Goal: Task Accomplishment & Management: Complete application form

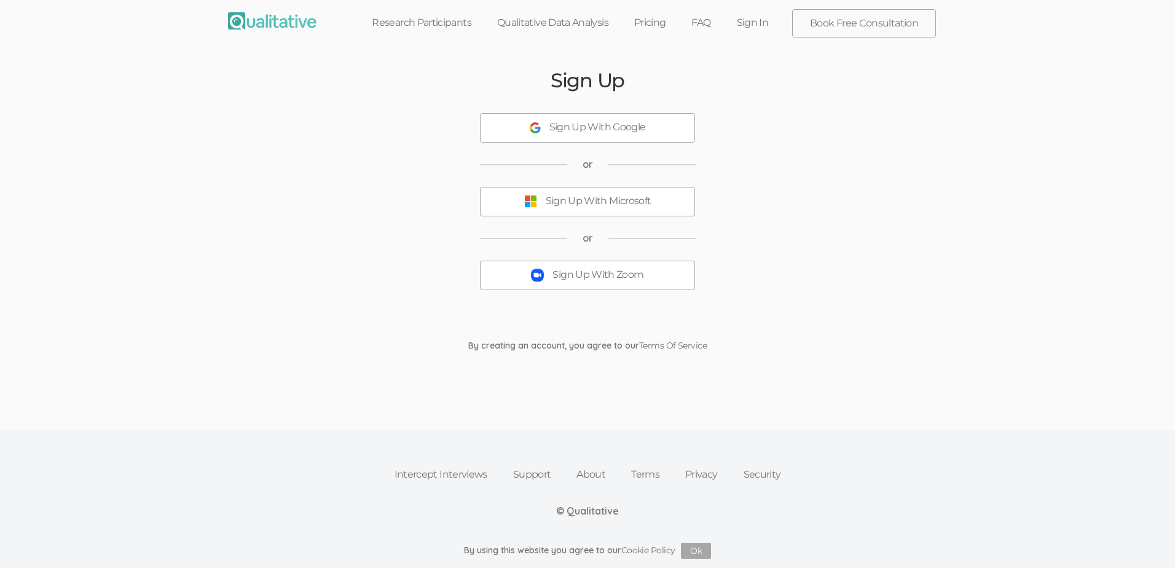
click at [570, 280] on div "Sign Up With Zoom" at bounding box center [598, 275] width 91 height 14
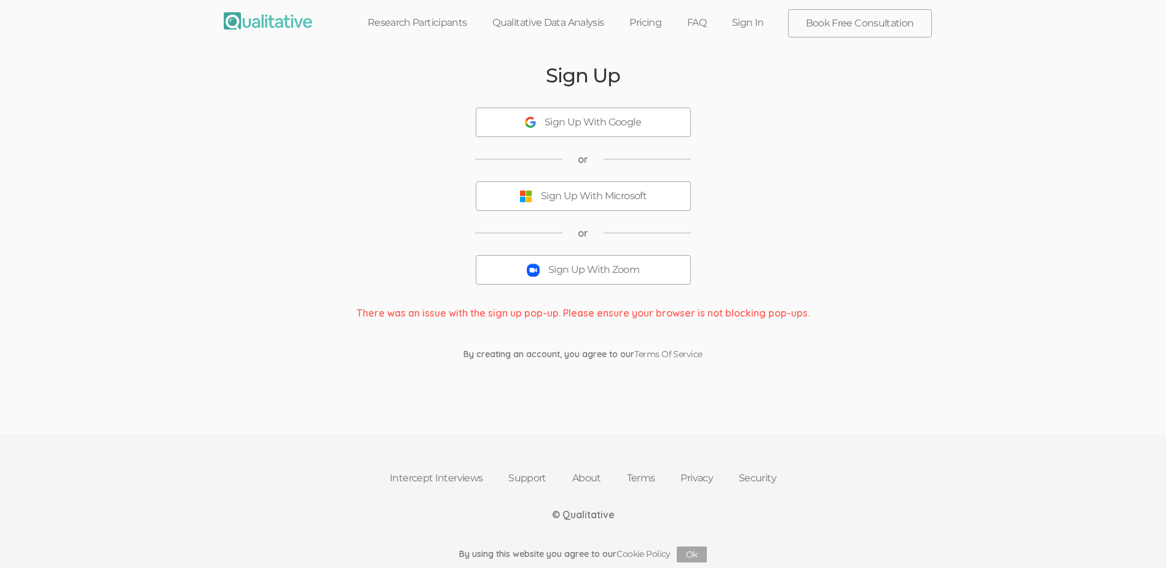
click at [583, 277] on button "Sign Up With Zoom" at bounding box center [583, 270] width 215 height 30
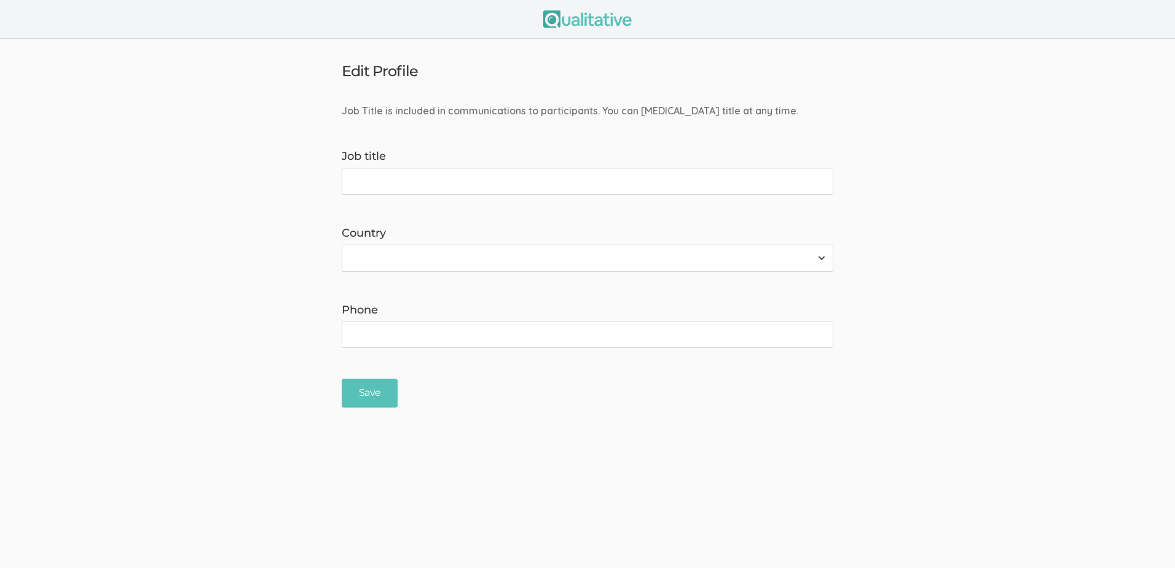
click at [476, 180] on input "Job title" at bounding box center [588, 181] width 492 height 27
click at [438, 255] on select "[GEOGRAPHIC_DATA] [GEOGRAPHIC_DATA] [GEOGRAPHIC_DATA] [GEOGRAPHIC_DATA] [US_STA…" at bounding box center [588, 258] width 492 height 27
click at [260, 208] on form "Job Title is included in communications to participants. You can [MEDICAL_DATA]…" at bounding box center [587, 256] width 1175 height 304
drag, startPoint x: 474, startPoint y: 183, endPoint x: 391, endPoint y: 183, distance: 83.0
click at [391, 183] on input "Doctoral student" at bounding box center [588, 181] width 492 height 27
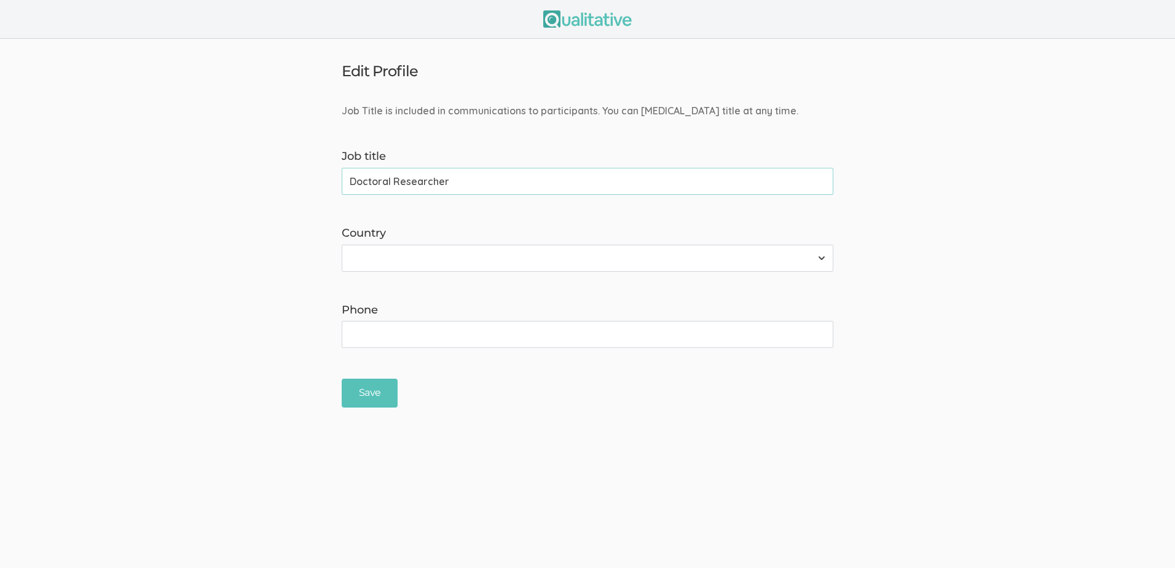
type input "Doctoral Researcher"
click at [479, 250] on select "[GEOGRAPHIC_DATA] [GEOGRAPHIC_DATA] [GEOGRAPHIC_DATA] [GEOGRAPHIC_DATA] [US_STA…" at bounding box center [588, 258] width 492 height 27
select select "237"
click at [342, 245] on select "[GEOGRAPHIC_DATA] [GEOGRAPHIC_DATA] [GEOGRAPHIC_DATA] [GEOGRAPHIC_DATA] [US_STA…" at bounding box center [588, 258] width 492 height 27
click at [438, 334] on input "Phone" at bounding box center [588, 334] width 492 height 27
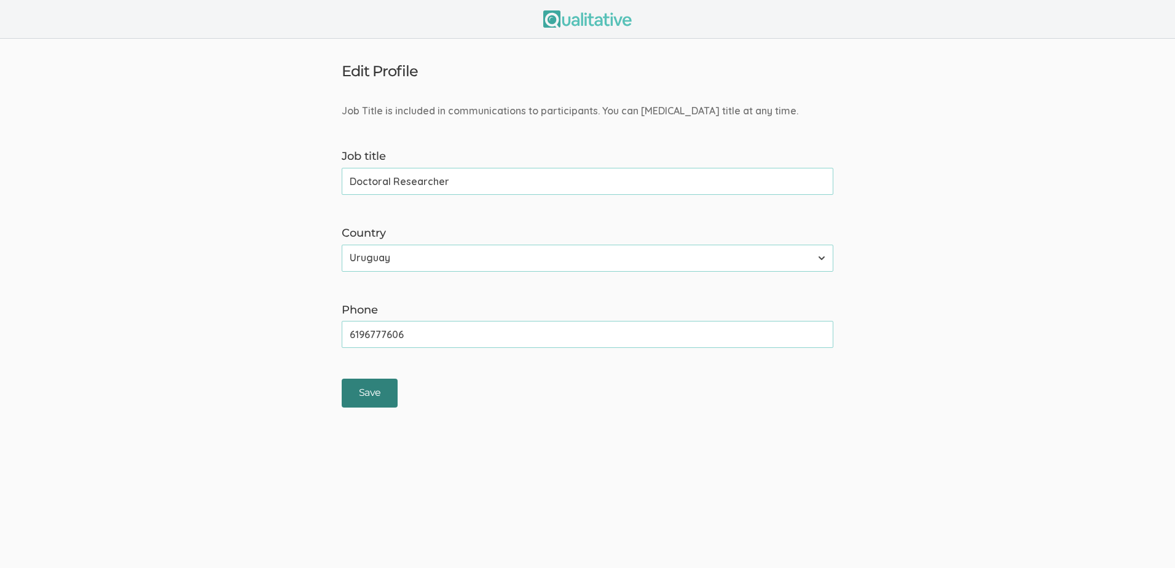
type input "6196777606"
click at [373, 391] on input "Save" at bounding box center [370, 393] width 56 height 29
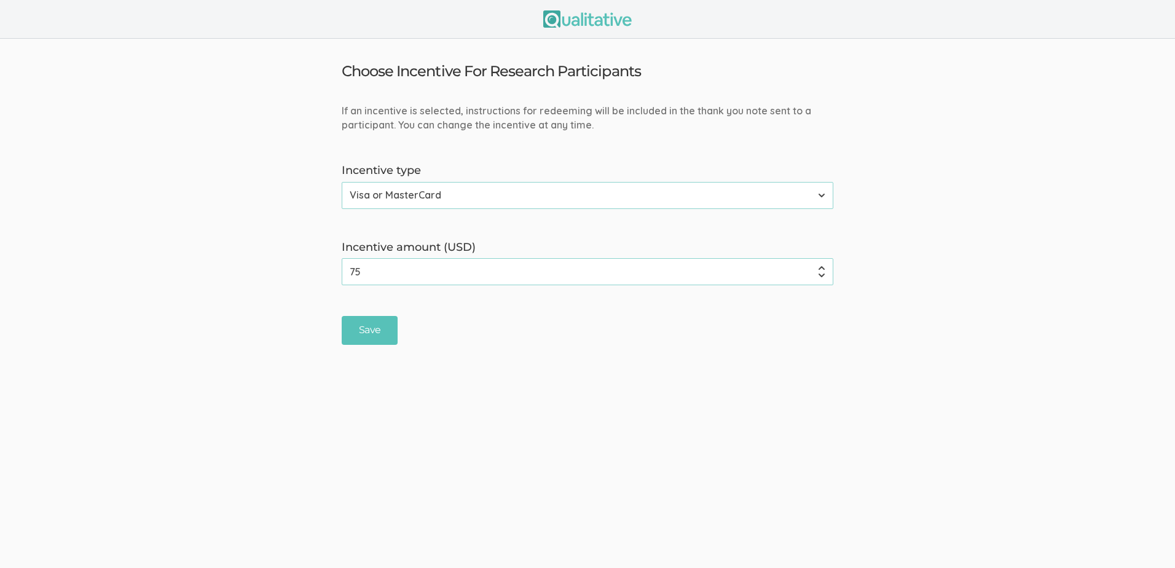
click at [407, 277] on input "75" at bounding box center [588, 271] width 492 height 27
type input "7"
type input "80"
click at [499, 197] on select "None Amazon Gift Card Visa or MasterCard" at bounding box center [588, 195] width 492 height 27
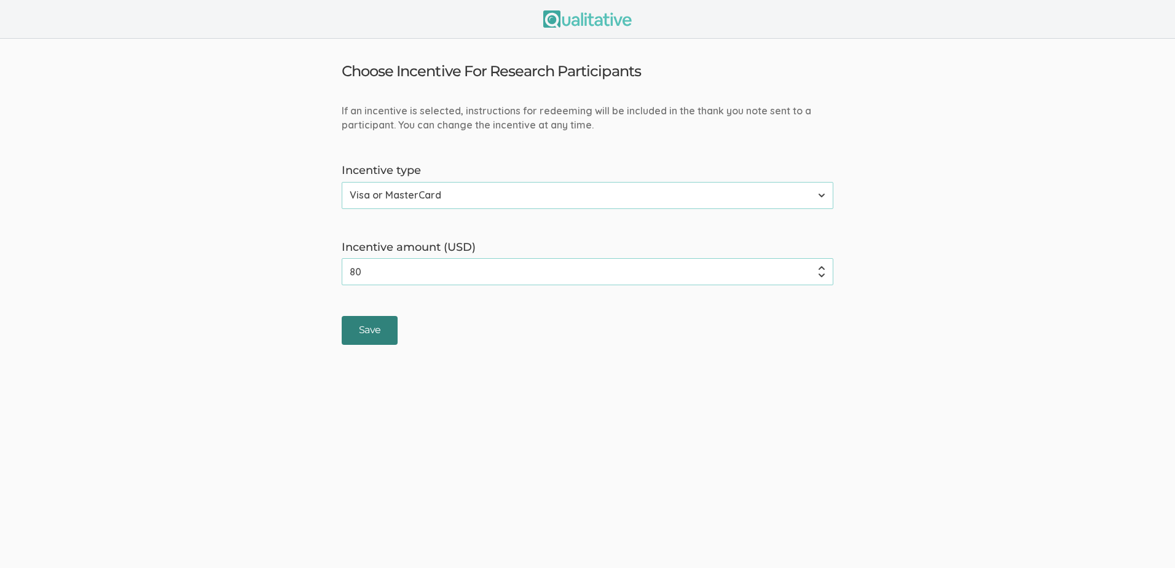
click at [369, 338] on input "Save" at bounding box center [370, 330] width 56 height 29
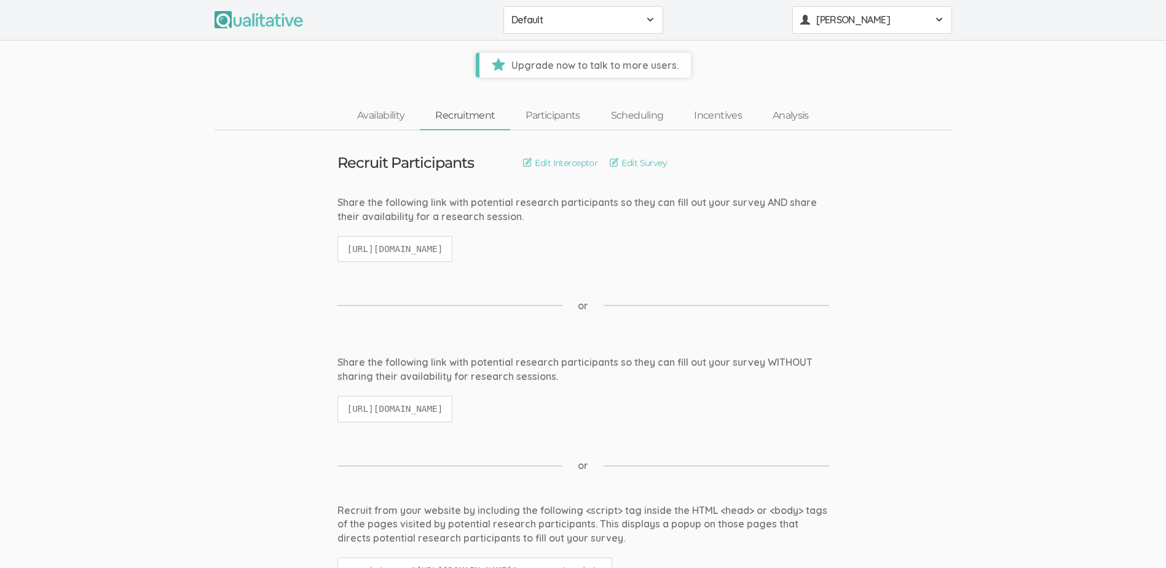
click at [936, 20] on span at bounding box center [939, 20] width 10 height 10
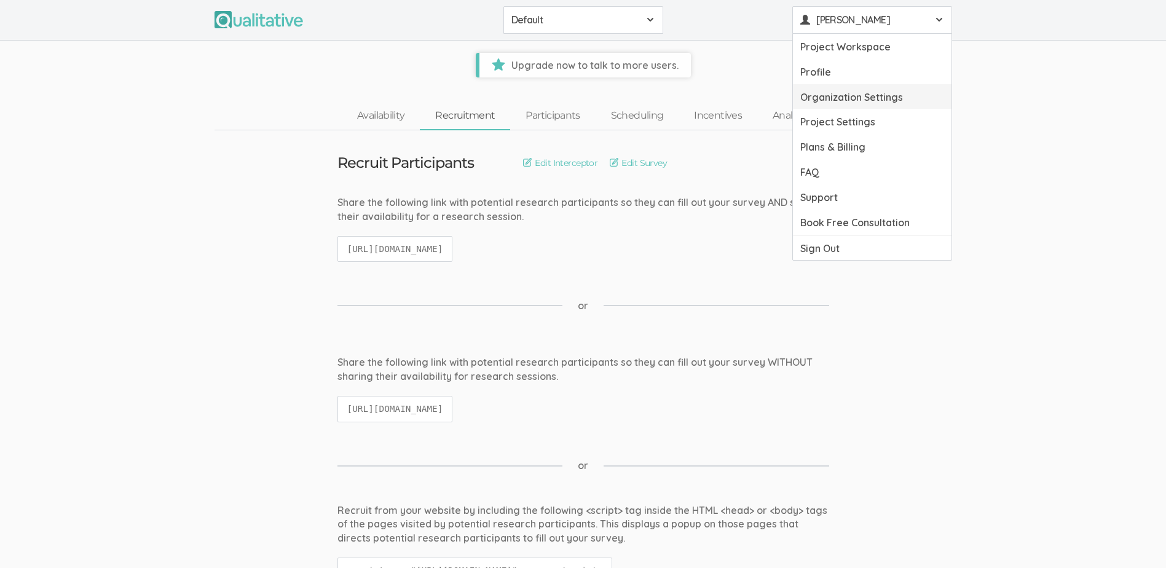
click at [882, 95] on link "Organization Settings" at bounding box center [872, 96] width 159 height 25
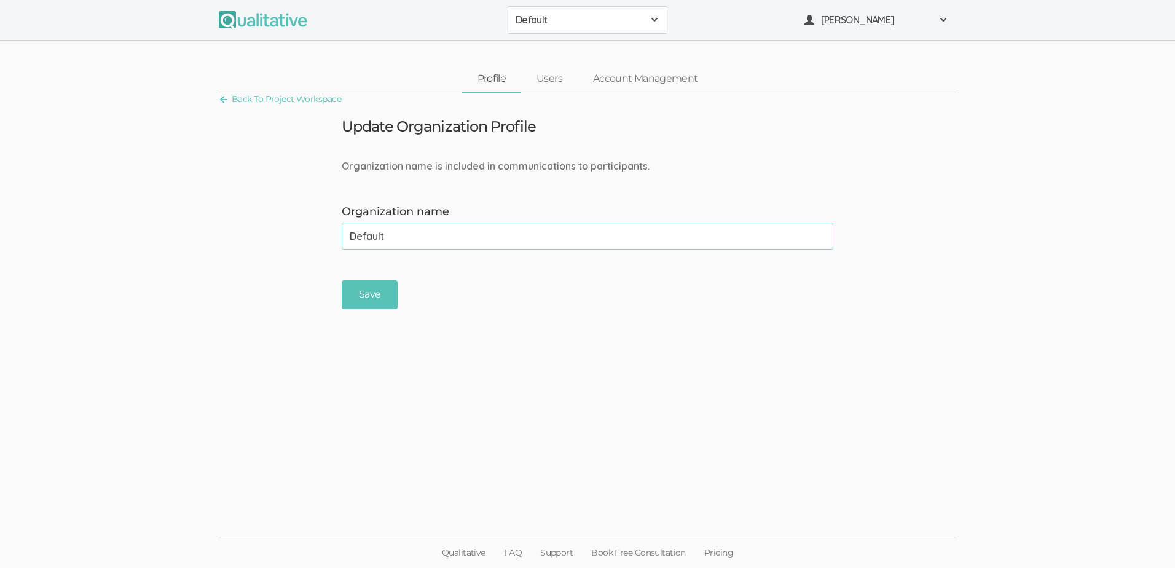
drag, startPoint x: 409, startPoint y: 240, endPoint x: 352, endPoint y: 239, distance: 57.8
click at [352, 239] on input "Default" at bounding box center [588, 236] width 492 height 27
type input "[GEOGRAPHIC_DATA]"
click at [359, 288] on input "Save" at bounding box center [370, 294] width 56 height 29
click at [941, 20] on span at bounding box center [944, 20] width 10 height 10
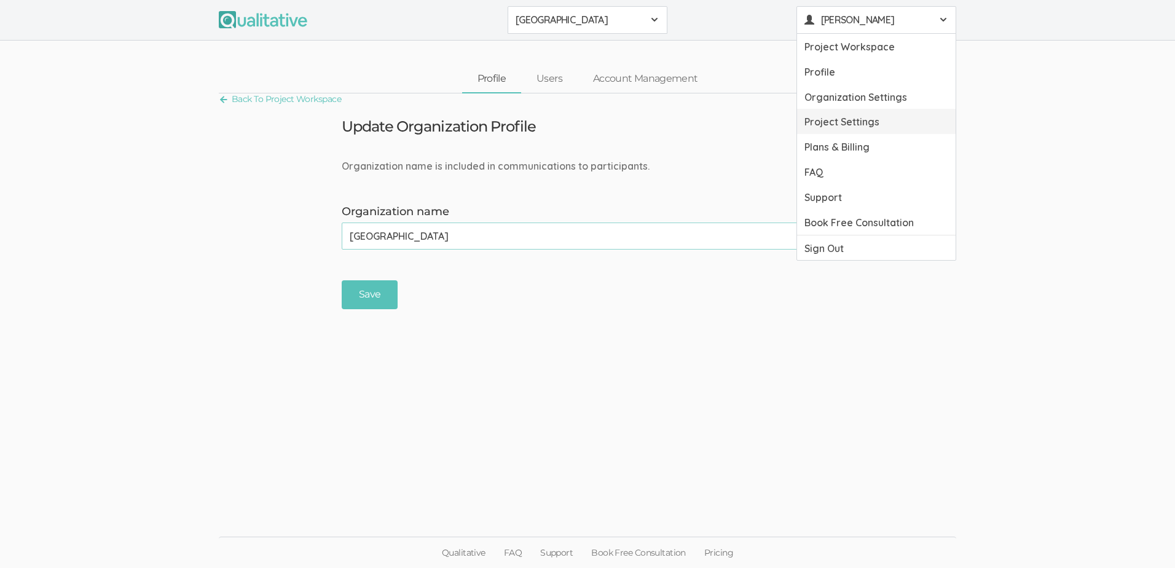
click at [871, 125] on link "Project Settings" at bounding box center [876, 121] width 159 height 25
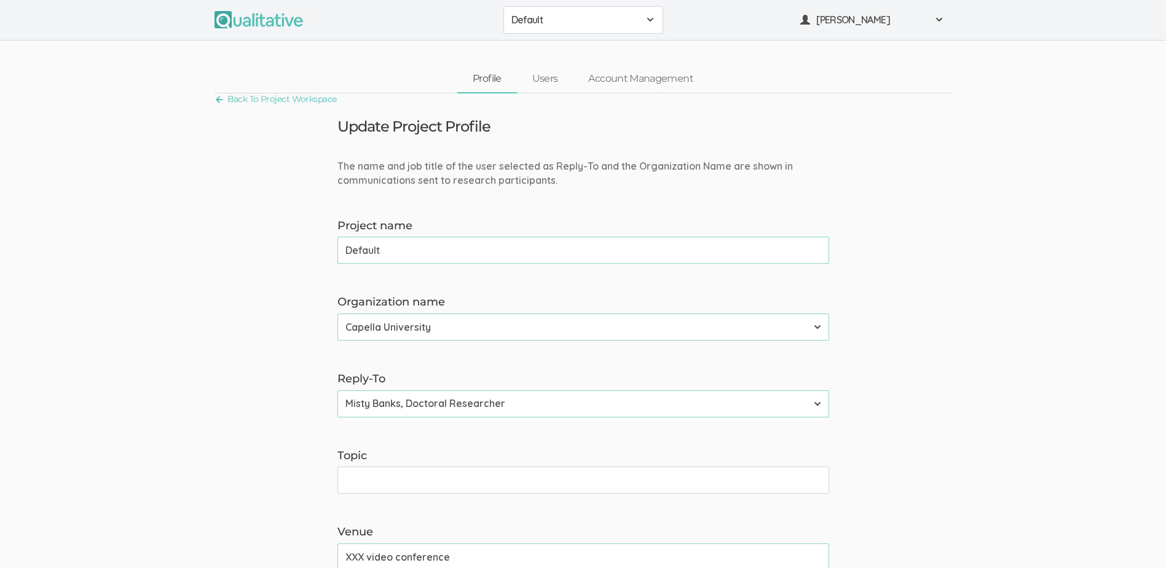
drag, startPoint x: 385, startPoint y: 250, endPoint x: 325, endPoint y: 250, distance: 59.6
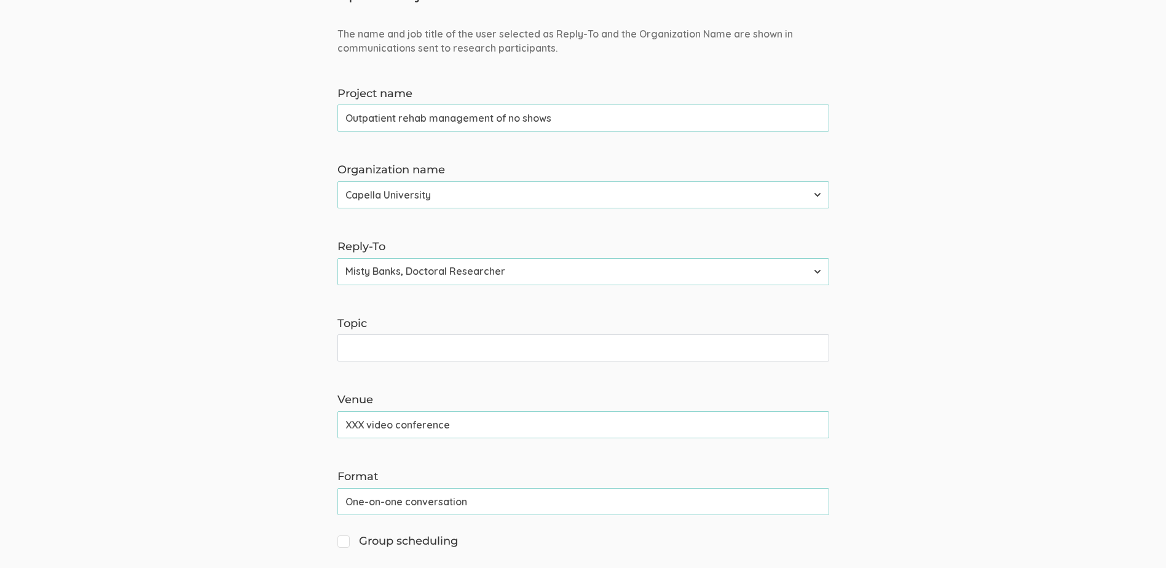
scroll to position [184, 0]
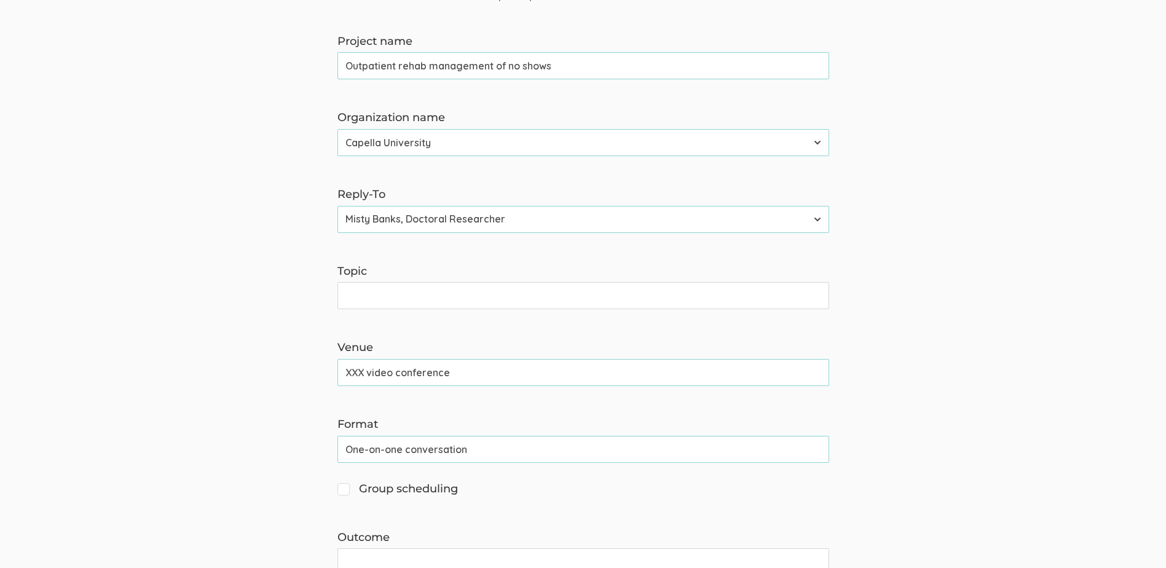
type input "Outpatient rehab management of no shows"
click at [379, 294] on input "Topic" at bounding box center [584, 295] width 492 height 27
click at [371, 299] on input "Topic" at bounding box center [584, 295] width 492 height 27
type input "o"
type input "Outpatient rehab"
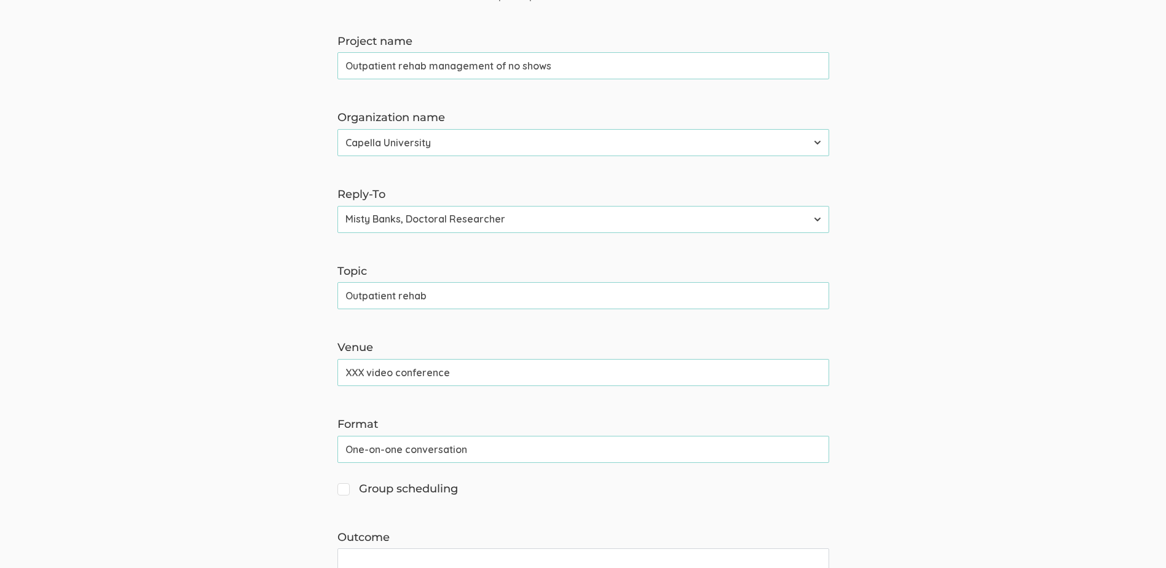
click at [583, 75] on input "Outpatient rehab management of no shows" at bounding box center [584, 65] width 492 height 27
type input "Outpatient rehab management of no shows and cancellations"
click at [462, 299] on input "Outpatient rehab" at bounding box center [584, 295] width 492 height 27
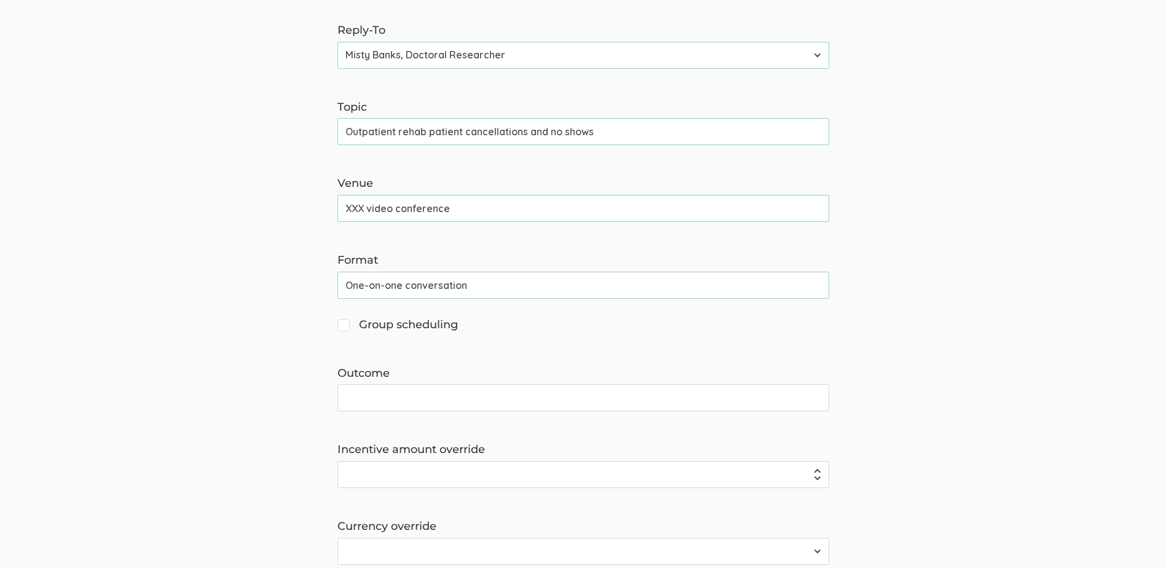
scroll to position [369, 0]
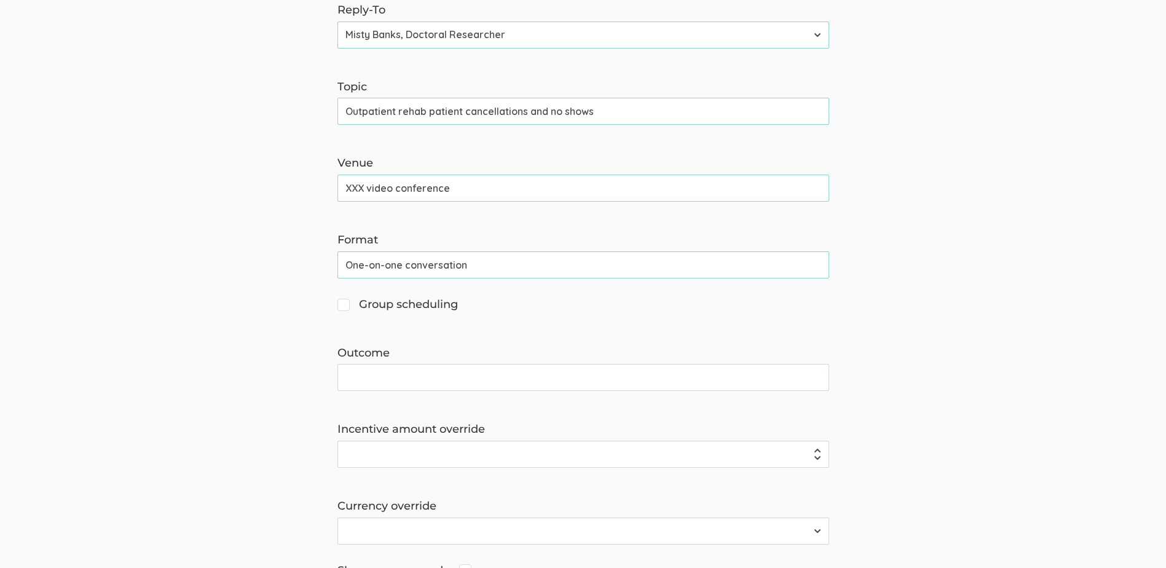
drag, startPoint x: 546, startPoint y: 111, endPoint x: 530, endPoint y: 114, distance: 16.4
click at [530, 114] on input "Outpatient rehab patient cancellations and no shows" at bounding box center [584, 111] width 492 height 27
click at [620, 111] on input "Outpatient rehab patient cancellations & no shows" at bounding box center [584, 111] width 492 height 27
click at [592, 136] on form "The name and job title of the user selected as Reply-To and the Organization Na…" at bounding box center [583, 214] width 1166 height 848
click at [403, 114] on input "Outpatient rehab patient cancellations & no shows" at bounding box center [584, 111] width 492 height 27
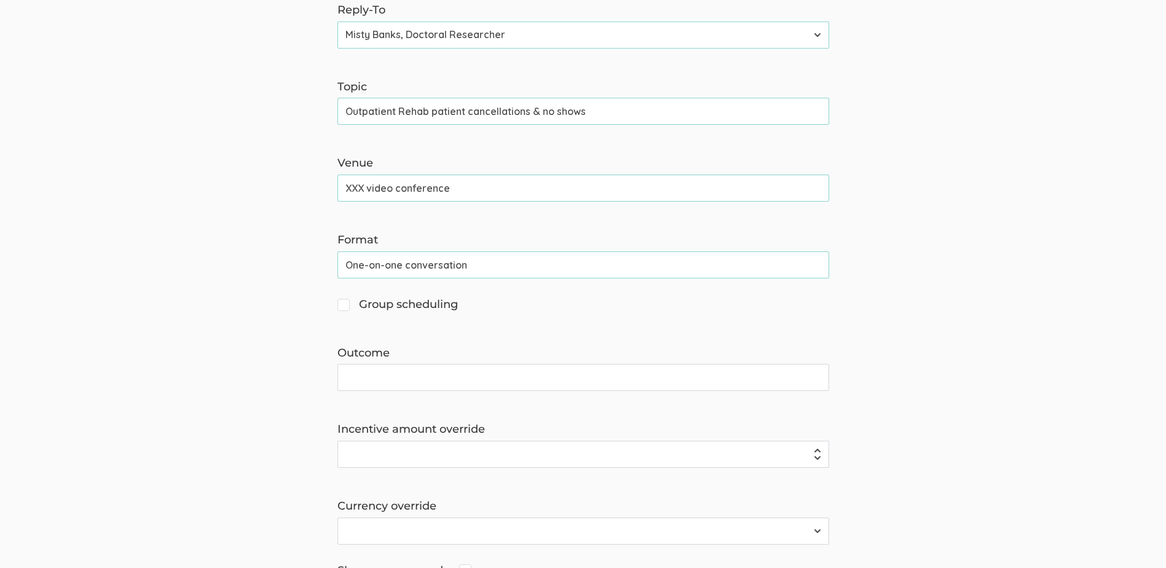
click at [434, 115] on input "Outpatient Rehab patient cancellations & no shows" at bounding box center [584, 111] width 492 height 27
click at [472, 111] on input "Outpatient Rehab Patient cancellations & no shows" at bounding box center [584, 111] width 492 height 27
click at [547, 114] on input "Outpatient Rehab Patient Cancellations & no shows" at bounding box center [584, 111] width 492 height 27
click at [556, 117] on input "Outpatient Rehab Patient Cancellations & No shows" at bounding box center [584, 111] width 492 height 27
type input "Outpatient Rehab Patient Cancellations & No-shows"
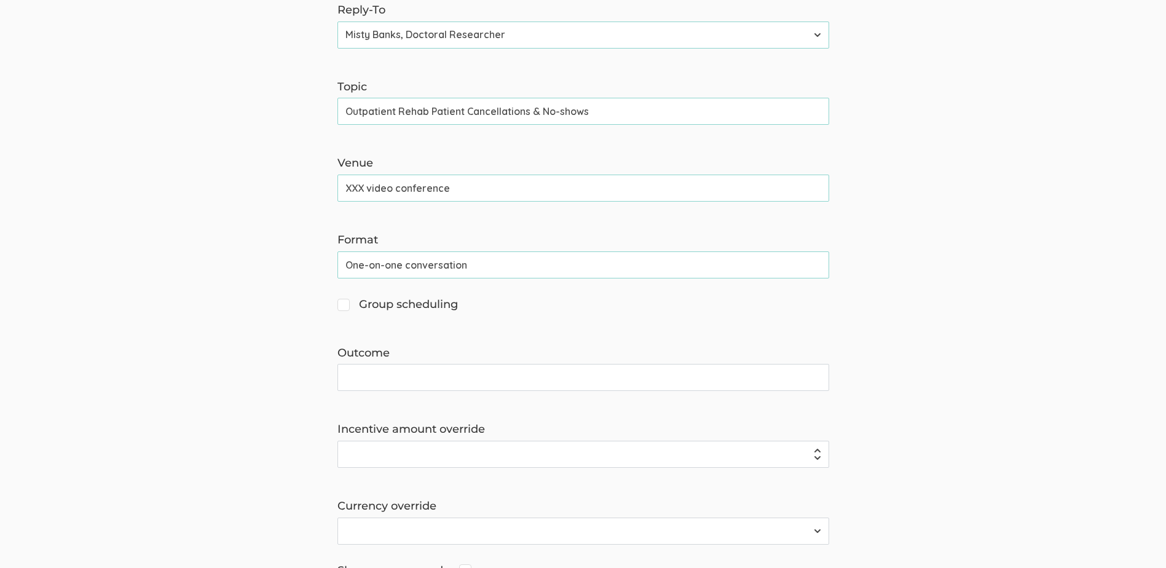
drag, startPoint x: 363, startPoint y: 187, endPoint x: 347, endPoint y: 188, distance: 16.0
click at [347, 188] on input "XXX video conference" at bounding box center [584, 188] width 492 height 27
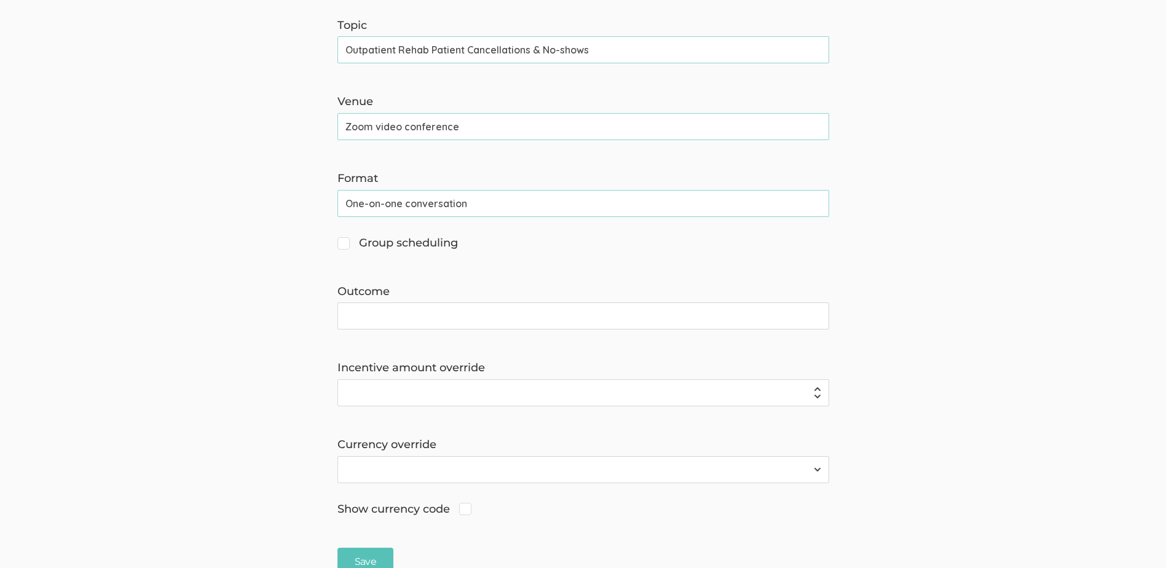
scroll to position [492, 0]
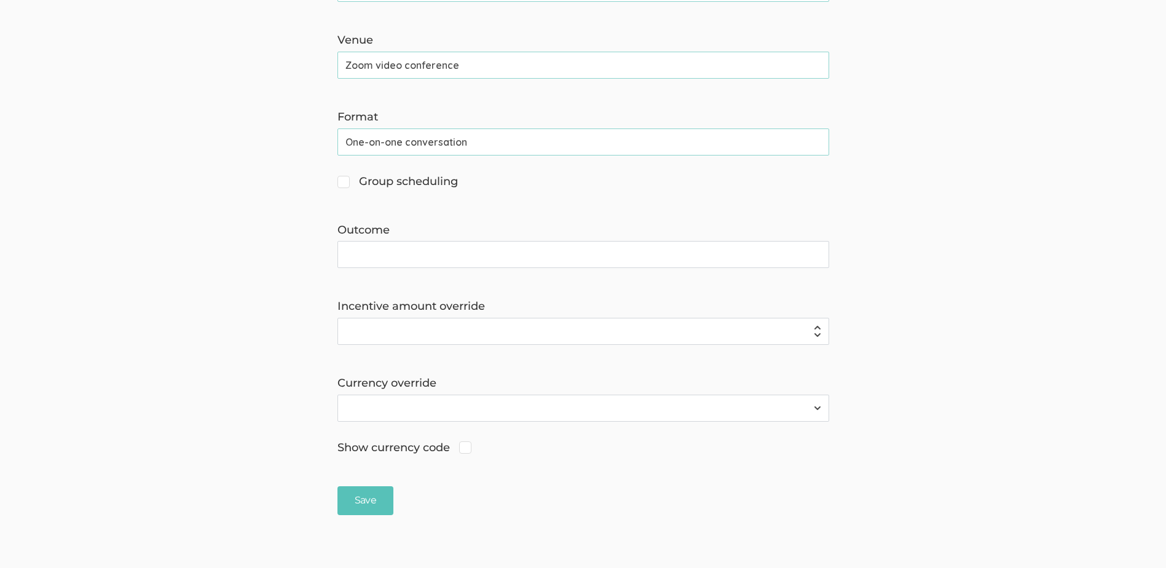
type input "Zoom video conference"
click at [365, 258] on input "Outcome" at bounding box center [584, 254] width 492 height 27
click at [472, 263] on input "Outcome" at bounding box center [584, 254] width 492 height 27
click at [356, 244] on input "Outcome" at bounding box center [584, 254] width 492 height 27
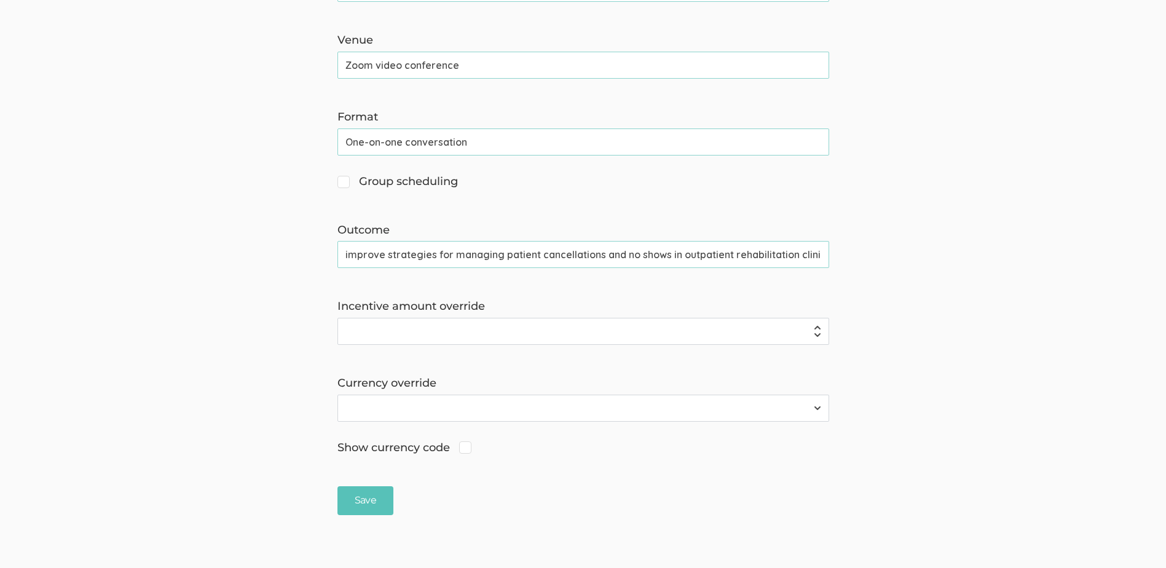
scroll to position [0, 3]
click at [724, 256] on input "improve strategies for managing patient cancellations and no shows in outpatien…" at bounding box center [584, 254] width 492 height 27
drag, startPoint x: 665, startPoint y: 257, endPoint x: 614, endPoint y: 259, distance: 50.4
click at [614, 259] on input "improve strategies for managing patient cancellations and no shows in outpatien…" at bounding box center [584, 254] width 492 height 27
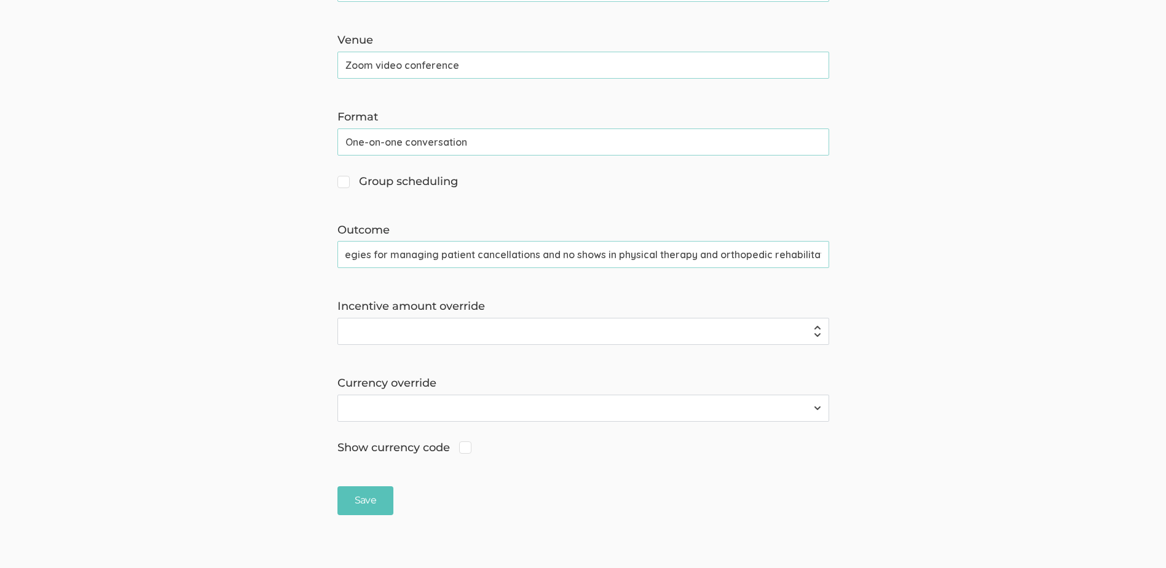
click at [801, 254] on input "improve strategies for managing patient cancellations and no shows in physical …" at bounding box center [584, 254] width 492 height 27
click at [574, 256] on input "improve strategies for managing patient cancellations and no shows in physical …" at bounding box center [584, 254] width 492 height 27
drag, startPoint x: 765, startPoint y: 253, endPoint x: 842, endPoint y: 249, distance: 76.9
click at [842, 249] on form "The name and job title of the user selected as Reply-To and the Organization Na…" at bounding box center [583, 91] width 1166 height 848
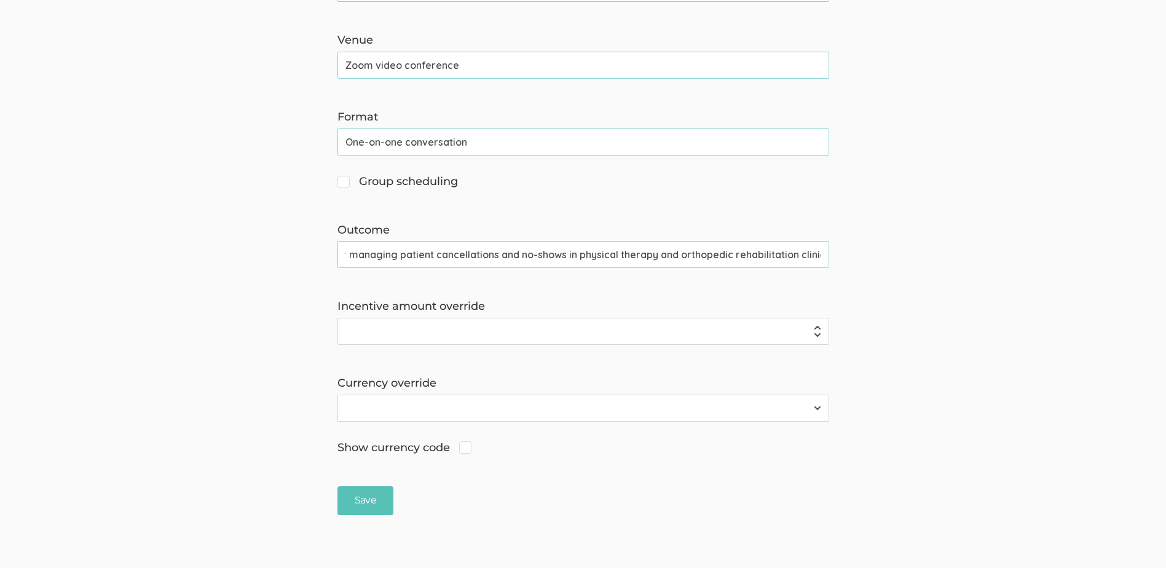
click at [819, 255] on input "improve strategies for managing patient cancellations and no-shows in physical …" at bounding box center [584, 254] width 492 height 27
drag, startPoint x: 352, startPoint y: 257, endPoint x: 314, endPoint y: 256, distance: 37.5
click at [314, 256] on form "The name and job title of the user selected as Reply-To and the Organization Na…" at bounding box center [583, 91] width 1166 height 848
click at [347, 254] on input "improve strategies for managing patient cancellations and no-shows in physical …" at bounding box center [584, 254] width 492 height 27
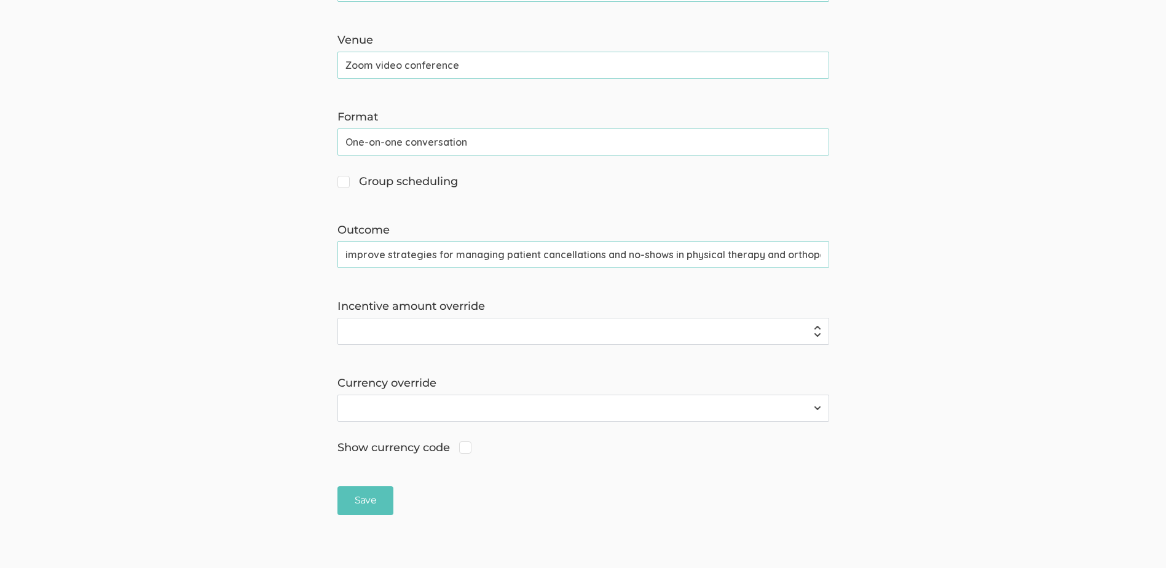
scroll to position [0, 109]
drag, startPoint x: 744, startPoint y: 259, endPoint x: 880, endPoint y: 250, distance: 136.1
click at [880, 250] on form "The name and job title of the user selected as Reply-To and the Organization Na…" at bounding box center [583, 91] width 1166 height 848
click at [819, 258] on input "improve strategies for managing patient cancellations and no-shows in physical …" at bounding box center [584, 254] width 492 height 27
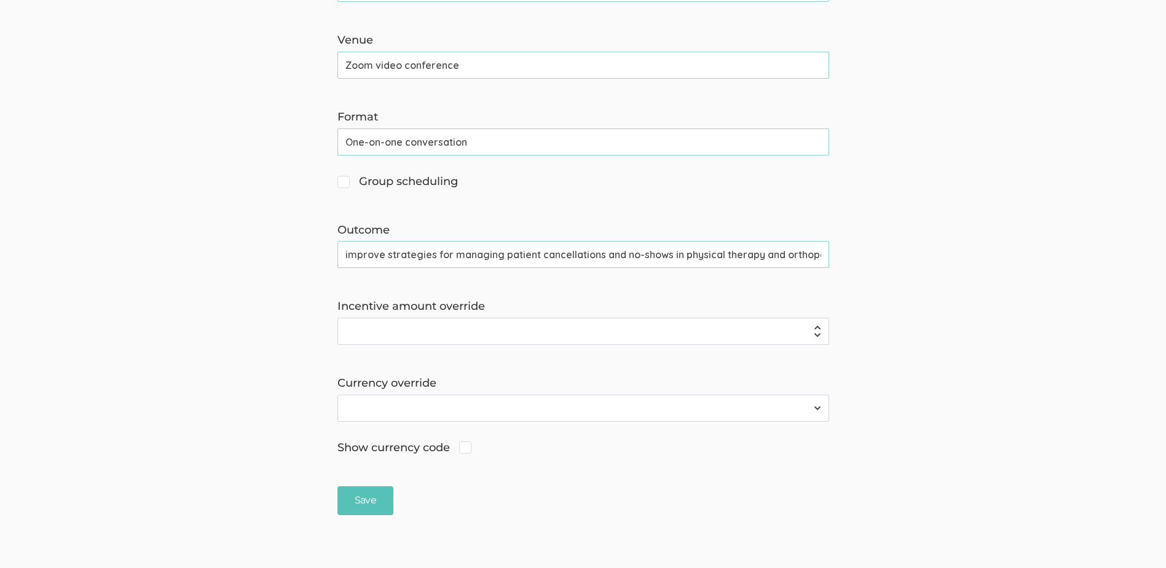
drag, startPoint x: 357, startPoint y: 259, endPoint x: 318, endPoint y: 255, distance: 39.7
click at [318, 255] on form "The name and job title of the user selected as Reply-To and the Organization Na…" at bounding box center [583, 91] width 1166 height 848
click at [363, 253] on input "improve strategies for managing patient cancellations and no-shows in physical …" at bounding box center [584, 254] width 492 height 27
click at [347, 255] on input "improve strategies for managing patient cancellations and no-shows in physical …" at bounding box center [584, 254] width 492 height 27
click at [382, 252] on input "Improve strategies for managing patient cancellations and no-shows in physical …" at bounding box center [584, 254] width 492 height 27
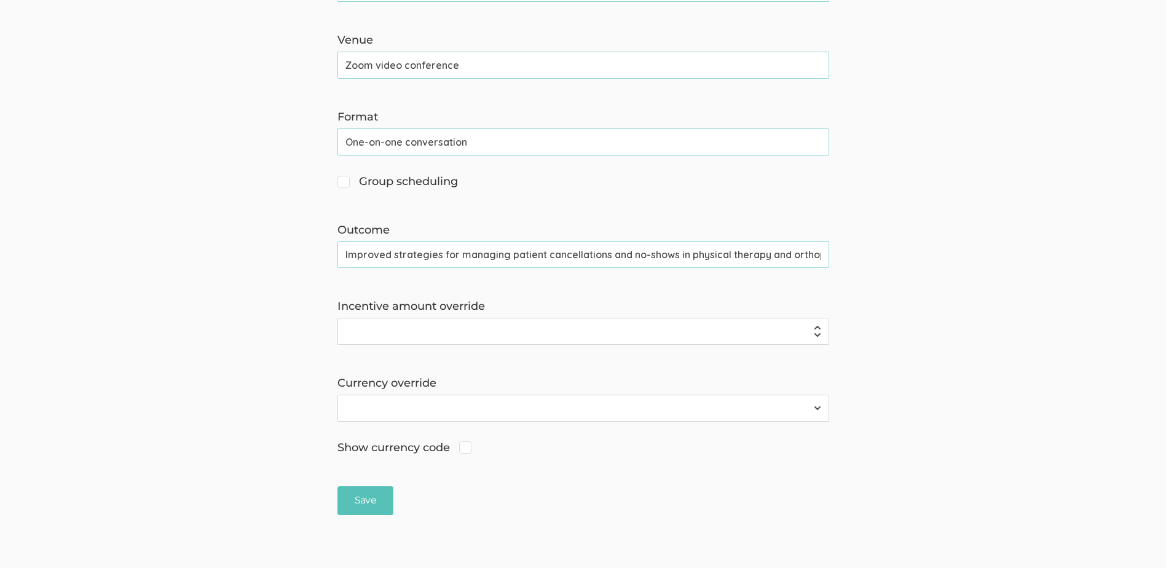
drag, startPoint x: 535, startPoint y: 260, endPoint x: 738, endPoint y: 250, distance: 203.1
click at [738, 250] on input "Improved strategies for managing patient cancellations and no-shows in physical…" at bounding box center [584, 254] width 492 height 27
type input "Improved strategies for managing patient cancellations and no-shows in physical…"
click at [599, 282] on form "The name and job title of the user selected as Reply-To and the Organization Na…" at bounding box center [583, 91] width 1166 height 848
click at [358, 328] on input "Incentive amount override" at bounding box center [584, 331] width 492 height 27
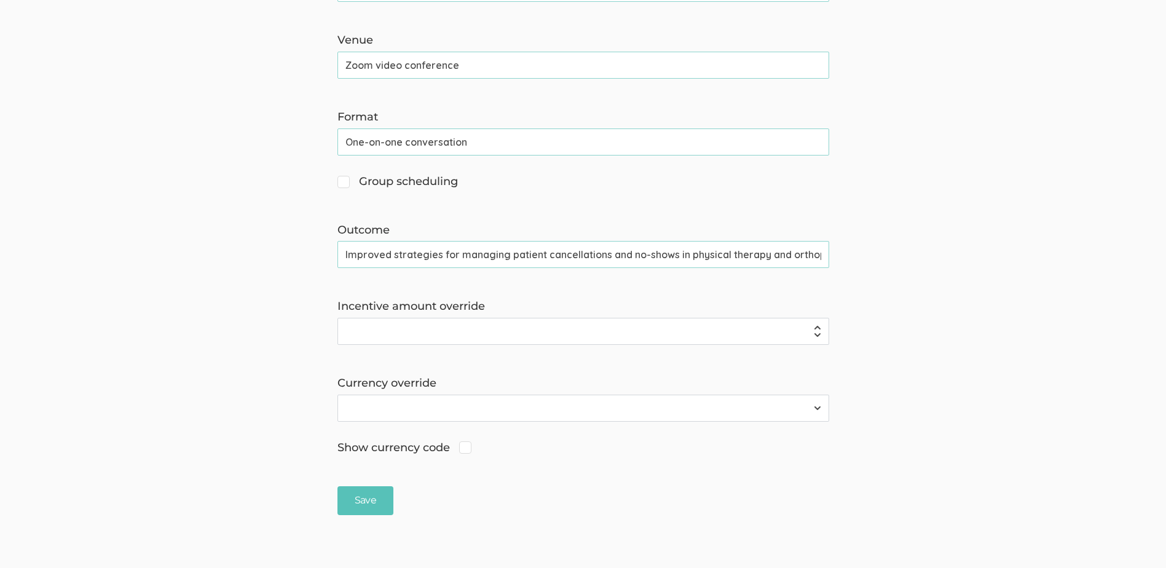
drag, startPoint x: 628, startPoint y: 261, endPoint x: 650, endPoint y: 261, distance: 21.5
click at [650, 261] on input "Improved strategies for managing patient cancellations and no-shows in physical…" at bounding box center [584, 254] width 492 height 27
drag, startPoint x: 342, startPoint y: 256, endPoint x: 437, endPoint y: 258, distance: 95.3
click at [437, 258] on input "Improved strategies for managing patient cancellations and no-shows in physical…" at bounding box center [584, 254] width 492 height 27
click at [438, 253] on input "Improved strategies for managing patient cancellations and no-shows in physical…" at bounding box center [584, 254] width 492 height 27
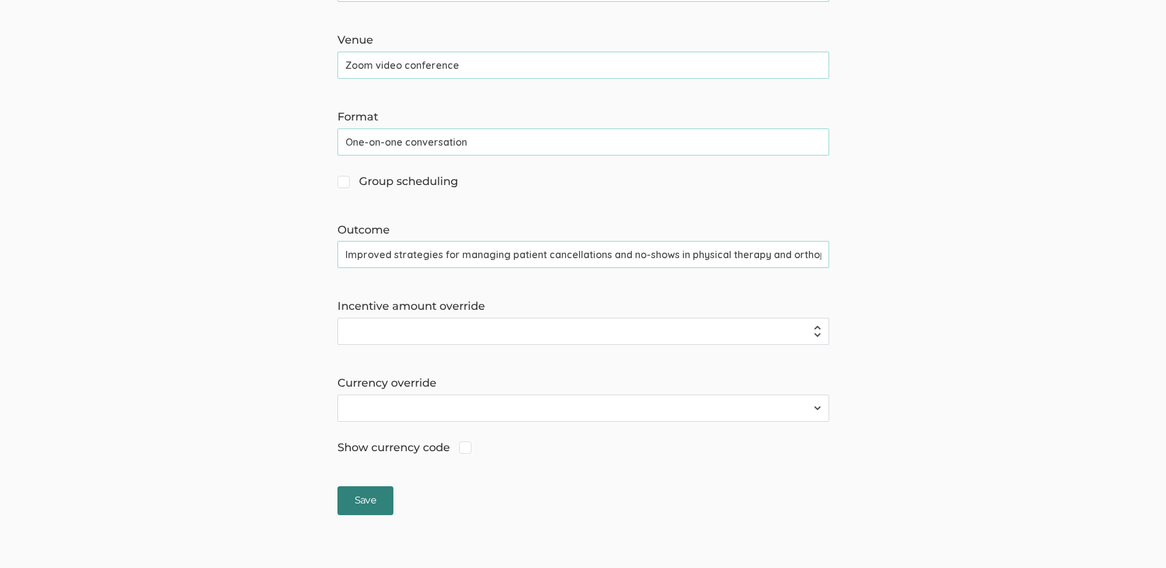
click at [368, 509] on input "Save" at bounding box center [366, 500] width 56 height 29
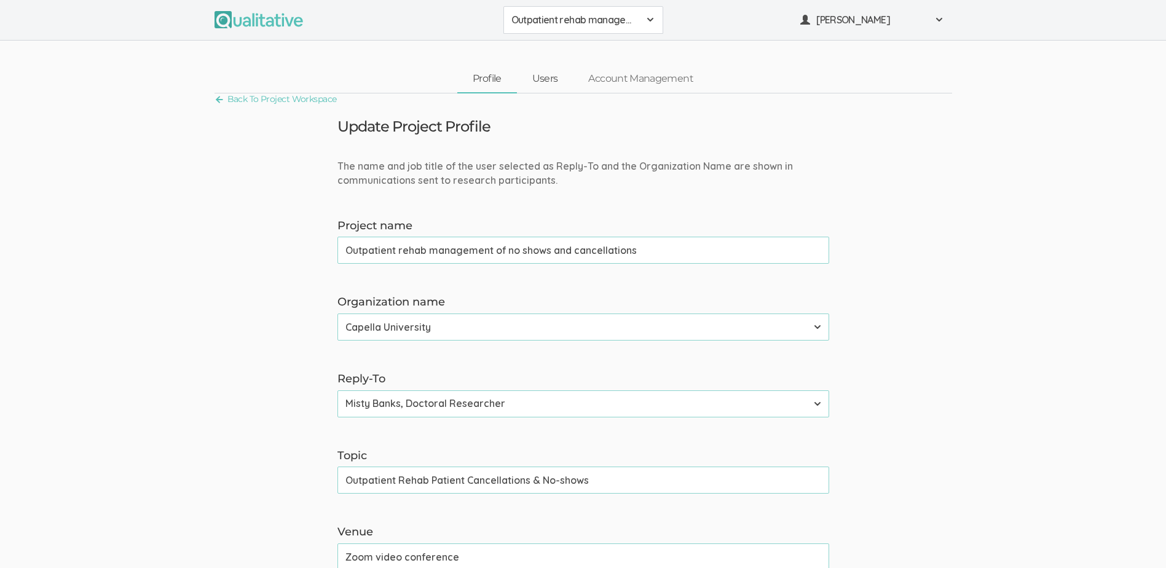
click at [549, 79] on link "Users" at bounding box center [545, 79] width 57 height 26
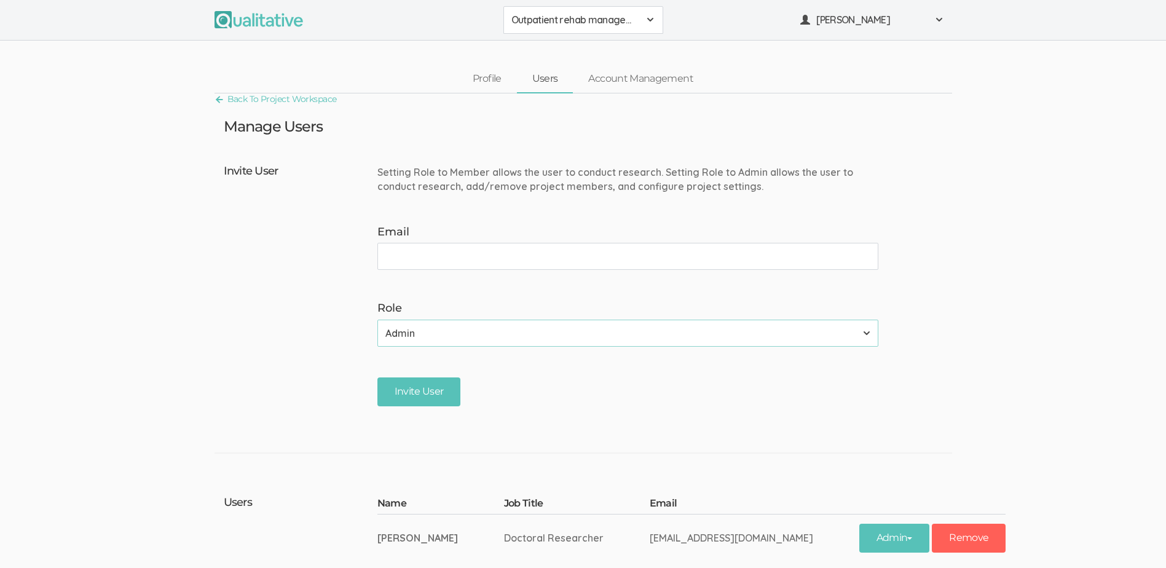
click at [438, 255] on input "Email" at bounding box center [627, 256] width 501 height 27
type input "[PERSON_NAME][EMAIL_ADDRESS][DOMAIN_NAME]"
click at [448, 337] on select "Admin Member" at bounding box center [627, 333] width 501 height 27
click at [377, 320] on select "Admin Member" at bounding box center [627, 333] width 501 height 27
click at [413, 393] on input "Invite User" at bounding box center [419, 391] width 84 height 29
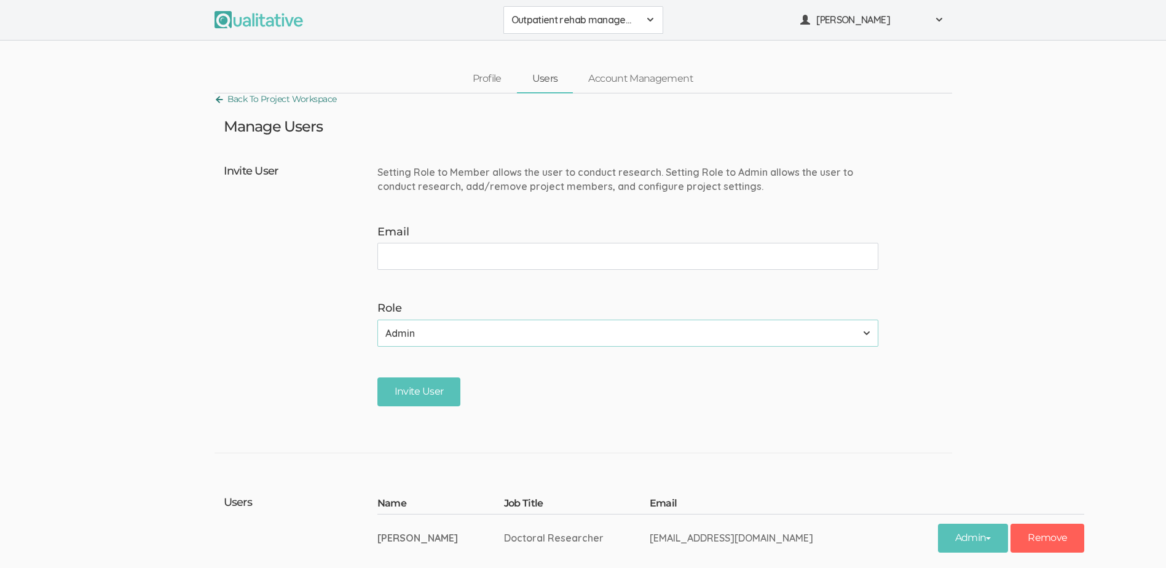
click at [274, 101] on link "Back To Project Workspace" at bounding box center [276, 99] width 122 height 17
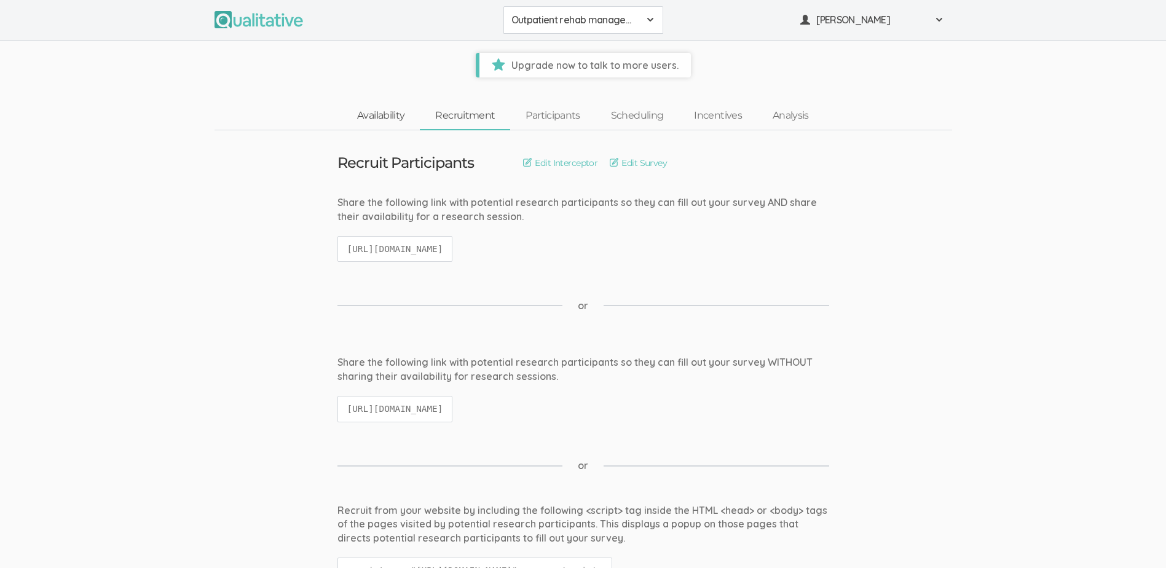
click at [370, 117] on link "Availability" at bounding box center [381, 116] width 78 height 26
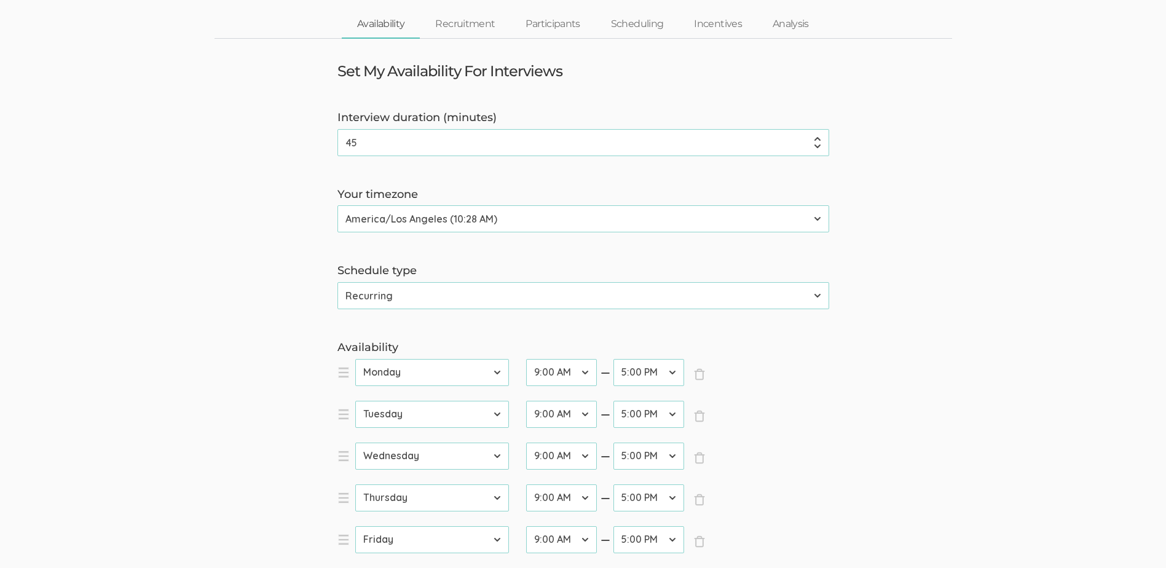
scroll to position [123, 0]
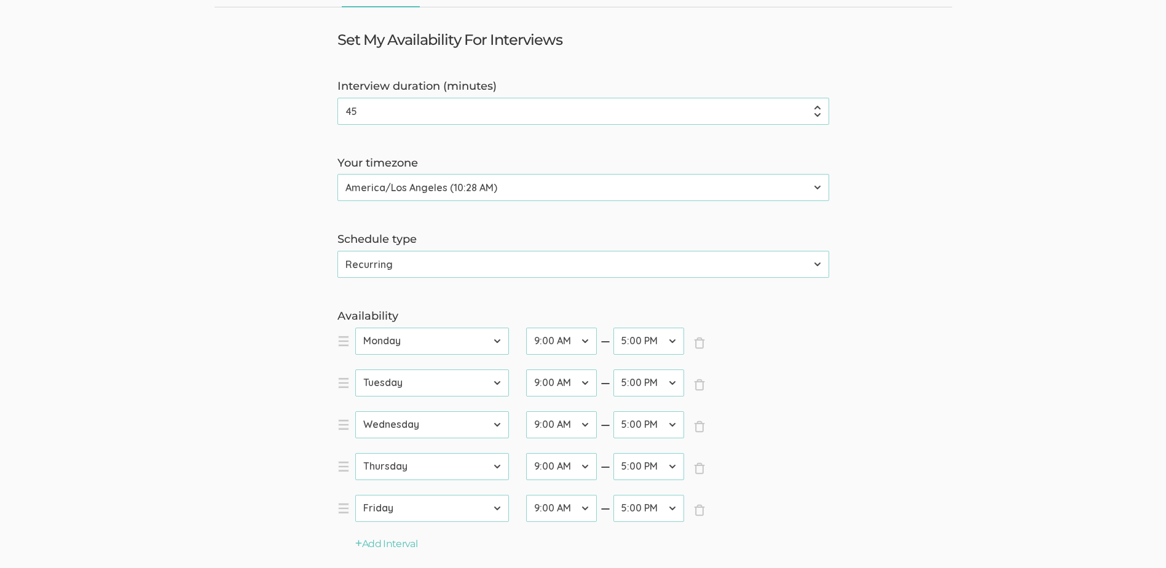
drag, startPoint x: 360, startPoint y: 114, endPoint x: 344, endPoint y: 114, distance: 16.0
click at [344, 114] on input "45" at bounding box center [584, 111] width 492 height 27
click at [470, 233] on label "Schedule type" at bounding box center [584, 240] width 492 height 16
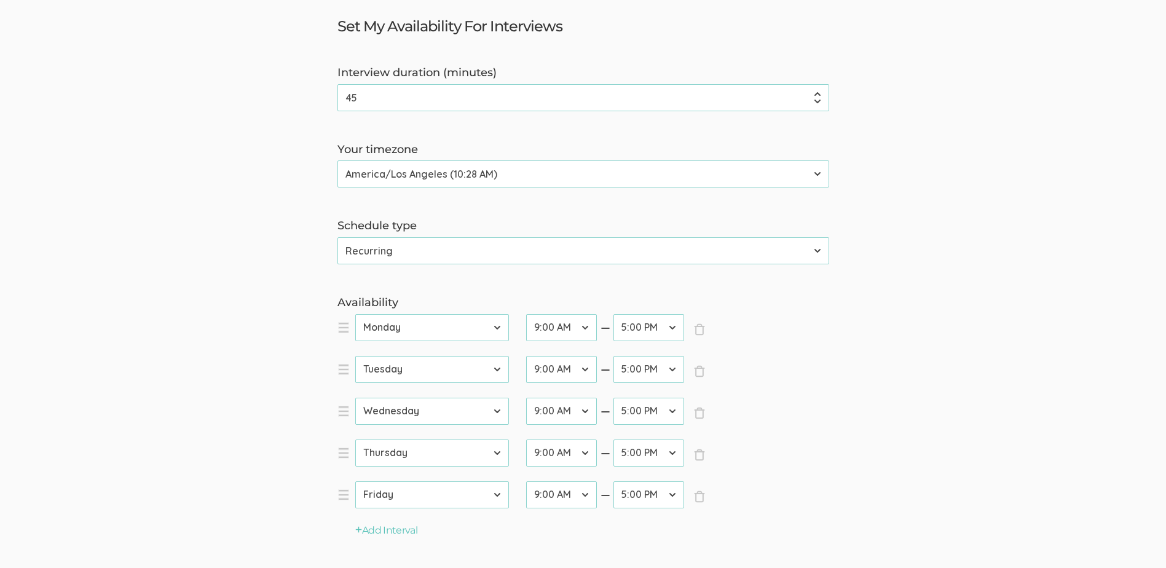
scroll to position [184, 0]
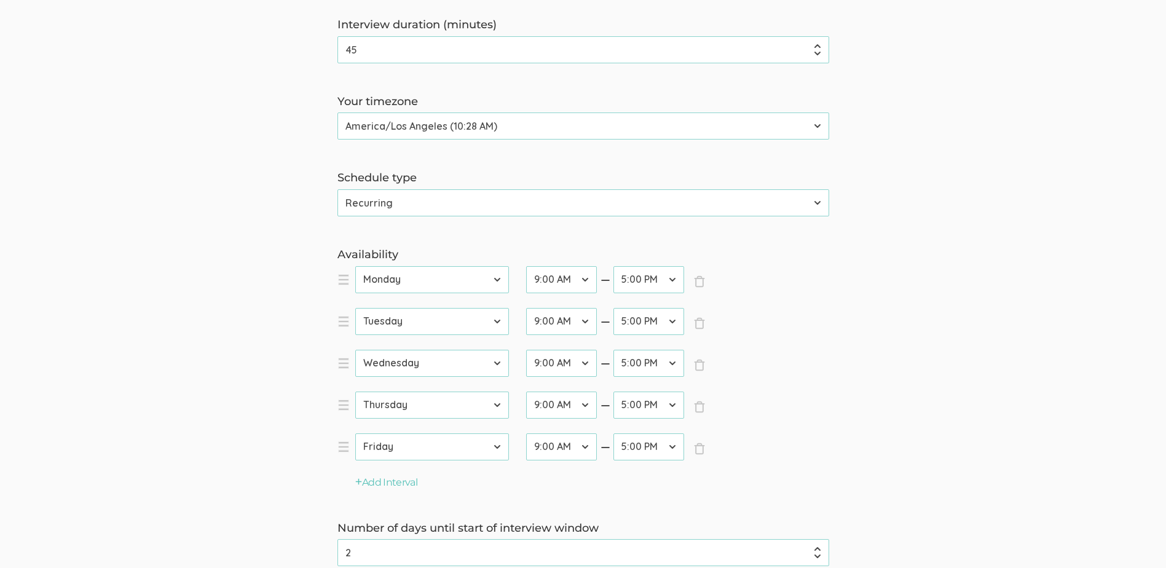
click at [673, 278] on select "12:00 AM 12:30 AM 1:00 AM 1:30 AM 2:00 AM 2:30 AM 3:00 AM 3:30 AM 4:00 AM 4:30 …" at bounding box center [649, 279] width 71 height 27
select select "26"
click at [614, 266] on select "12:00 AM 12:30 AM 1:00 AM 1:30 AM 2:00 AM 2:30 AM 3:00 AM 3:30 AM 4:00 AM 4:30 …" at bounding box center [649, 279] width 71 height 27
click at [677, 321] on select "12:00 AM 12:30 AM 1:00 AM 1:30 AM 2:00 AM 2:30 AM 3:00 AM 3:30 AM 4:00 AM 4:30 …" at bounding box center [649, 321] width 71 height 27
select select "26"
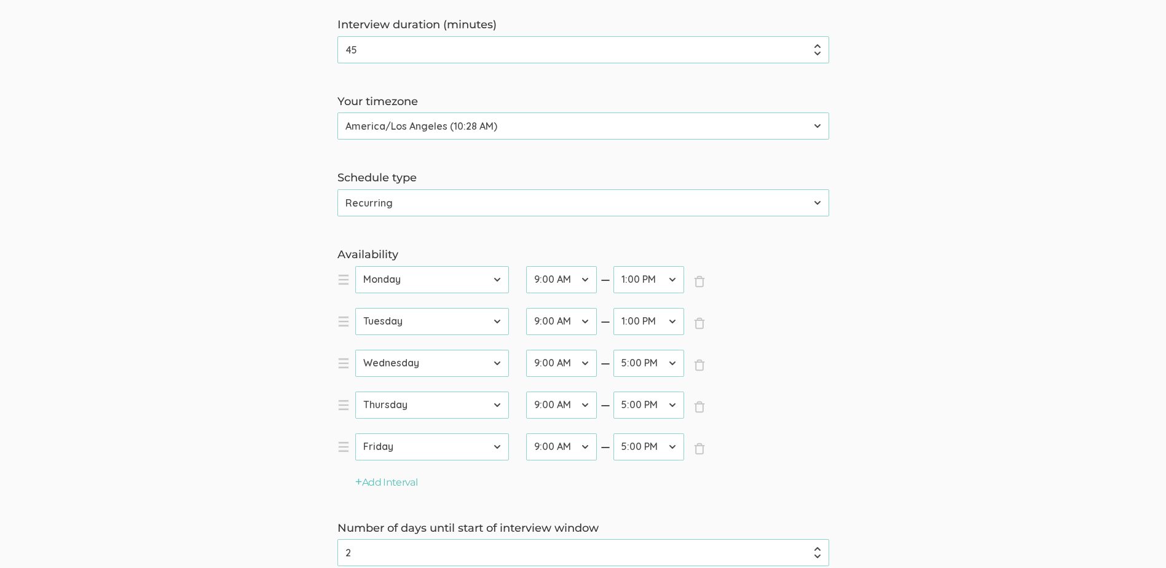
click at [614, 308] on select "12:00 AM 12:30 AM 1:00 AM 1:30 AM 2:00 AM 2:30 AM 3:00 AM 3:30 AM 4:00 AM 4:30 …" at bounding box center [649, 321] width 71 height 27
click at [673, 365] on select "12:00 AM 12:30 AM 1:00 AM 1:30 AM 2:00 AM 2:30 AM 3:00 AM 3:30 AM 4:00 AM 4:30 …" at bounding box center [649, 363] width 71 height 27
select select "26"
click at [614, 350] on select "12:00 AM 12:30 AM 1:00 AM 1:30 AM 2:00 AM 2:30 AM 3:00 AM 3:30 AM 4:00 AM 4:30 …" at bounding box center [649, 363] width 71 height 27
click at [671, 406] on select "12:00 AM 12:30 AM 1:00 AM 1:30 AM 2:00 AM 2:30 AM 3:00 AM 3:30 AM 4:00 AM 4:30 …" at bounding box center [649, 405] width 71 height 27
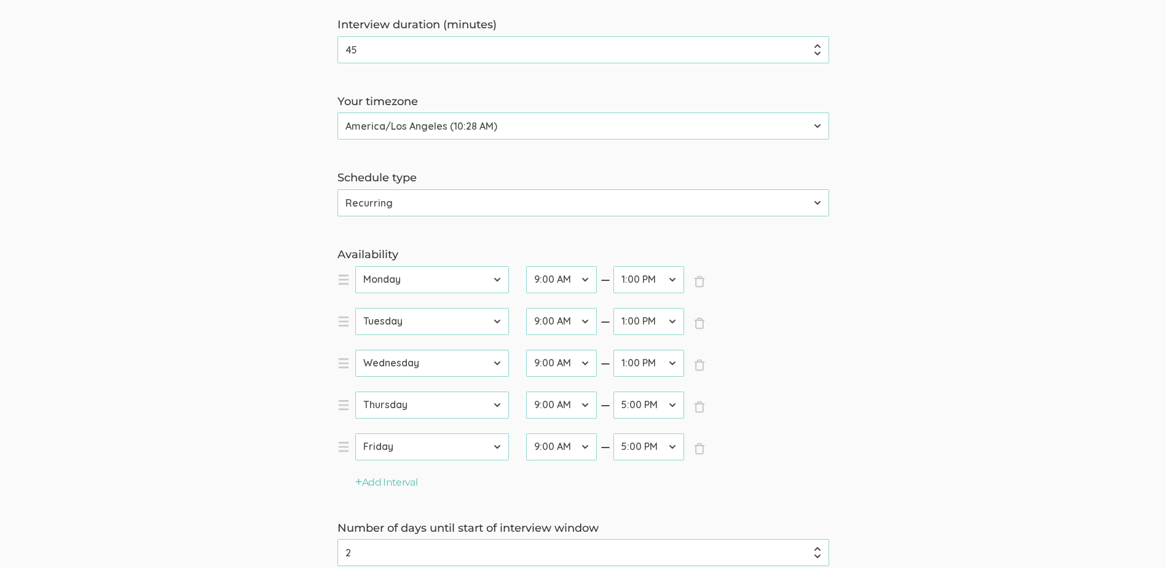
select select "22"
click at [614, 392] on select "12:00 AM 12:30 AM 1:00 AM 1:30 AM 2:00 AM 2:30 AM 3:00 AM 3:30 AM 4:00 AM 4:30 …" at bounding box center [649, 405] width 71 height 27
click at [674, 446] on select "12:00 AM 12:30 AM 1:00 AM 1:30 AM 2:00 AM 2:30 AM 3:00 AM 3:30 AM 4:00 AM 4:30 …" at bounding box center [649, 446] width 71 height 27
select select "26"
click at [614, 433] on select "12:00 AM 12:30 AM 1:00 AM 1:30 AM 2:00 AM 2:30 AM 3:00 AM 3:30 AM 4:00 AM 4:30 …" at bounding box center [649, 446] width 71 height 27
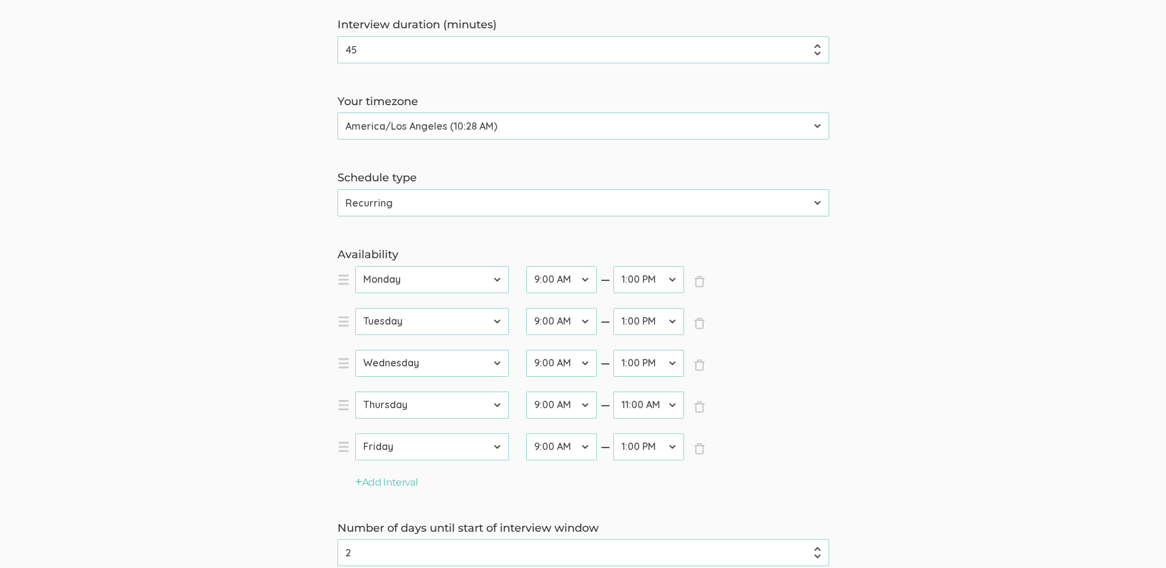
click at [585, 446] on select "12:00 AM 12:30 AM 1:00 AM 1:30 AM 2:00 AM 2:30 AM 3:00 AM 3:30 AM 4:00 AM 4:30 …" at bounding box center [561, 446] width 71 height 27
select select "15"
click at [526, 433] on select "12:00 AM 12:30 AM 1:00 AM 1:30 AM 2:00 AM 2:30 AM 3:00 AM 3:30 AM 4:00 AM 4:30 …" at bounding box center [561, 446] width 71 height 27
click at [671, 448] on select "12:00 AM 12:30 AM 1:00 AM 1:30 AM 2:00 AM 2:30 AM 3:00 AM 3:30 AM 4:00 AM 4:30 …" at bounding box center [649, 446] width 71 height 27
select select "34"
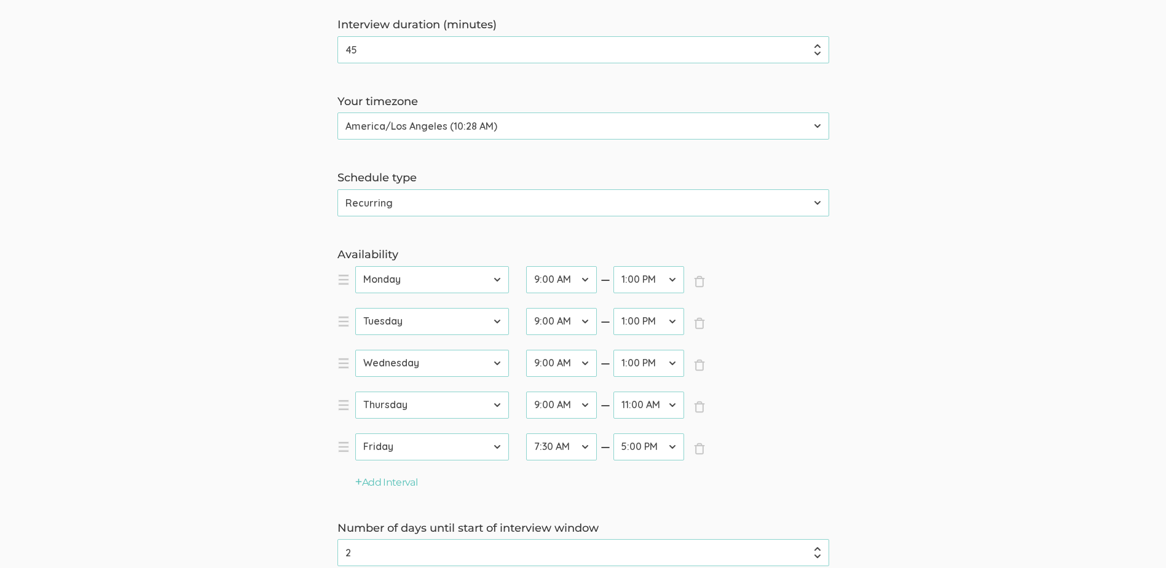
click at [614, 433] on select "12:00 AM 12:30 AM 1:00 AM 1:30 AM 2:00 AM 2:30 AM 3:00 AM 3:30 AM 4:00 AM 4:30 …" at bounding box center [649, 446] width 71 height 27
click at [825, 481] on div "Availability × Close day [DATE] [DATE] [DATE] [DATE] [DATE] [DATE] [DATE] start…" at bounding box center [583, 368] width 510 height 243
click at [388, 481] on button "Add Interval" at bounding box center [386, 483] width 63 height 14
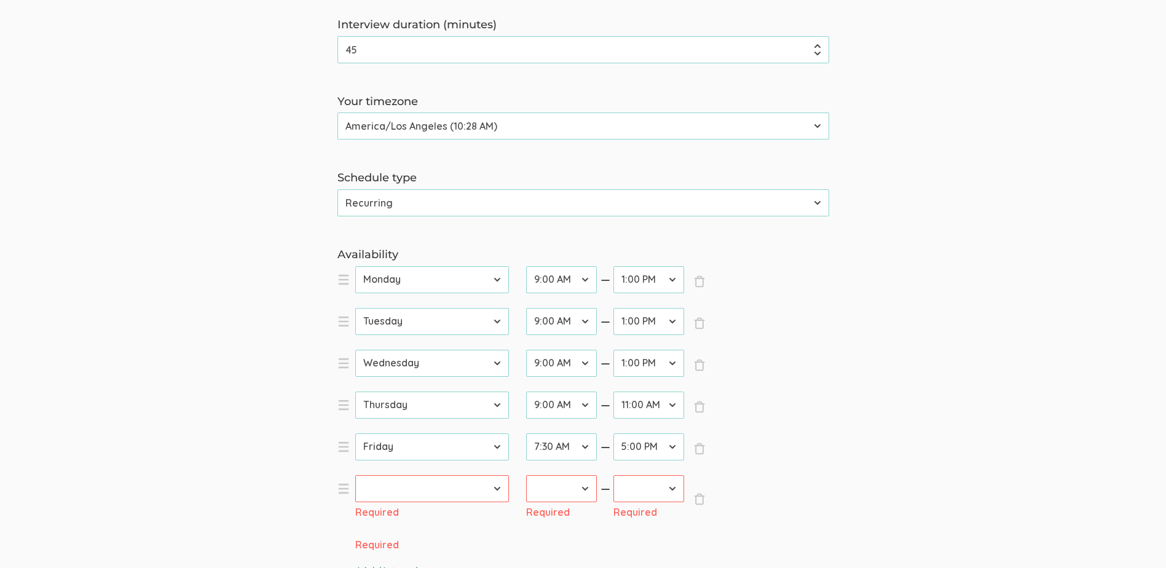
drag, startPoint x: 524, startPoint y: 490, endPoint x: 516, endPoint y: 489, distance: 7.4
click at [502, 488] on select "[DATE] [DATE] [DATE] [DATE] [DATE] [DATE] [DATE]" at bounding box center [432, 488] width 154 height 27
select select "1"
click at [355, 475] on select "[DATE] [DATE] [DATE] [DATE] [DATE] [DATE] [DATE]" at bounding box center [432, 488] width 154 height 27
click at [583, 492] on select "12:00 AM 12:30 AM 1:00 AM 1:30 AM 2:00 AM 2:30 AM 3:00 AM 3:30 AM 4:00 AM 4:30 …" at bounding box center [561, 488] width 71 height 27
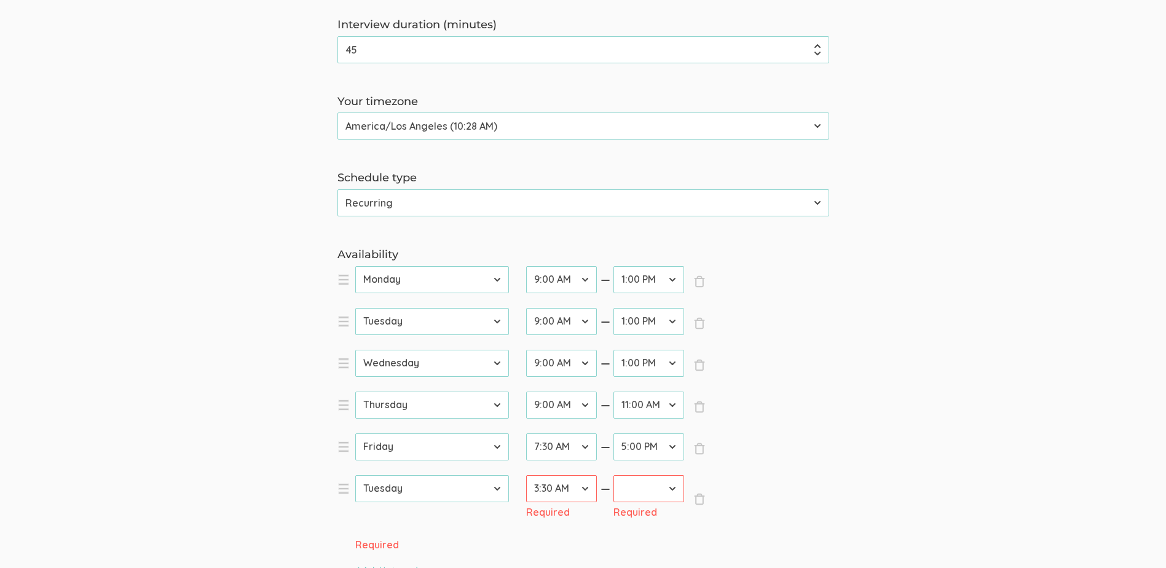
click at [526, 475] on select "12:00 AM 12:30 AM 1:00 AM 1:30 AM 2:00 AM 2:30 AM 3:00 AM 3:30 AM 4:00 AM 4:30 …" at bounding box center [561, 488] width 71 height 27
drag, startPoint x: 575, startPoint y: 500, endPoint x: 573, endPoint y: 491, distance: 9.4
click at [575, 500] on select "12:00 AM 12:30 AM 1:00 AM 1:30 AM 2:00 AM 2:30 AM 3:00 AM 3:30 AM 4:00 AM 4:30 …" at bounding box center [561, 488] width 71 height 27
select select "31"
click at [526, 475] on select "12:00 AM 12:30 AM 1:00 AM 1:30 AM 2:00 AM 2:30 AM 3:00 AM 3:30 AM 4:00 AM 4:30 …" at bounding box center [561, 488] width 71 height 27
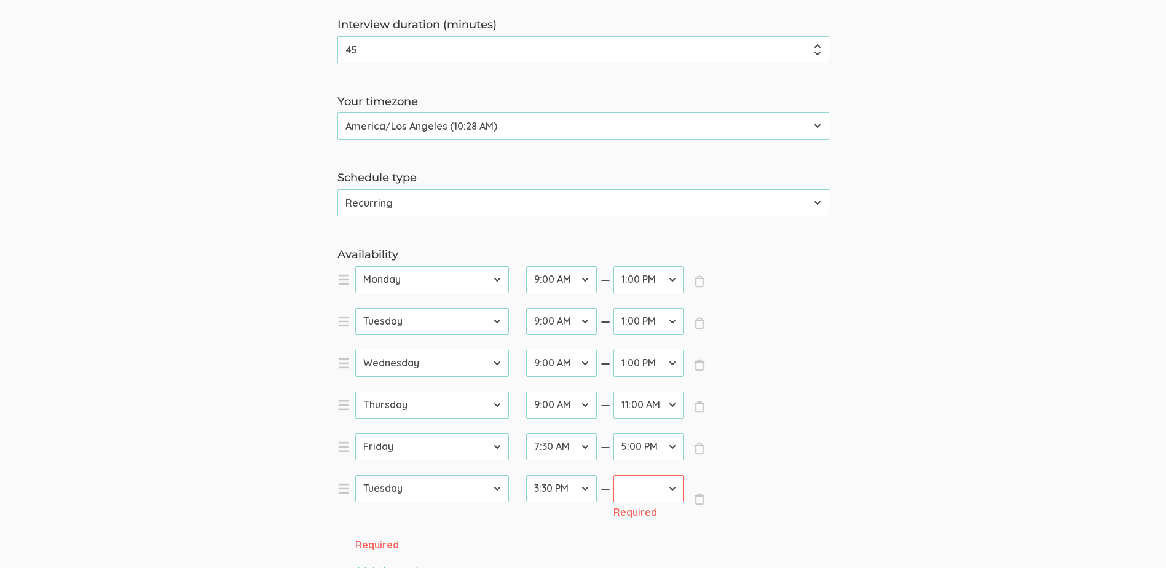
click at [672, 492] on select "12:00 AM 12:30 AM 1:00 AM 1:30 AM 2:00 AM 2:30 AM 3:00 AM 3:30 AM 4:00 AM 4:30 …" at bounding box center [649, 488] width 71 height 27
select select "37"
click at [614, 475] on select "12:00 AM 12:30 AM 1:00 AM 1:30 AM 2:00 AM 2:30 AM 3:00 AM 3:30 AM 4:00 AM 4:30 …" at bounding box center [649, 488] width 71 height 27
click at [379, 524] on button "Add Interval" at bounding box center [386, 525] width 63 height 14
click at [425, 526] on select "[DATE] [DATE] [DATE] [DATE] [DATE] [DATE] [DATE]" at bounding box center [432, 530] width 154 height 27
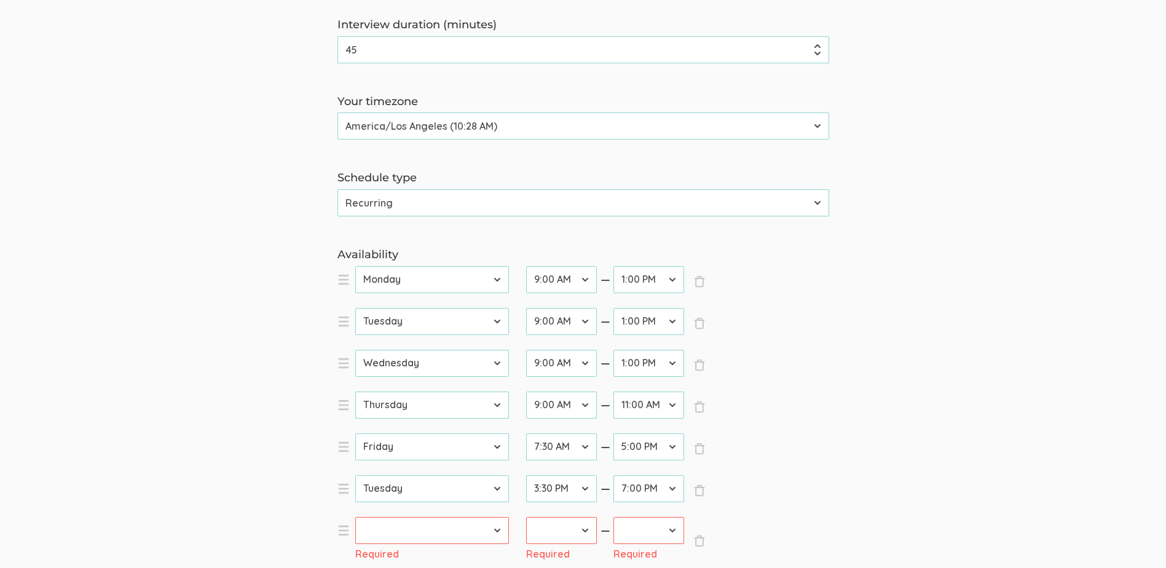
select select "3"
click at [355, 517] on select "[DATE] [DATE] [DATE] [DATE] [DATE] [DATE] [DATE]" at bounding box center [432, 530] width 154 height 27
click at [583, 532] on select "12:00 AM 12:30 AM 1:00 AM 1:30 AM 2:00 AM 2:30 AM 3:00 AM 3:30 AM 4:00 AM 4:30 …" at bounding box center [561, 530] width 71 height 27
select select "31"
click at [526, 517] on select "12:00 AM 12:30 AM 1:00 AM 1:30 AM 2:00 AM 2:30 AM 3:00 AM 3:30 AM 4:00 AM 4:30 …" at bounding box center [561, 530] width 71 height 27
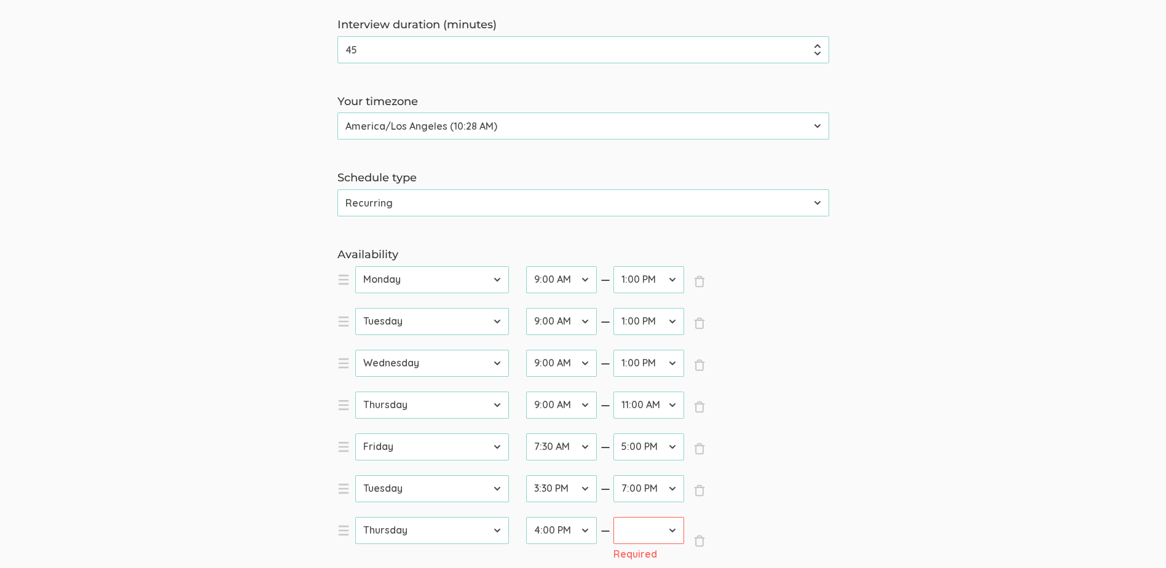
click at [643, 536] on select "12:00 AM 12:30 AM 1:00 AM 1:30 AM 2:00 AM 2:30 AM 3:00 AM 3:30 AM 4:00 AM 4:30 …" at bounding box center [649, 530] width 71 height 27
click at [614, 517] on select "12:00 AM 12:30 AM 1:00 AM 1:30 AM 2:00 AM 2:30 AM 3:00 AM 3:30 AM 4:00 AM 4:30 …" at bounding box center [649, 530] width 71 height 27
click at [658, 547] on div "endTime 12:00 AM 12:30 AM 1:00 AM 1:30 AM 2:00 AM 2:30 AM 3:00 AM 3:30 AM 4:00 …" at bounding box center [642, 533] width 88 height 33
drag, startPoint x: 654, startPoint y: 534, endPoint x: 652, endPoint y: 527, distance: 6.9
click at [654, 534] on select "12:00 AM 12:30 AM 1:00 AM 1:30 AM 2:00 AM 2:30 AM 3:00 AM 3:30 AM 4:00 AM 4:30 …" at bounding box center [649, 530] width 71 height 27
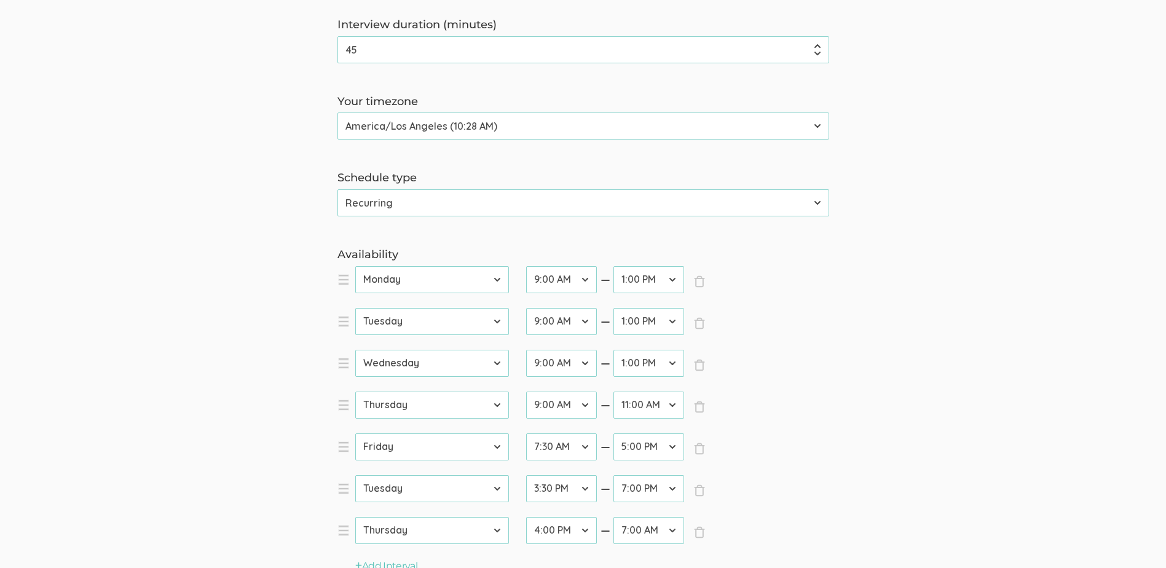
select select "37"
click at [614, 517] on select "12:00 AM 12:30 AM 1:00 AM 1:30 AM 2:00 AM 2:30 AM 3:00 AM 3:30 AM 4:00 AM 4:30 …" at bounding box center [649, 530] width 71 height 27
click at [863, 468] on form "Interview duration (minutes) 45 (success) Your timezone Etc/GMT-14 (7:28 AM) Pa…" at bounding box center [583, 406] width 1166 height 778
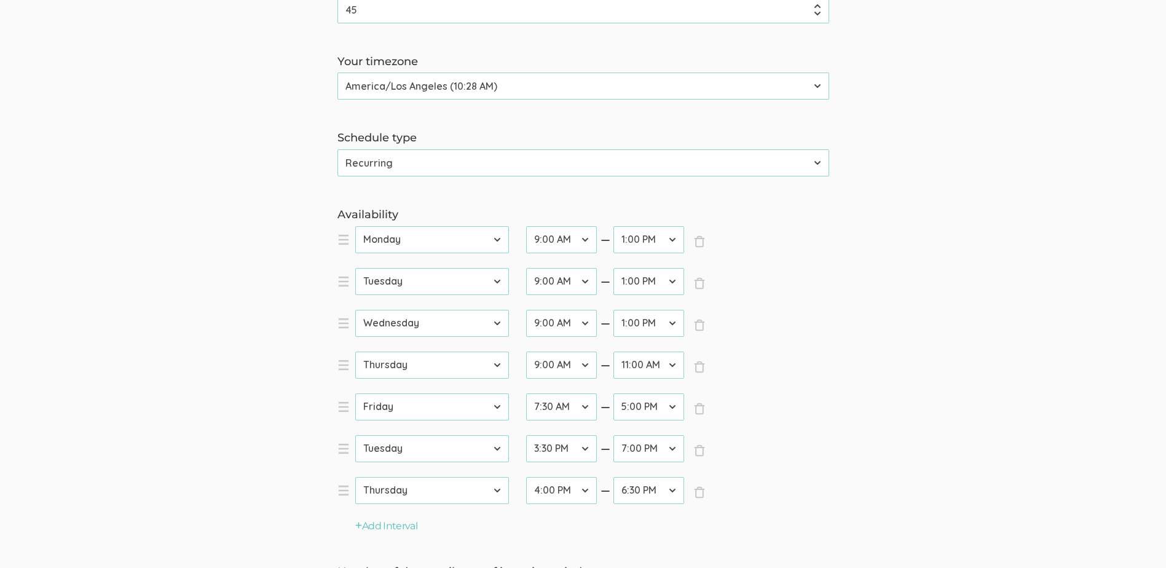
scroll to position [246, 0]
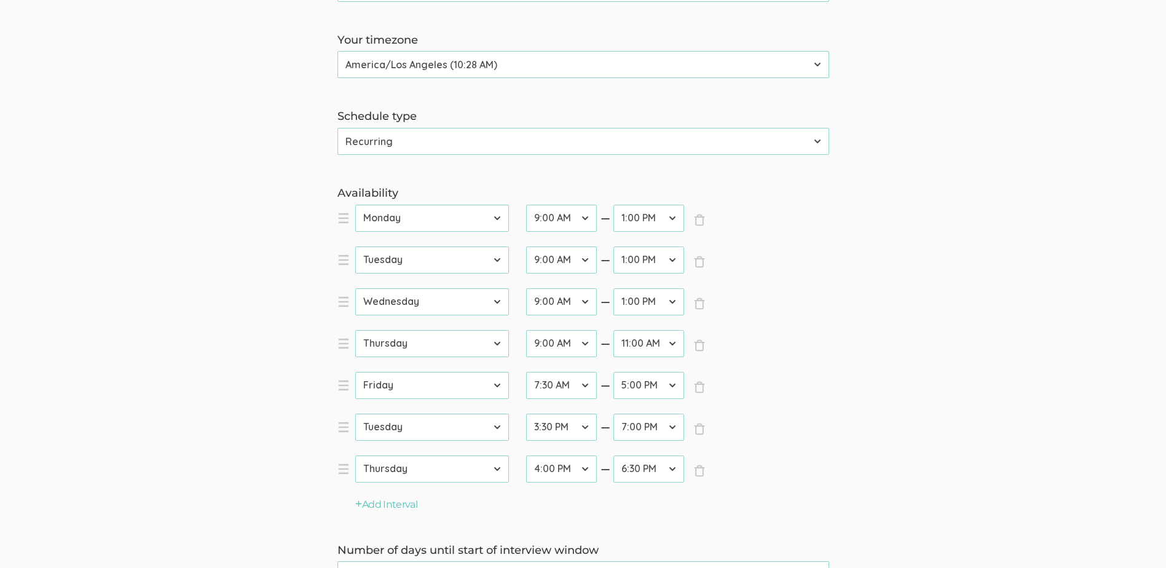
click at [656, 426] on select "12:00 AM 12:30 AM 1:00 AM 1:30 AM 2:00 AM 2:30 AM 3:00 AM 3:30 AM 4:00 AM 4:30 …" at bounding box center [649, 427] width 71 height 27
select select "38"
click at [614, 414] on select "12:00 AM 12:30 AM 1:00 AM 1:30 AM 2:00 AM 2:30 AM 3:00 AM 3:30 AM 4:00 AM 4:30 …" at bounding box center [649, 427] width 71 height 27
click at [665, 469] on select "12:00 AM 12:30 AM 1:00 AM 1:30 AM 2:00 AM 2:30 AM 3:00 AM 3:30 AM 4:00 AM 4:30 …" at bounding box center [649, 469] width 71 height 27
select select "38"
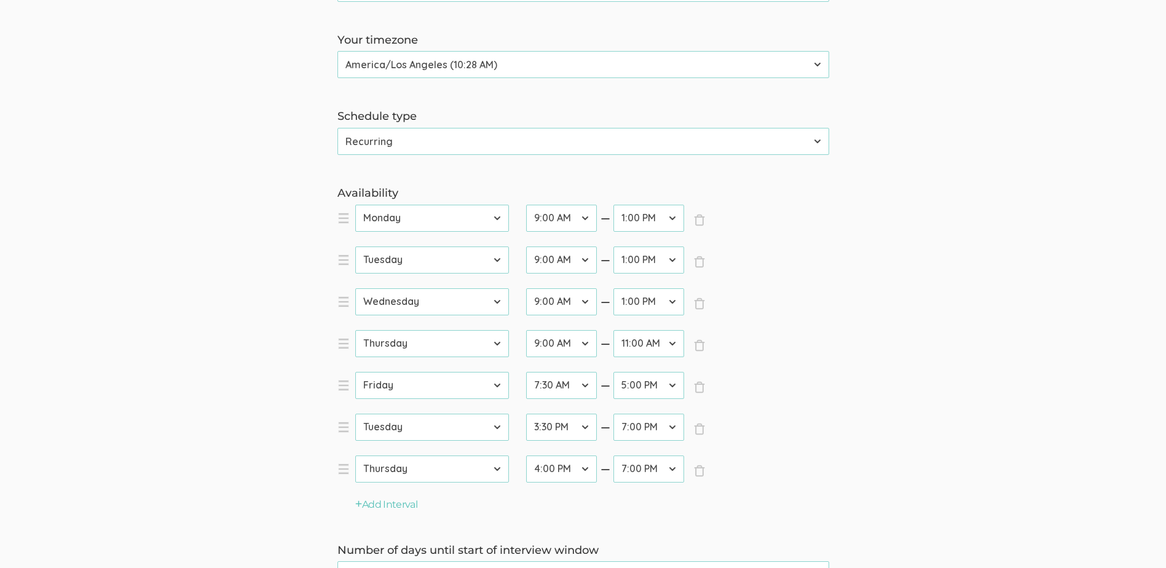
click at [614, 456] on select "12:00 AM 12:30 AM 1:00 AM 1:30 AM 2:00 AM 2:30 AM 3:00 AM 3:30 AM 4:00 AM 4:30 …" at bounding box center [649, 469] width 71 height 27
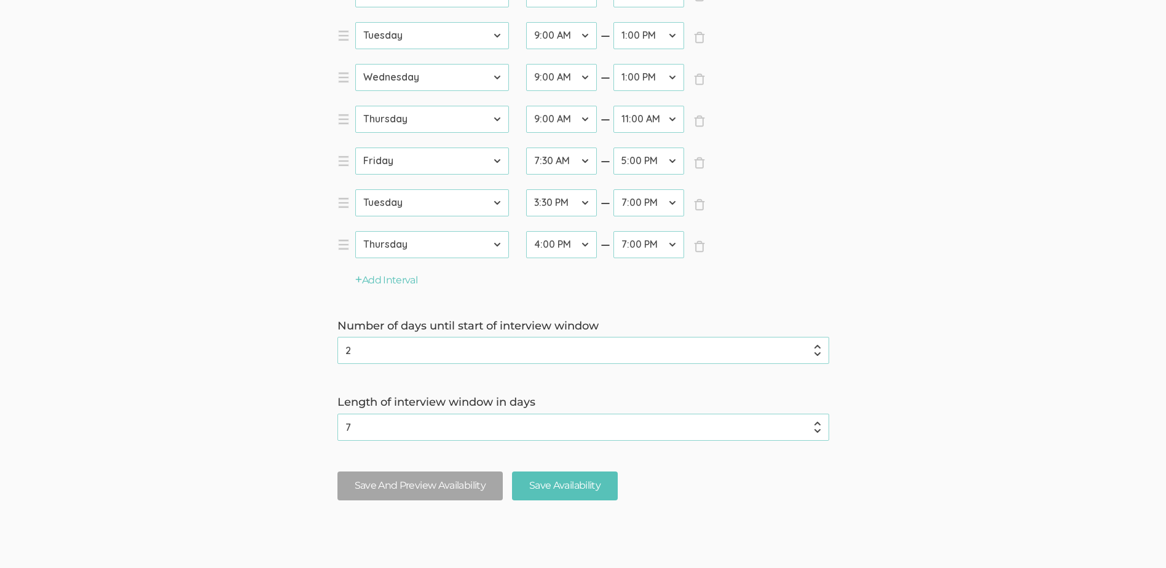
scroll to position [492, 0]
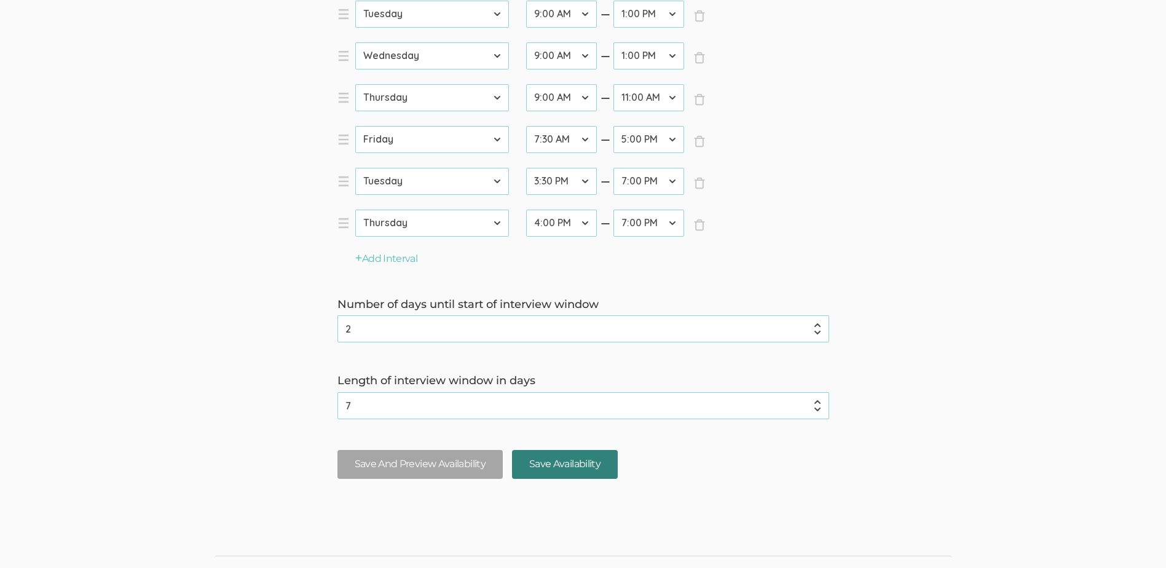
click at [583, 462] on input "Save Availability" at bounding box center [565, 464] width 106 height 29
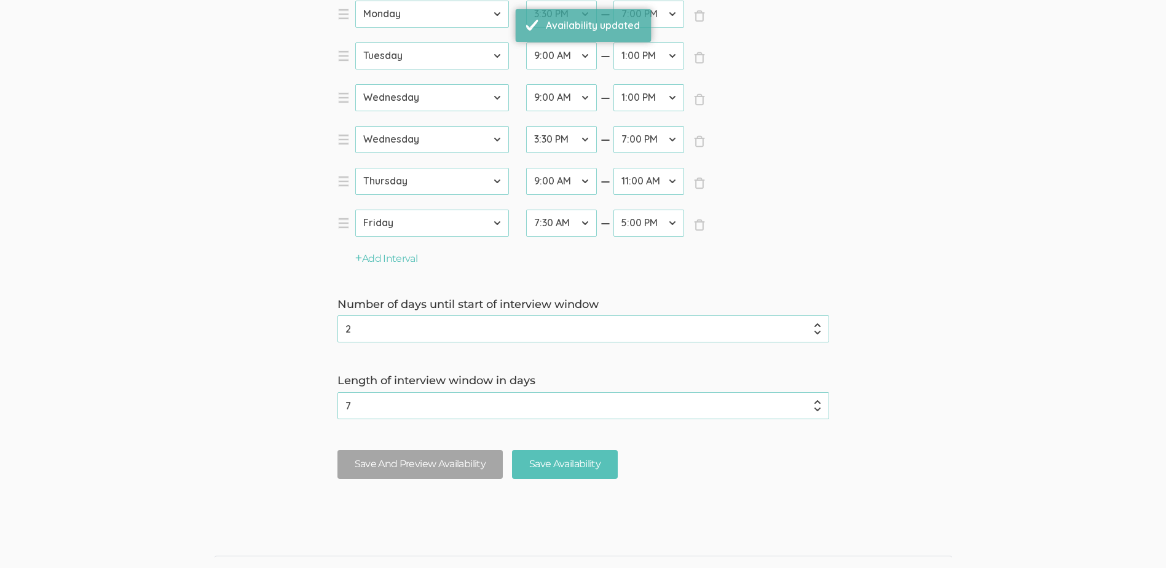
scroll to position [0, 0]
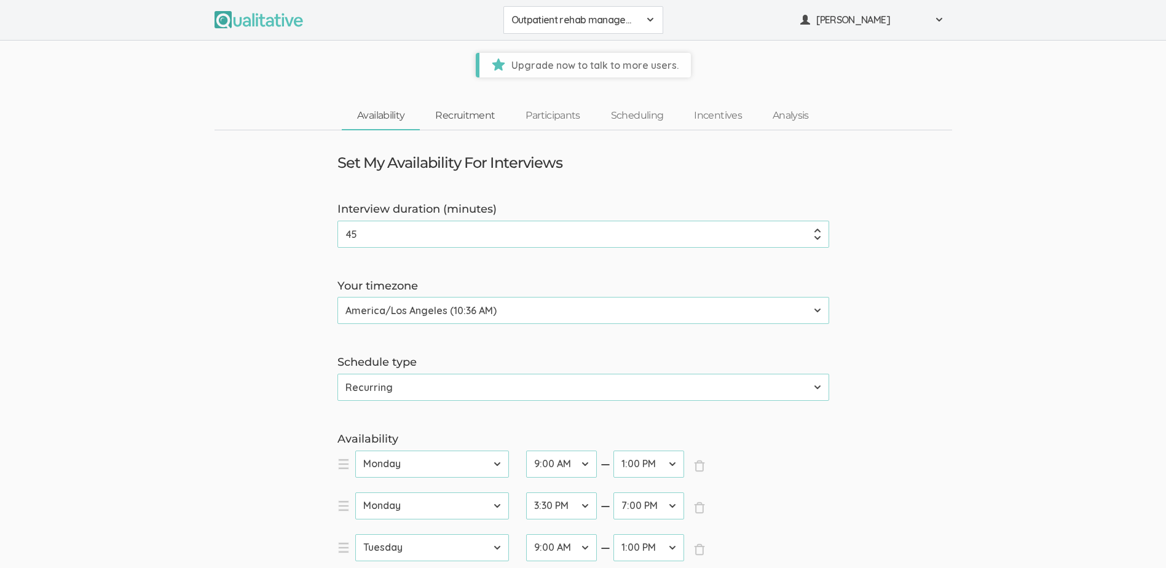
click at [450, 116] on link "Recruitment" at bounding box center [465, 116] width 90 height 26
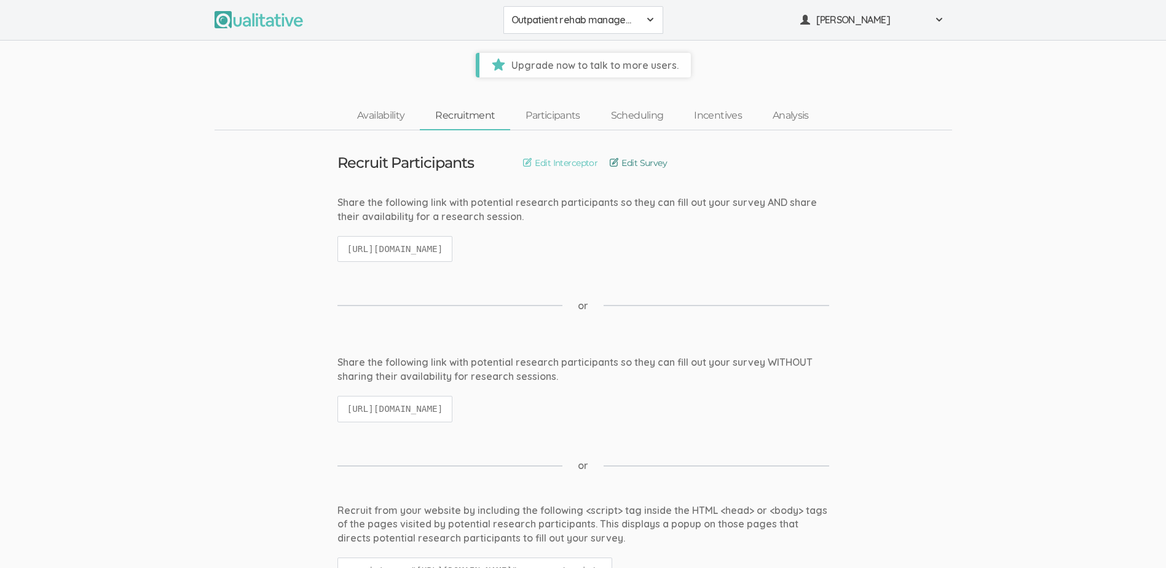
click at [633, 164] on link "Edit Survey" at bounding box center [638, 163] width 57 height 14
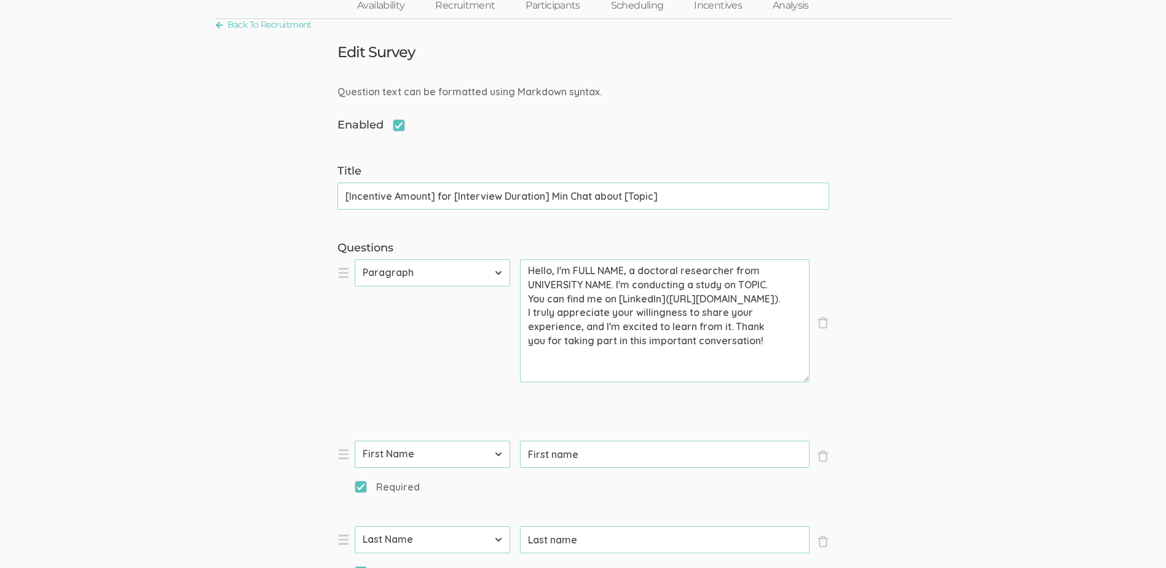
scroll to position [61, 0]
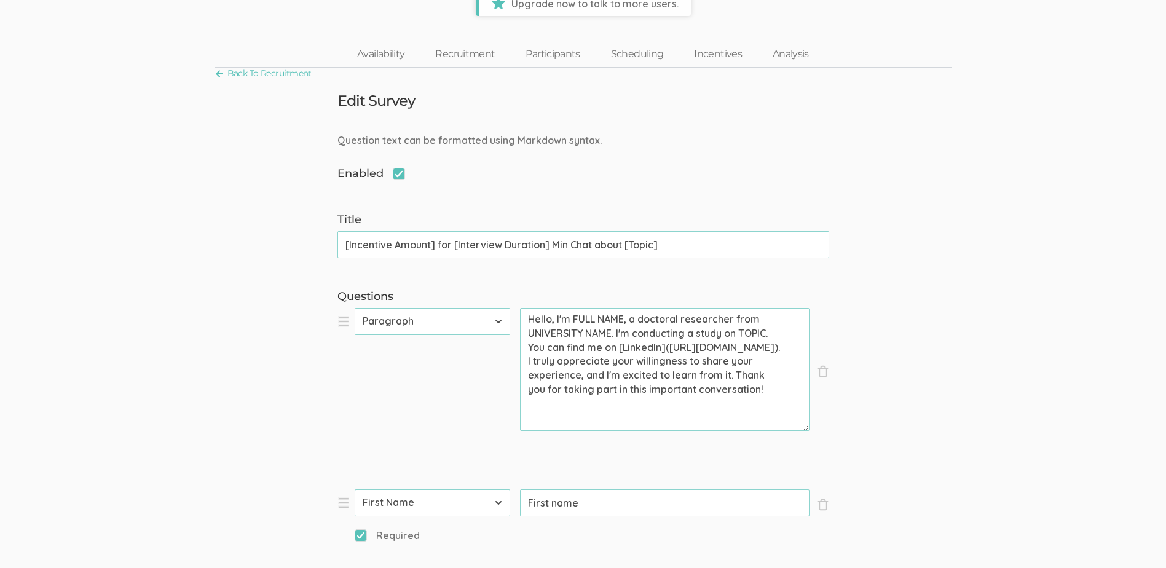
drag, startPoint x: 625, startPoint y: 320, endPoint x: 575, endPoint y: 322, distance: 50.4
click at [575, 322] on textarea "Hello, I'm FULL NAME, a doctoral researcher from UNIVERSITY NAME. I'm conductin…" at bounding box center [665, 369] width 290 height 123
drag, startPoint x: 767, startPoint y: 335, endPoint x: 741, endPoint y: 337, distance: 25.9
click at [741, 337] on textarea "Hello, I'm [PERSON_NAME], a doctoral researcher from UNIVERSITY NAME. I'm condu…" at bounding box center [665, 369] width 290 height 123
paste textarea "The purpose of this study is to explore how healthcare administrators in outpat…"
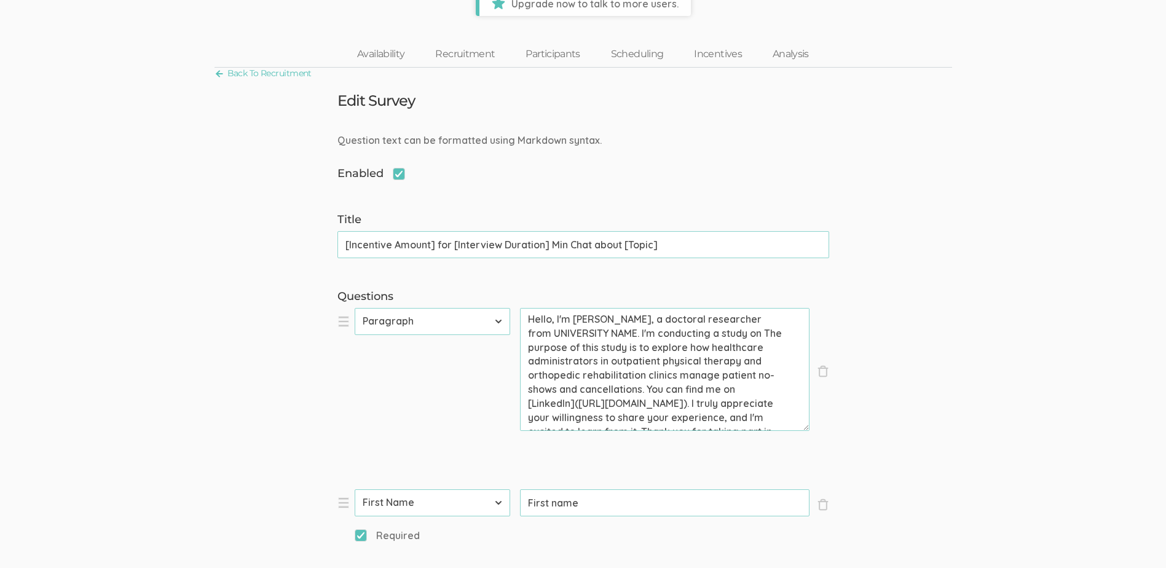
drag, startPoint x: 633, startPoint y: 351, endPoint x: 740, endPoint y: 336, distance: 108.6
click at [740, 336] on textarea "Hello, I'm [PERSON_NAME], a doctoral researcher from UNIVERSITY NAME. I'm condu…" at bounding box center [665, 369] width 290 height 123
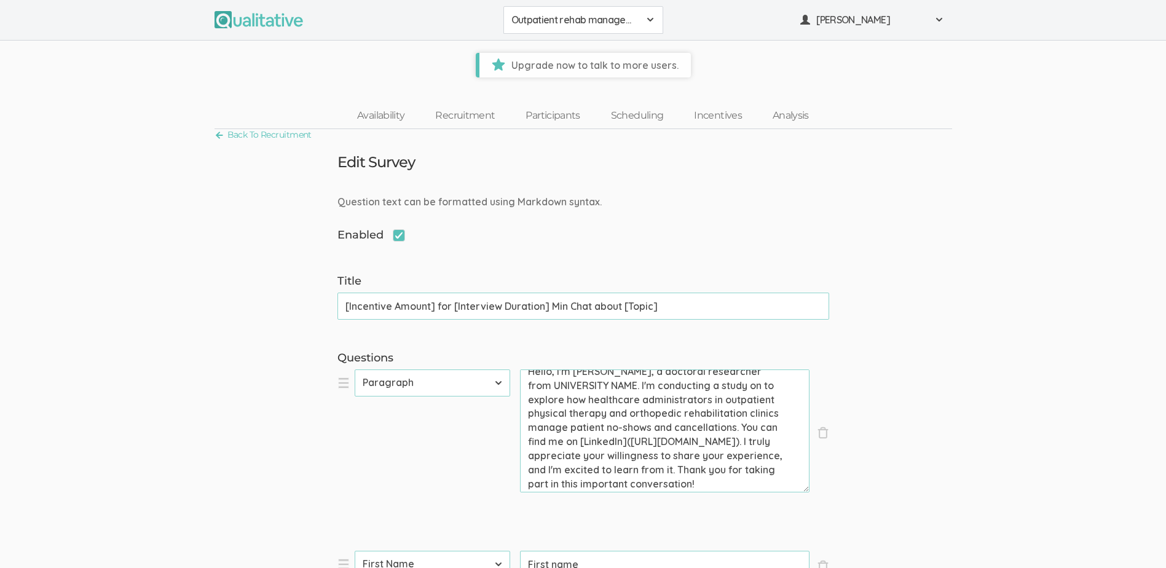
scroll to position [0, 0]
drag, startPoint x: 612, startPoint y: 393, endPoint x: 577, endPoint y: 394, distance: 34.4
click at [577, 394] on textarea "Hello, I'm [PERSON_NAME], a doctoral researcher from UNIVERSITY NAME. I'm condu…" at bounding box center [665, 430] width 290 height 123
click at [608, 445] on textarea "Hello, I'm [PERSON_NAME], a doctoral researcher from UNIVERSITY NAME. I'm condu…" at bounding box center [665, 430] width 290 height 123
click at [754, 396] on textarea "Hello, I'm [PERSON_NAME], a doctoral researcher from UNIVERSITY NAME. I'm condu…" at bounding box center [665, 430] width 290 height 123
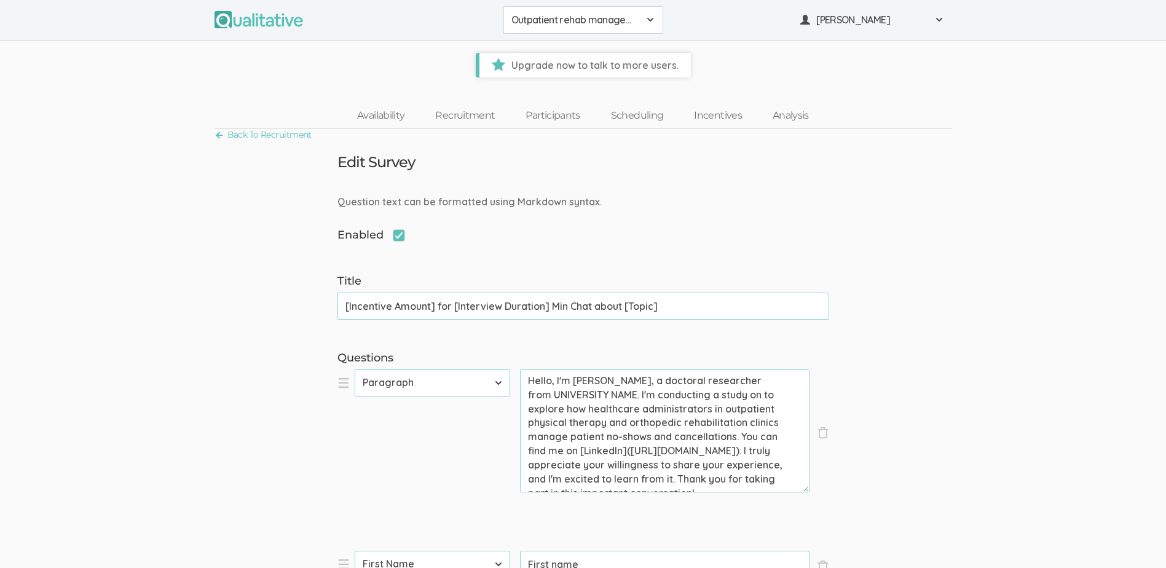
drag, startPoint x: 612, startPoint y: 395, endPoint x: 528, endPoint y: 395, distance: 84.2
click at [528, 395] on textarea "Hello, I'm [PERSON_NAME], a doctoral researcher from UNIVERSITY NAME. I'm condu…" at bounding box center [665, 430] width 290 height 123
click at [752, 397] on textarea "Hello, I'm [PERSON_NAME], a doctoral researcher from [GEOGRAPHIC_DATA]. I'm con…" at bounding box center [665, 430] width 290 height 123
drag, startPoint x: 563, startPoint y: 411, endPoint x: 741, endPoint y: 397, distance: 178.2
click at [741, 397] on textarea "Hello, I'm [PERSON_NAME], a doctoral researcher from [GEOGRAPHIC_DATA]. I'm con…" at bounding box center [665, 430] width 290 height 123
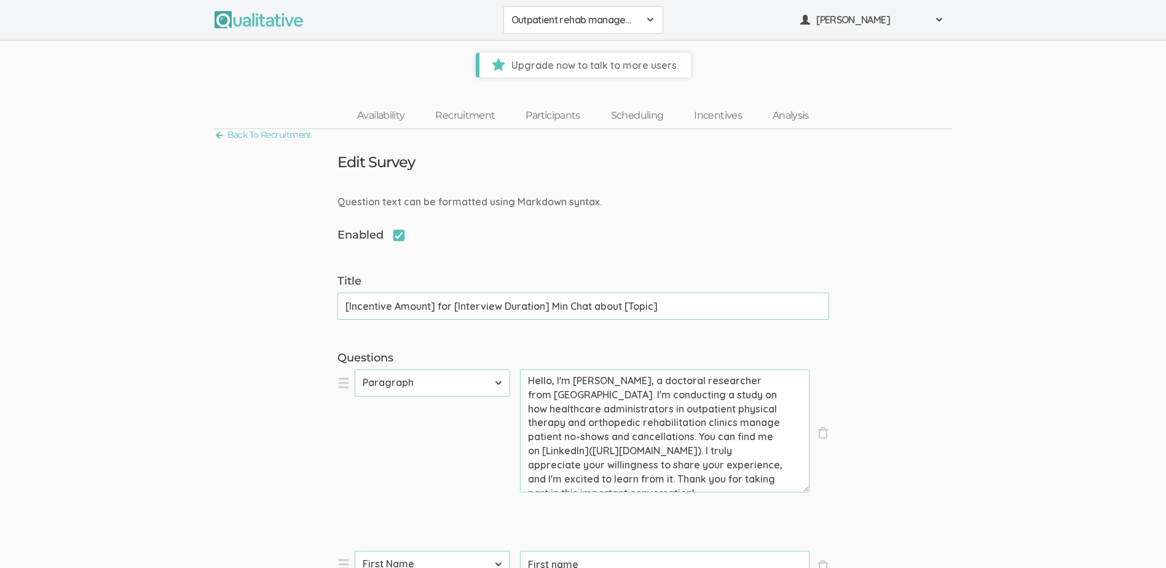
drag, startPoint x: 680, startPoint y: 465, endPoint x: 528, endPoint y: 465, distance: 151.9
click at [528, 465] on textarea "Hello, I'm [PERSON_NAME], a doctoral researcher from [GEOGRAPHIC_DATA]. I'm con…" at bounding box center [665, 430] width 290 height 123
click at [675, 464] on textarea "Hello, I'm [PERSON_NAME], a doctoral researcher from [GEOGRAPHIC_DATA]. I'm con…" at bounding box center [665, 430] width 290 height 123
drag, startPoint x: 674, startPoint y: 464, endPoint x: 534, endPoint y: 464, distance: 140.2
click at [534, 464] on textarea "Hello, I'm [PERSON_NAME], a doctoral researcher from [GEOGRAPHIC_DATA]. I'm con…" at bounding box center [665, 430] width 290 height 123
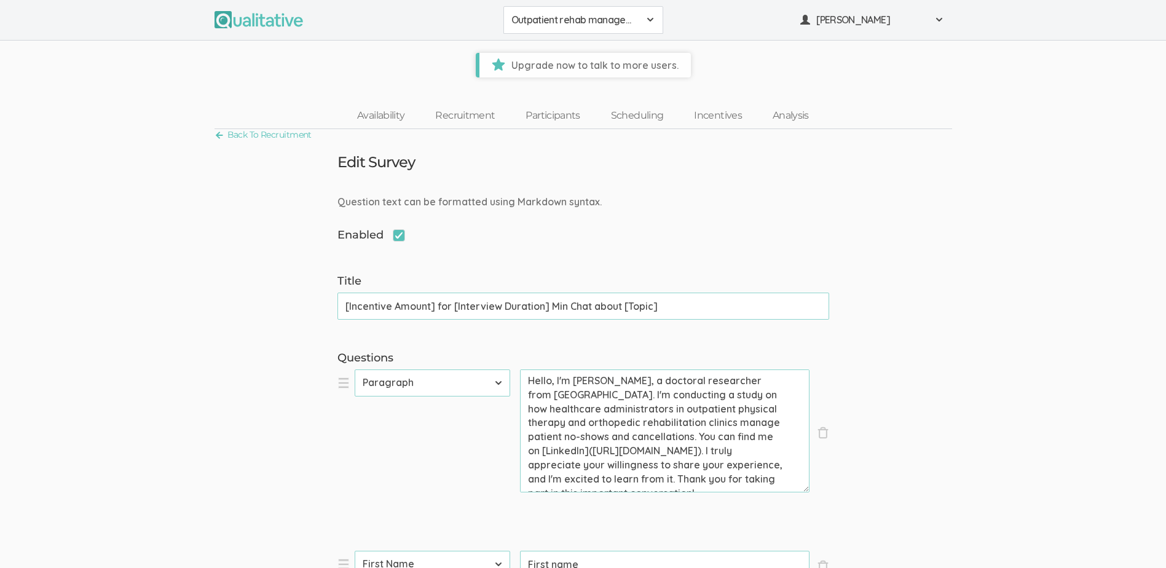
paste textarea "[DOMAIN_NAME][URL][PERSON_NAME]"
click at [745, 466] on textarea "Hello, I'm [PERSON_NAME], a doctoral researcher from [GEOGRAPHIC_DATA]. I'm con…" at bounding box center [665, 430] width 290 height 123
click at [657, 425] on textarea "Hello, I'm [PERSON_NAME], a doctoral researcher from [GEOGRAPHIC_DATA]. I'm con…" at bounding box center [665, 430] width 290 height 123
drag, startPoint x: 655, startPoint y: 425, endPoint x: 602, endPoint y: 428, distance: 52.9
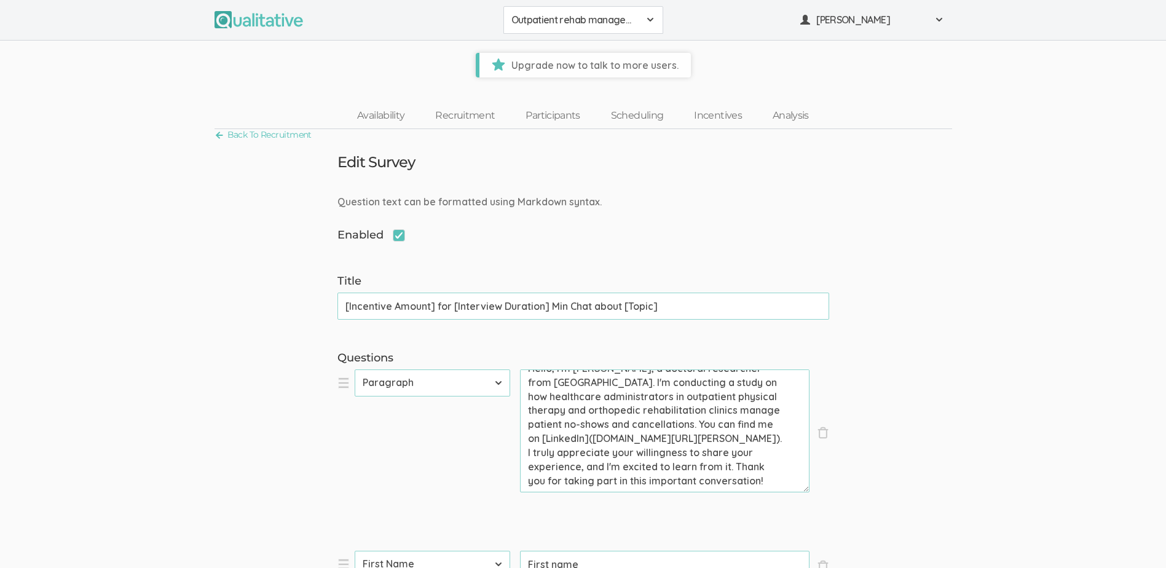
click at [602, 428] on textarea "Hello, I'm [PERSON_NAME], a doctoral researcher from [GEOGRAPHIC_DATA]. I'm con…" at bounding box center [665, 430] width 290 height 123
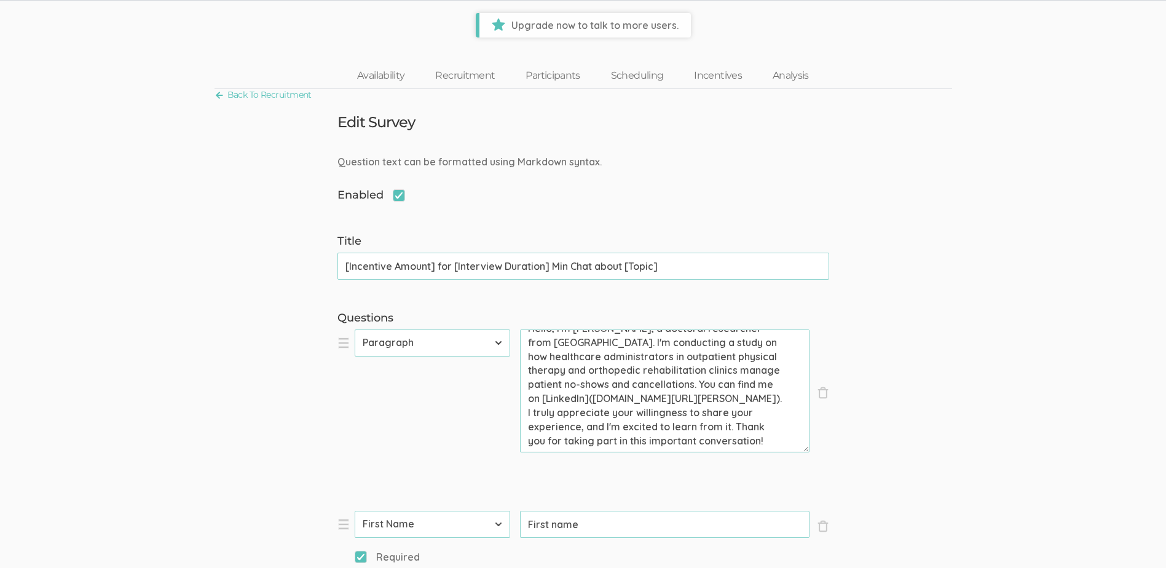
scroll to position [61, 0]
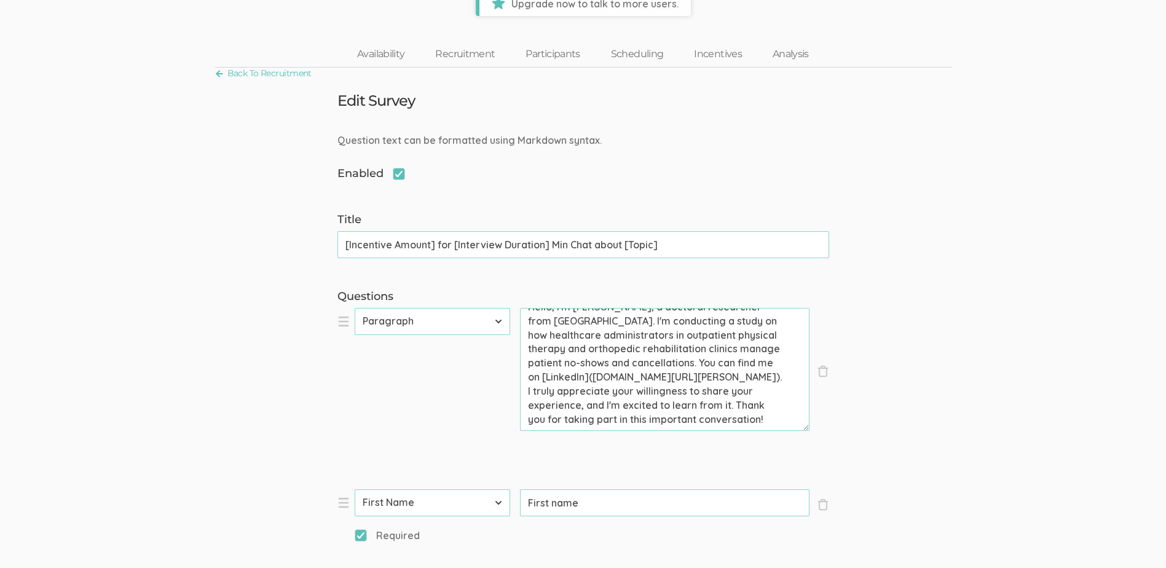
type textarea "Hello, I'm [PERSON_NAME], a doctoral researcher from [GEOGRAPHIC_DATA]. I'm con…"
click at [412, 504] on select "First Name Last Name Email Phone Number LinkedIn Profile URL Country State Shor…" at bounding box center [433, 502] width 156 height 27
click at [411, 502] on select "First Name Last Name Email Phone Number LinkedIn Profile URL Country State Shor…" at bounding box center [433, 502] width 156 height 27
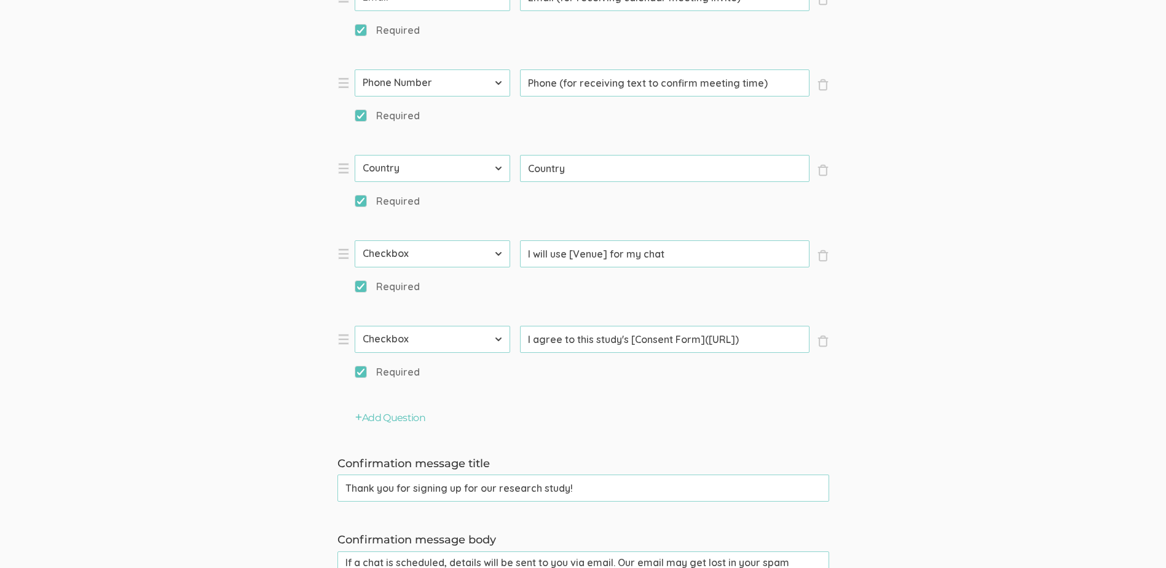
scroll to position [0, 77]
drag, startPoint x: 708, startPoint y: 340, endPoint x: 800, endPoint y: 346, distance: 91.8
click at [800, 346] on input "I agree to this study's [Consent Form]([URL])" at bounding box center [665, 339] width 290 height 27
paste input "[DOMAIN_NAME][URL]"
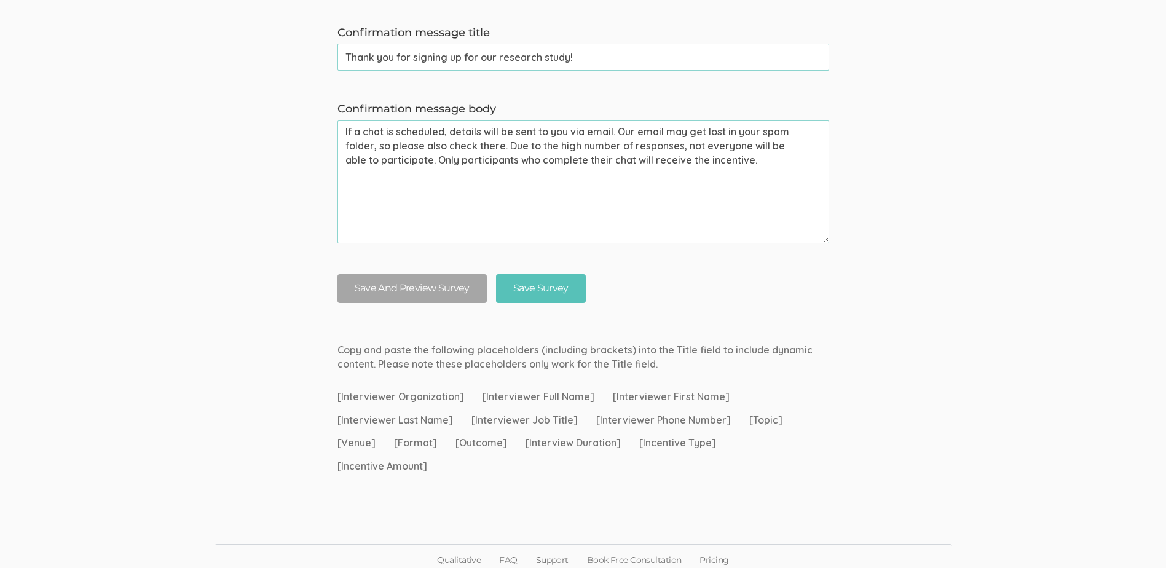
scroll to position [1176, 0]
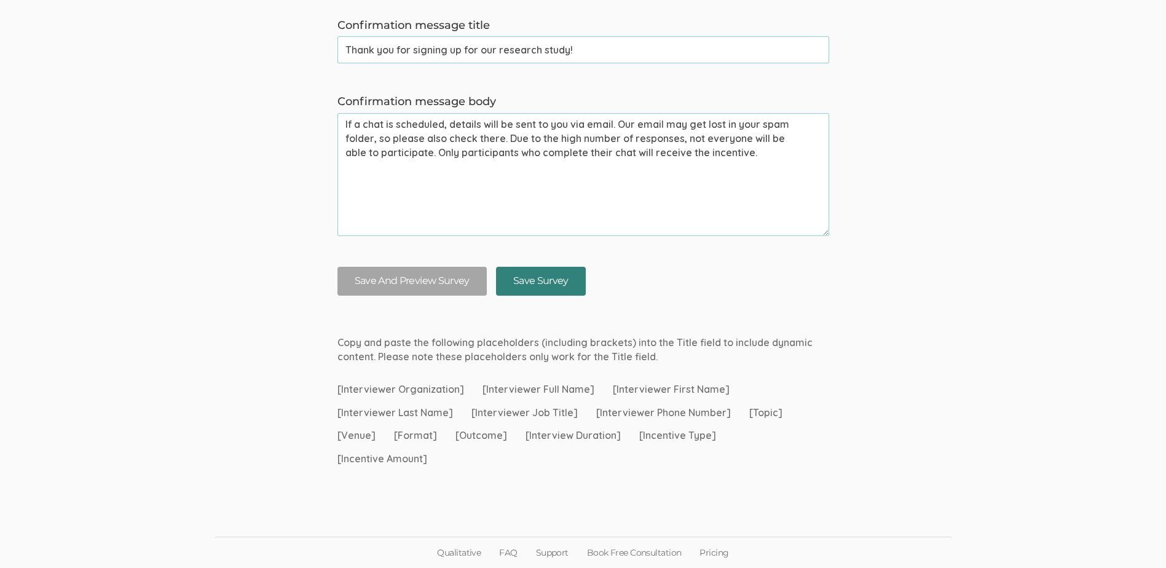
type input "I agree to this study's [Consent Form]([URL][DOMAIN_NAME])"
click at [533, 286] on input "Save Survey" at bounding box center [541, 281] width 90 height 29
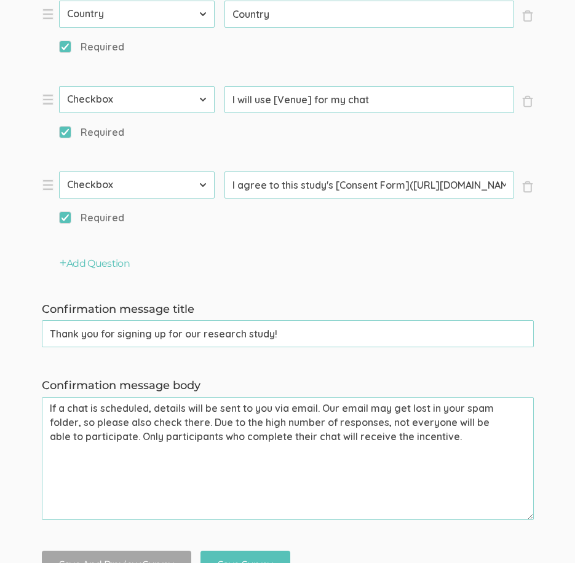
scroll to position [922, 0]
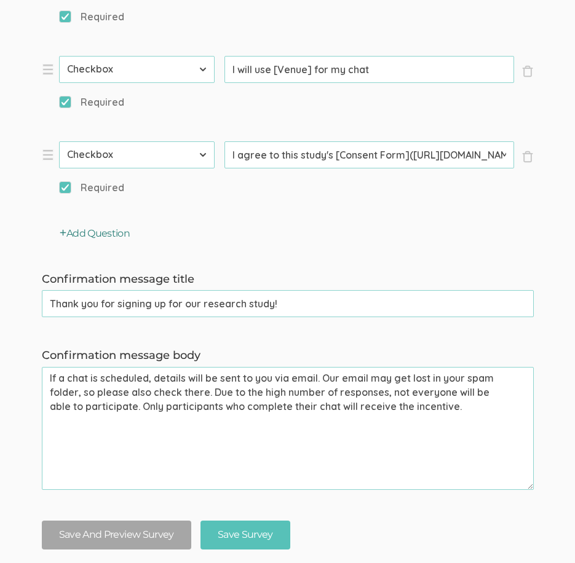
click at [91, 233] on button "Add Question" at bounding box center [95, 234] width 71 height 14
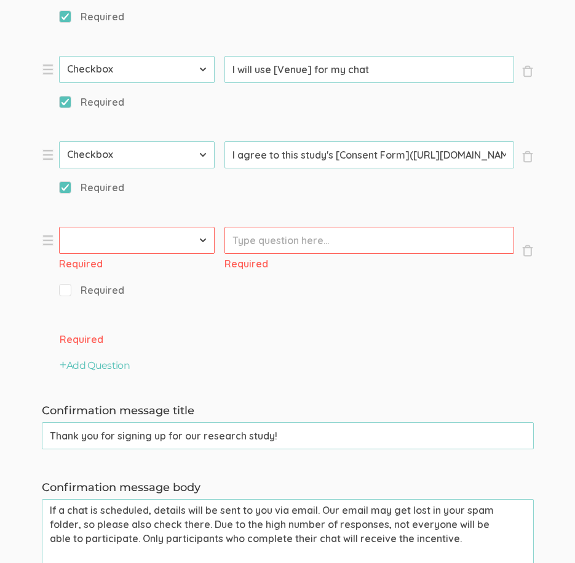
click at [149, 243] on select "First Name Last Name Email Phone Number LinkedIn Profile URL Country State Shor…" at bounding box center [137, 240] width 156 height 27
select select "10"
click at [59, 227] on select "First Name Last Name Email Phone Number LinkedIn Profile URL Country State Shor…" at bounding box center [137, 240] width 156 height 27
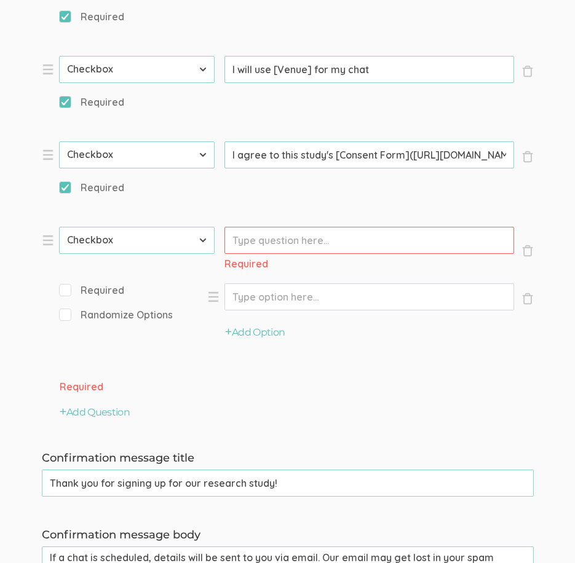
click at [259, 301] on input "Option" at bounding box center [369, 296] width 290 height 27
click at [279, 240] on input "Prompt" at bounding box center [369, 240] width 290 height 27
click at [307, 243] on input "Prompt" at bounding box center [369, 240] width 290 height 27
paste input "○ Are you currently employed in an outpatient rehabilitation clinic that provid…"
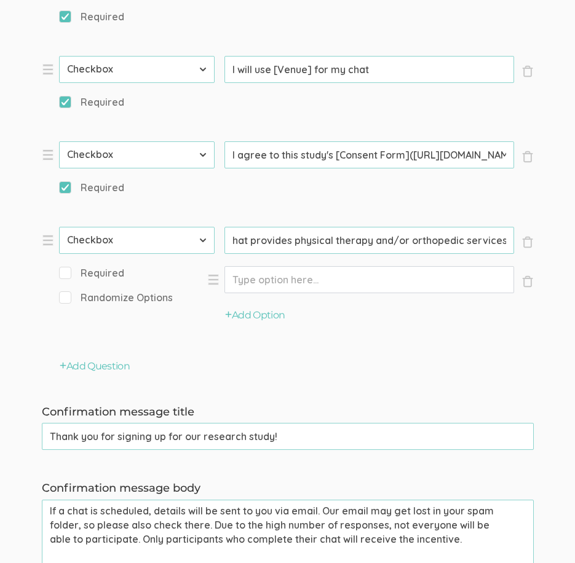
scroll to position [0, 0]
click at [310, 285] on input "Option" at bounding box center [369, 279] width 290 height 27
click at [254, 241] on input "○ Are you currently employed in an outpatient rehabilitation clinic that provid…" at bounding box center [369, 240] width 290 height 27
type input "Are you currently employed in an outpatient rehabilitation clinic that provides…"
click at [314, 283] on input "Option" at bounding box center [369, 279] width 290 height 27
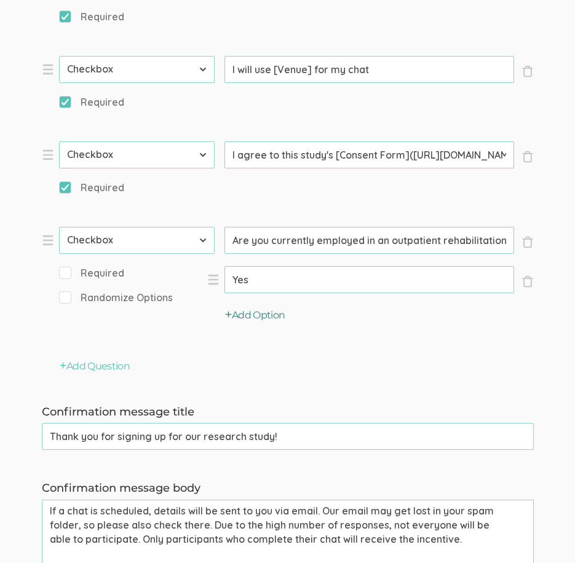
type input "Yes"
click at [259, 309] on button "Add Option" at bounding box center [255, 316] width 60 height 14
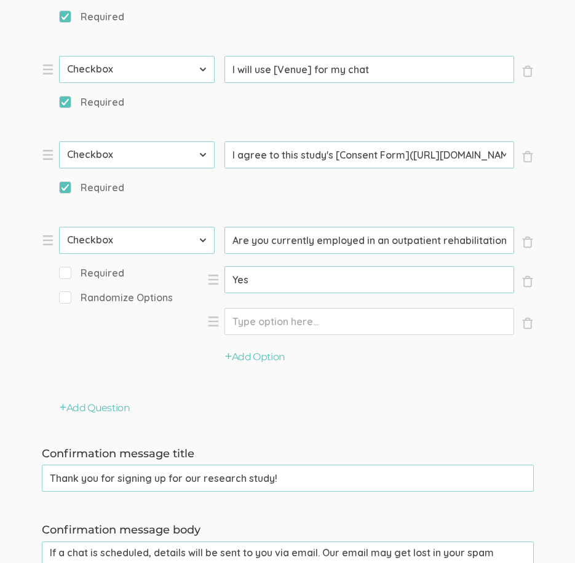
click at [264, 320] on input "Option" at bounding box center [369, 321] width 290 height 27
type input "No"
click at [66, 275] on input "Required" at bounding box center [63, 273] width 8 height 8
checkbox input "true"
click at [98, 410] on button "Add Question" at bounding box center [95, 408] width 71 height 14
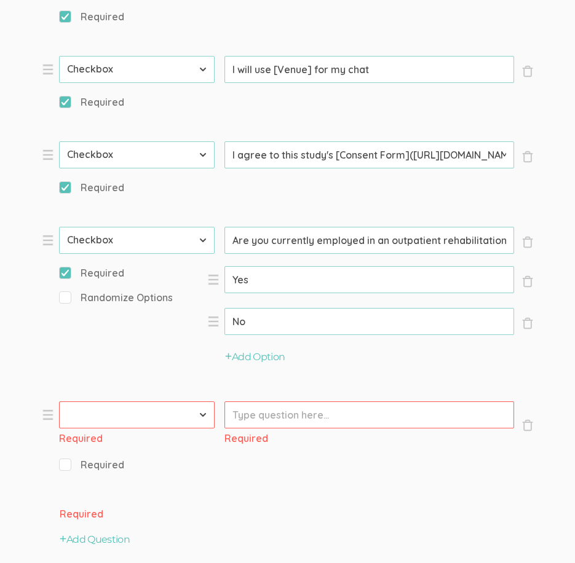
click at [170, 415] on select "First Name Last Name Email Phone Number LinkedIn Profile URL Country State Shor…" at bounding box center [137, 414] width 156 height 27
select select "10"
click at [59, 401] on select "First Name Last Name Email Phone Number LinkedIn Profile URL Country State Shor…" at bounding box center [137, 414] width 156 height 27
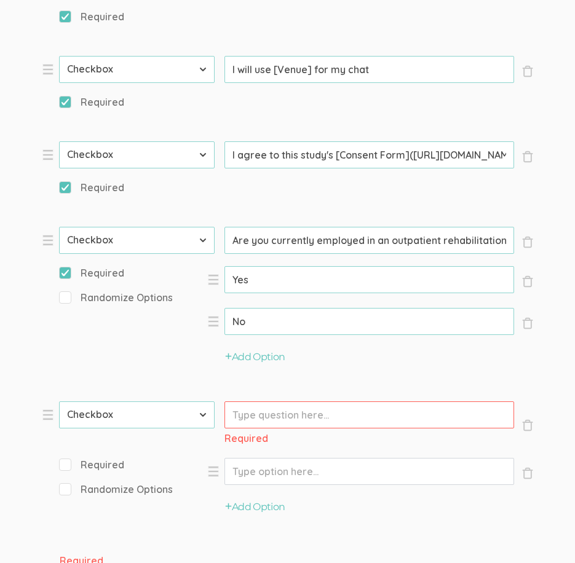
paste input "○ Do you have at least 1 year of experience in an administrative, leadership, o…"
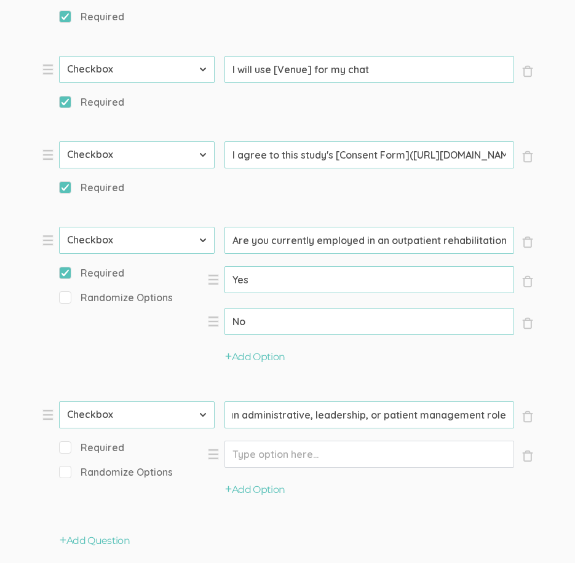
click at [281, 418] on input "○ Do you have at least 1 year of experience in an administrative, leadership, o…" at bounding box center [369, 414] width 290 height 27
drag, startPoint x: 278, startPoint y: 416, endPoint x: 219, endPoint y: 416, distance: 59.6
click at [219, 416] on li "× Close Type First Name Last Name Email Phone Number LinkedIn Profile URL Count…" at bounding box center [226, 458] width 369 height 114
click at [253, 418] on input "○ Do you have at least 1 year of experience in an administrative, leadership, o…" at bounding box center [369, 414] width 290 height 27
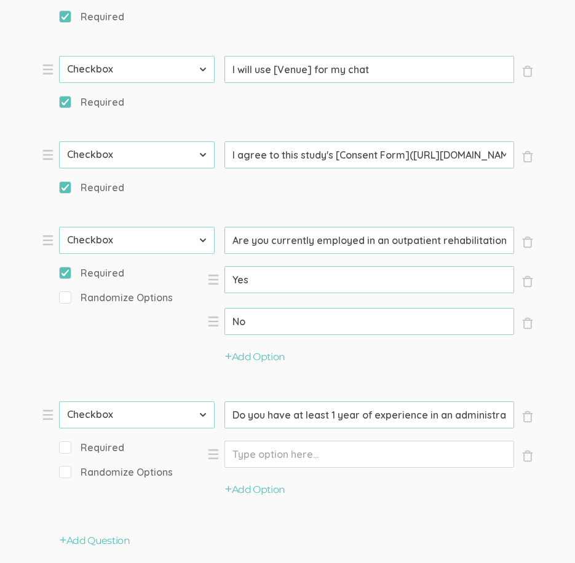
type input "Do you have at least 1 year of experience in an administrative, leadership, or …"
click at [269, 455] on input "Option" at bounding box center [369, 454] width 290 height 27
type input "Yes"
click at [255, 493] on button "Add Option" at bounding box center [255, 490] width 60 height 14
click at [255, 498] on input "Option" at bounding box center [369, 496] width 290 height 27
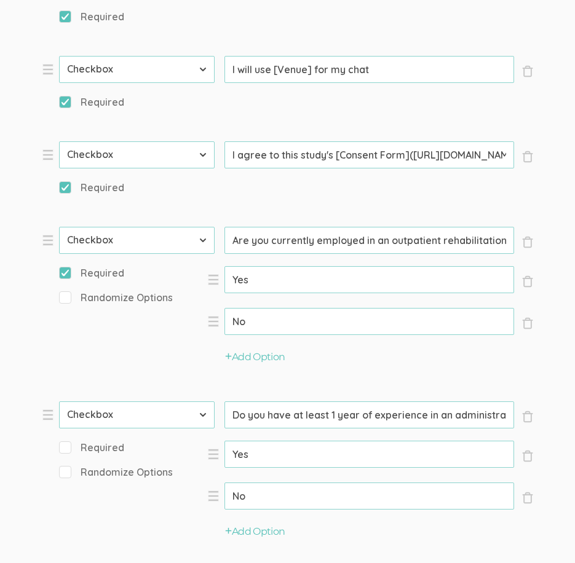
type input "No"
click at [66, 448] on input "Required" at bounding box center [63, 447] width 8 height 8
checkbox input "true"
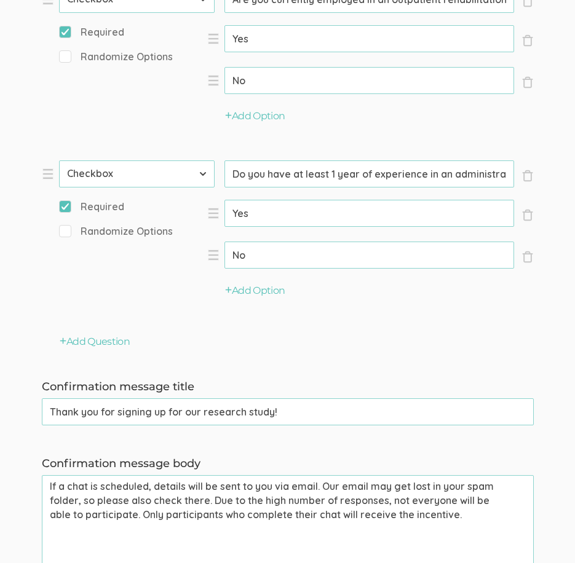
scroll to position [1230, 0]
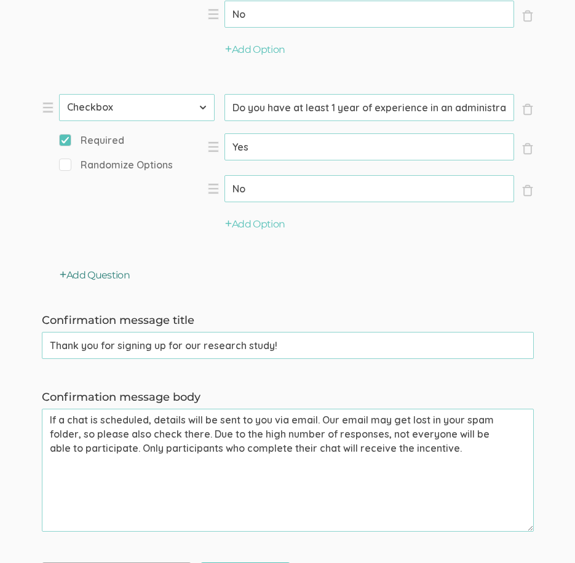
click at [103, 275] on button "Add Question" at bounding box center [95, 276] width 71 height 14
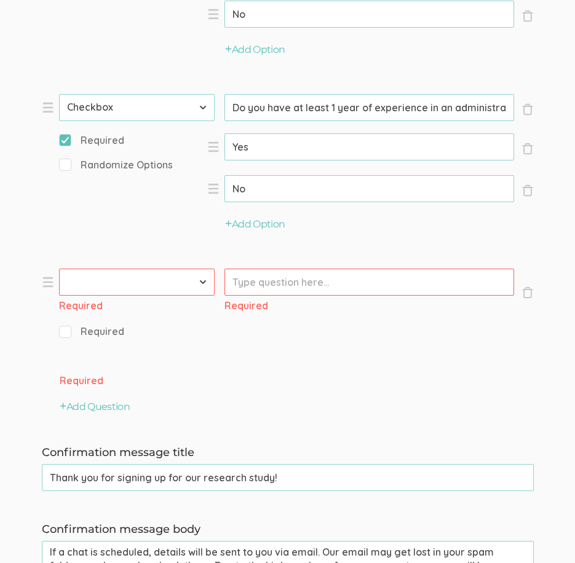
click at [159, 285] on select "First Name Last Name Email Phone Number LinkedIn Profile URL Country State Shor…" at bounding box center [137, 282] width 156 height 27
select select "10"
click at [59, 269] on select "First Name Last Name Email Phone Number LinkedIn Profile URL Country State Shor…" at bounding box center [137, 282] width 156 height 27
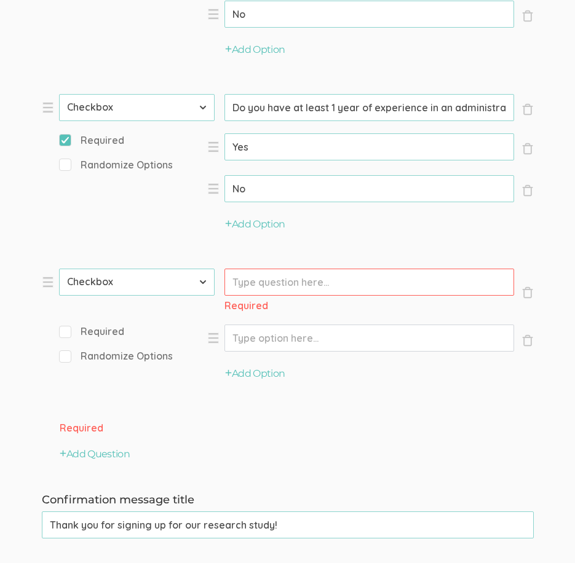
click at [325, 277] on input "Prompt" at bounding box center [369, 282] width 290 height 27
click at [245, 371] on button "Add Option" at bounding box center [255, 374] width 60 height 14
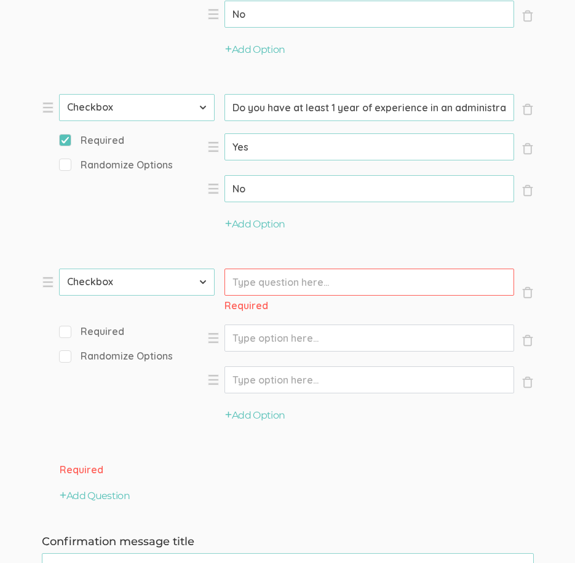
click at [240, 340] on input "Option" at bounding box center [369, 338] width 290 height 27
click at [65, 333] on input "Required" at bounding box center [63, 331] width 8 height 8
checkbox input "true"
drag, startPoint x: 313, startPoint y: 338, endPoint x: 307, endPoint y: 342, distance: 6.6
click at [312, 339] on input "Option" at bounding box center [369, 338] width 290 height 27
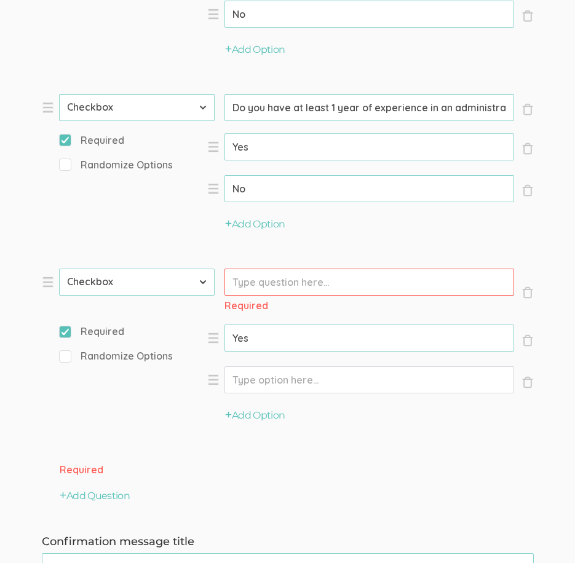
type input "Yes"
click at [330, 384] on input "Option" at bounding box center [369, 379] width 290 height 27
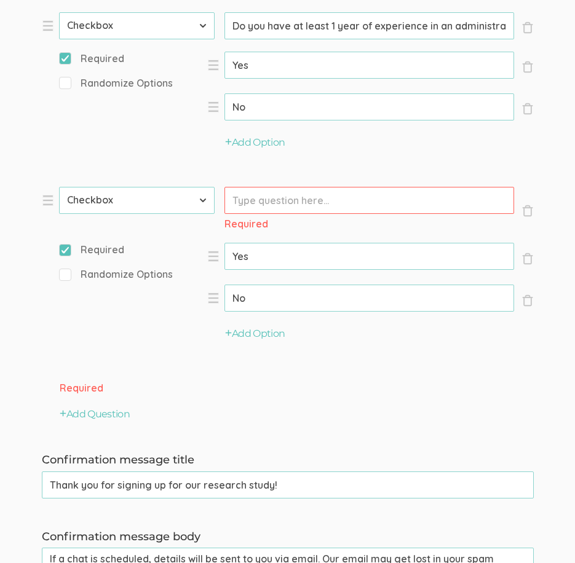
scroll to position [1291, 0]
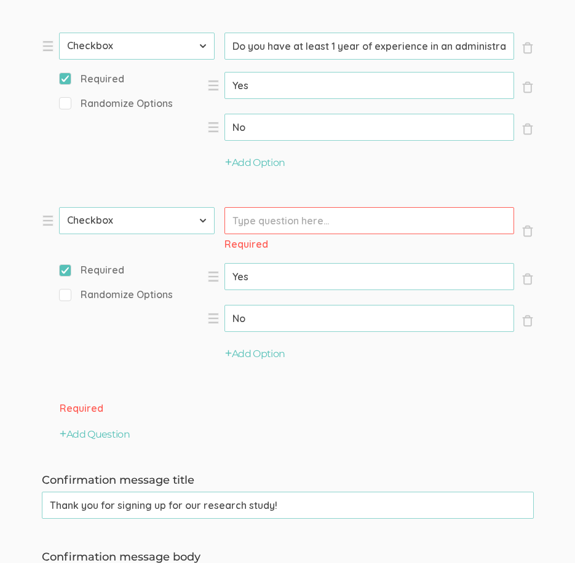
type input "No"
click at [268, 226] on input "Prompt" at bounding box center [369, 220] width 290 height 27
click at [250, 223] on input "Prompt" at bounding box center [369, 220] width 290 height 27
paste input "○ Do you have direct involvement in developing or implementing strategies to ma…"
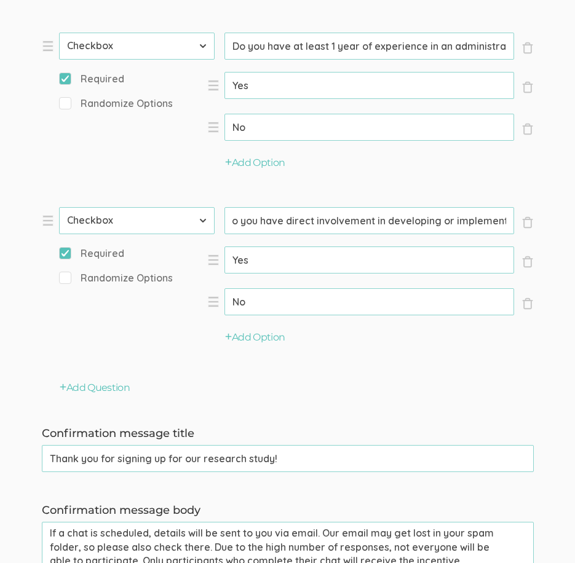
scroll to position [0, 0]
drag, startPoint x: 244, startPoint y: 224, endPoint x: 204, endPoint y: 224, distance: 40.0
click at [204, 224] on li "× Close Type First Name Last Name Email Phone Number LinkedIn Profile URL Count…" at bounding box center [226, 285] width 369 height 156
click at [255, 219] on input "○ Do you have direct involvement in developing or implementing strategies to ma…" at bounding box center [369, 220] width 290 height 27
click at [355, 357] on div "Add Option" at bounding box center [370, 343] width 326 height 42
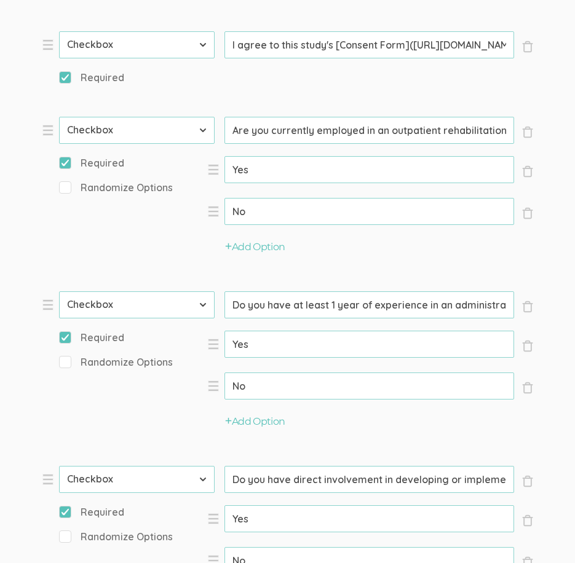
scroll to position [1033, 0]
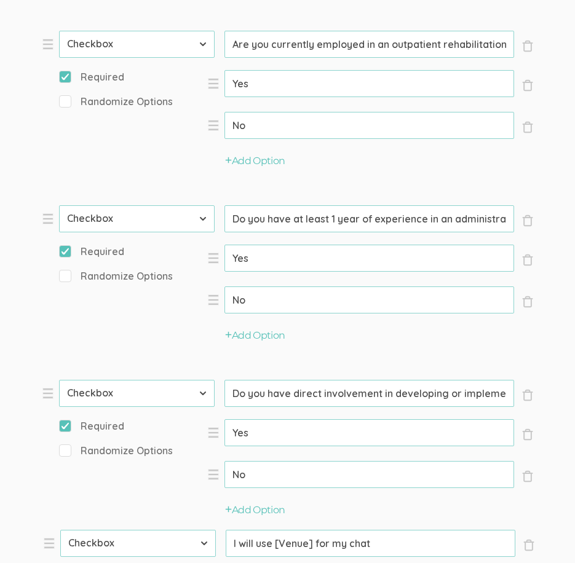
drag, startPoint x: 45, startPoint y: 194, endPoint x: 47, endPoint y: 544, distance: 350.4
type input "Do you have direct involvement in developing or implementing strategies to mana…"
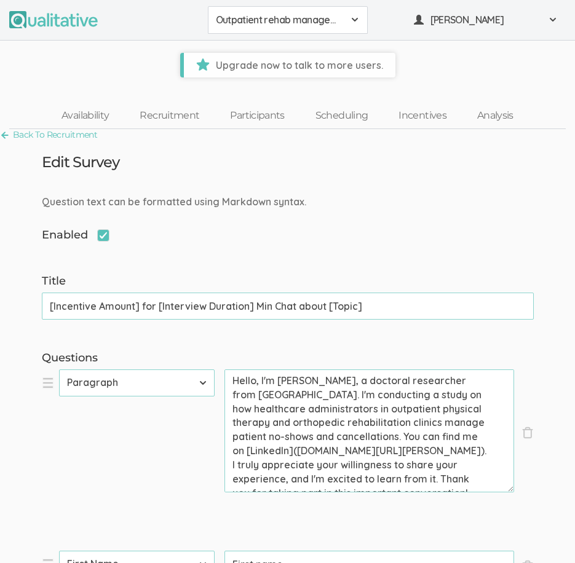
type input "I agree to this study's [Consent Form]([URL][DOMAIN_NAME])"
select select "10"
type input "Are you currently employed in an outpatient rehabilitation clinic that provides…"
type input "Do you have at least 1 year of experience in an administrative, leadership, or …"
type input "Do you have direct involvement in developing or implementing strategies to mana…"
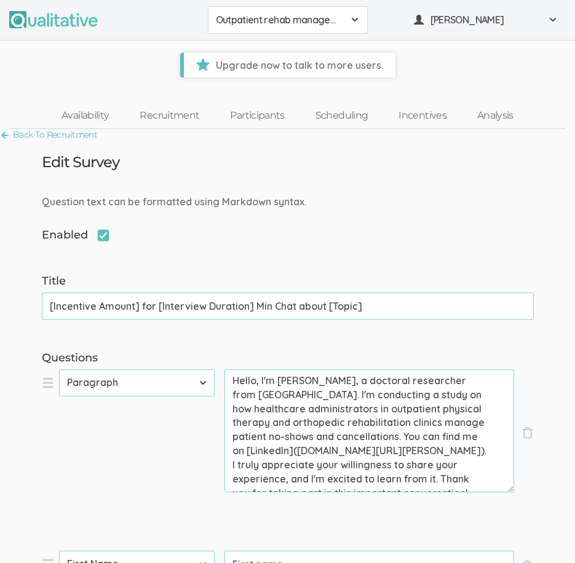
select select "11"
type input "I will use [Venue] for my chat"
select select "10"
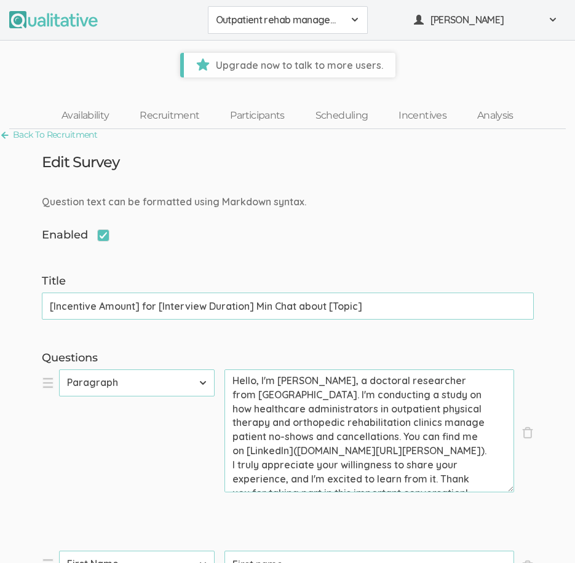
select select "11"
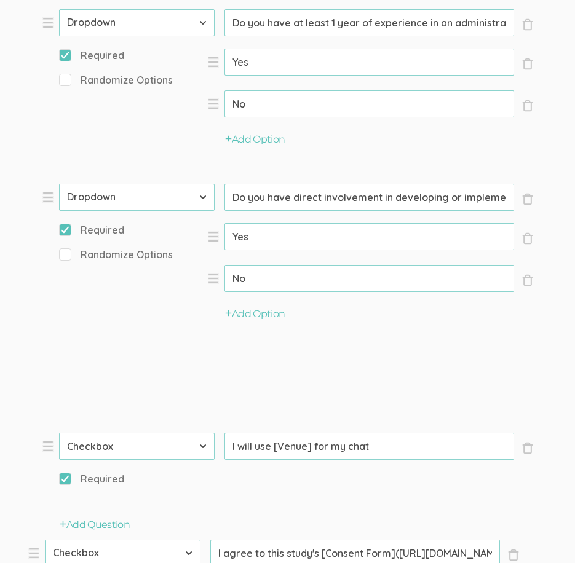
scroll to position [1168, 0]
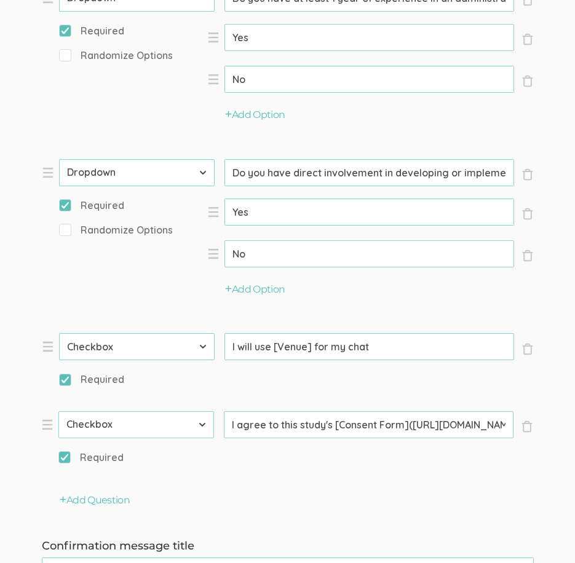
drag, startPoint x: 50, startPoint y: 256, endPoint x: 49, endPoint y: 426, distance: 170.3
select select "10"
type input "Are you currently employed in an outpatient rehabilitation clinic that provides…"
type input "Do you have at least 1 year of experience in an administrative, leadership, or …"
type input "Do you have direct involvement in developing or implementing strategies to mana…"
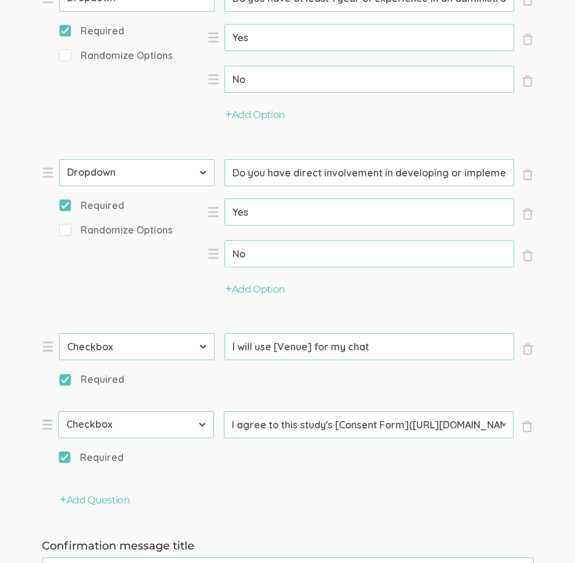
select select "11"
type input "I will use [Venue] for my chat"
type input "I agree to this study's [Consent Form]([URL][DOMAIN_NAME])"
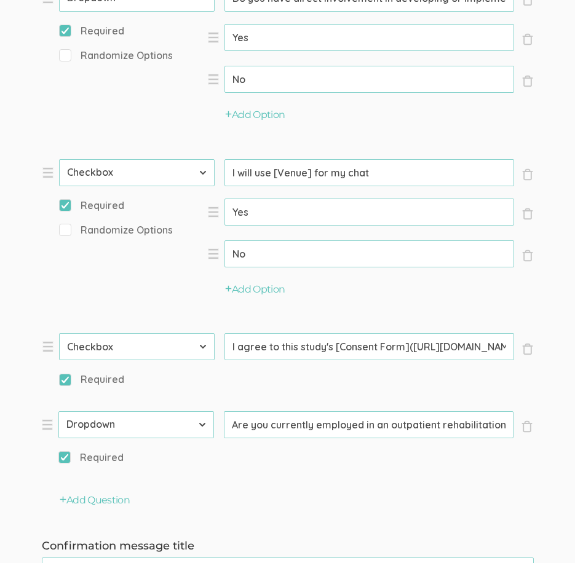
select select "10"
select select "11"
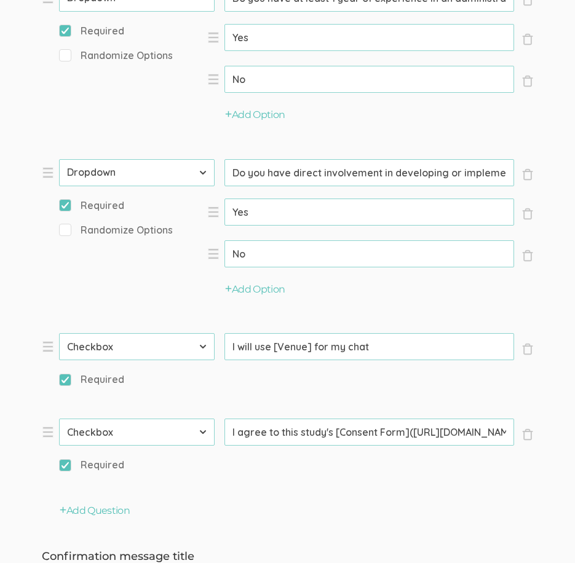
drag, startPoint x: 312, startPoint y: 347, endPoint x: 273, endPoint y: 351, distance: 39.0
click at [273, 351] on input "I will use [Venue] for my chat" at bounding box center [369, 346] width 290 height 27
click at [267, 387] on li "× Close Type First Name Last Name Email Phone Number LinkedIn Profile URL Count…" at bounding box center [226, 366] width 369 height 67
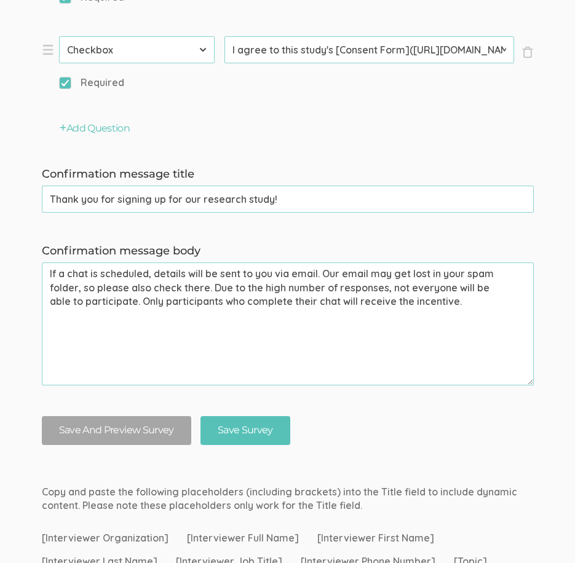
scroll to position [1660, 0]
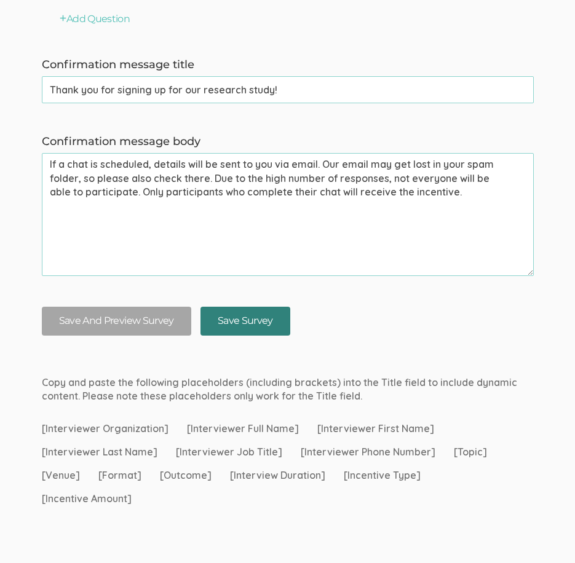
click at [235, 318] on input "Save Survey" at bounding box center [245, 321] width 90 height 29
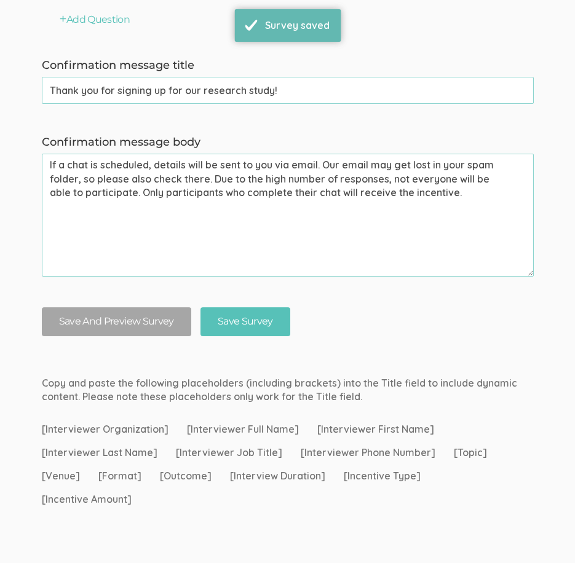
scroll to position [1704, 0]
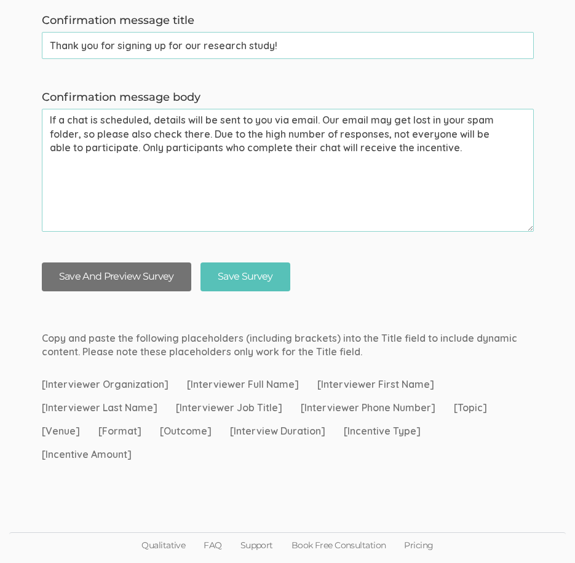
click at [87, 275] on button "Save And Preview Survey" at bounding box center [116, 277] width 149 height 29
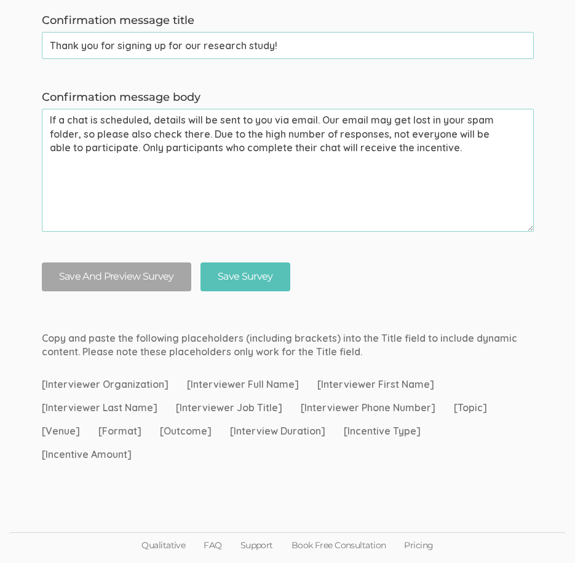
scroll to position [0, 0]
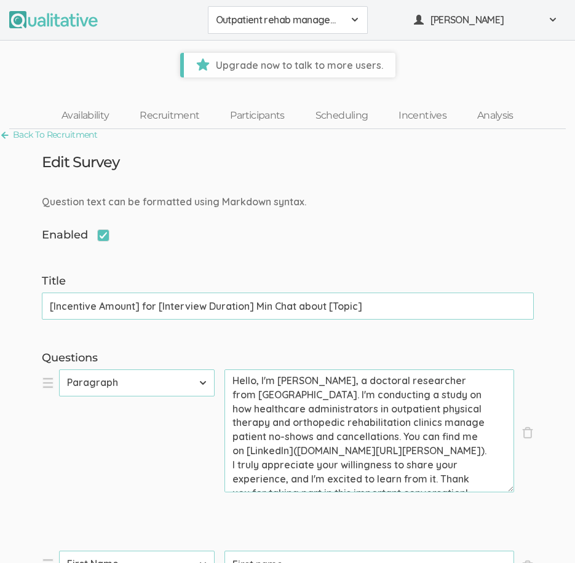
click at [237, 467] on textarea "Hello, I'm [PERSON_NAME], a doctoral researcher from [GEOGRAPHIC_DATA]. I'm con…" at bounding box center [369, 430] width 290 height 123
click at [259, 465] on textarea "Hello, I'm [PERSON_NAME], a doctoral researcher from [GEOGRAPHIC_DATA]. I'm con…" at bounding box center [369, 430] width 290 height 123
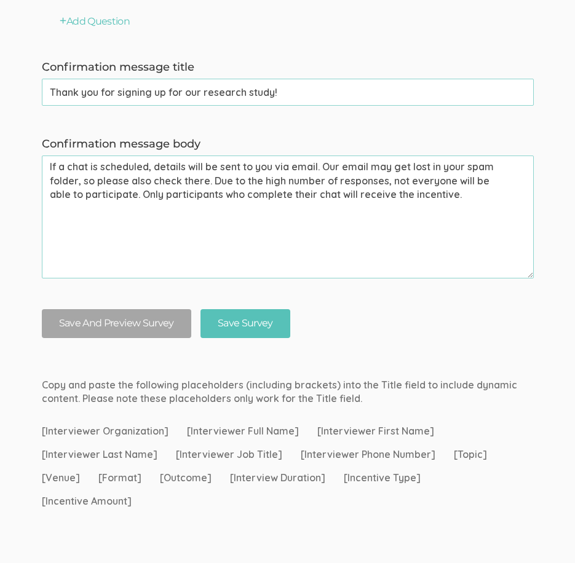
scroll to position [1660, 0]
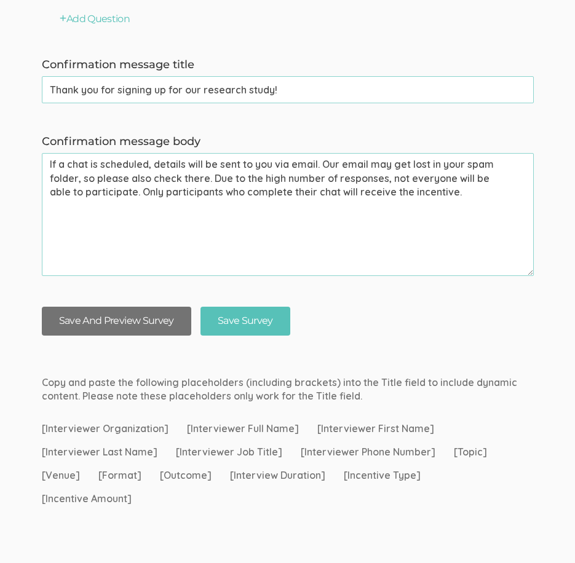
type textarea "Hello, I'm [PERSON_NAME], a doctoral researcher from [GEOGRAPHIC_DATA]. I'm con…"
click at [136, 318] on button "Save And Preview Survey" at bounding box center [116, 321] width 149 height 29
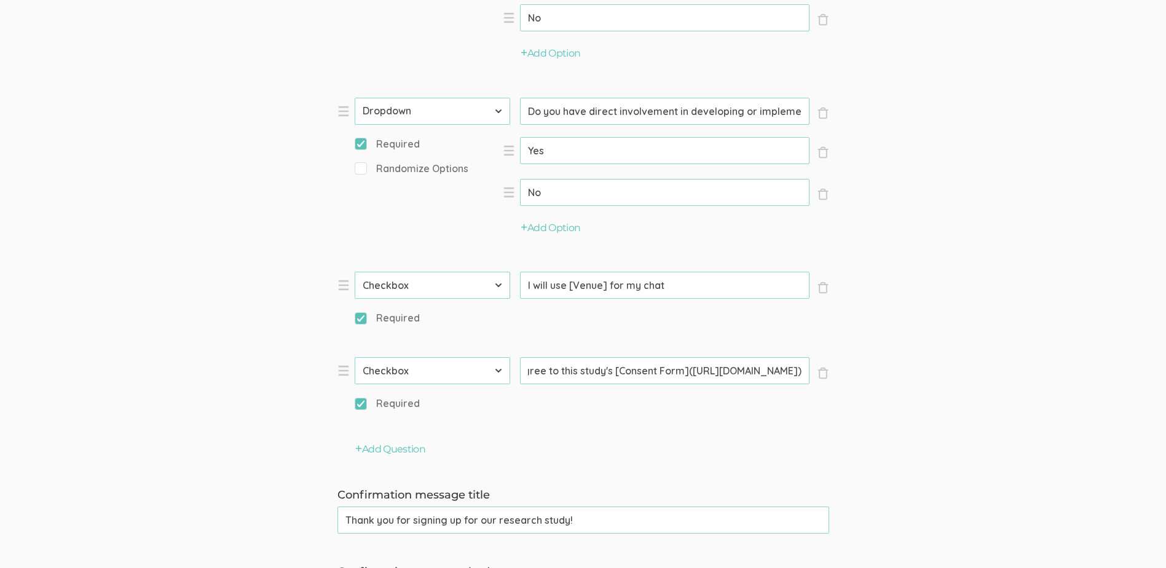
scroll to position [0, 612]
drag, startPoint x: 708, startPoint y: 370, endPoint x: 797, endPoint y: 376, distance: 89.4
click at [797, 376] on input "I agree to this study's [Consent Form]([URL][DOMAIN_NAME])" at bounding box center [665, 370] width 290 height 27
paste input "[DOMAIN_NAME][URL]"
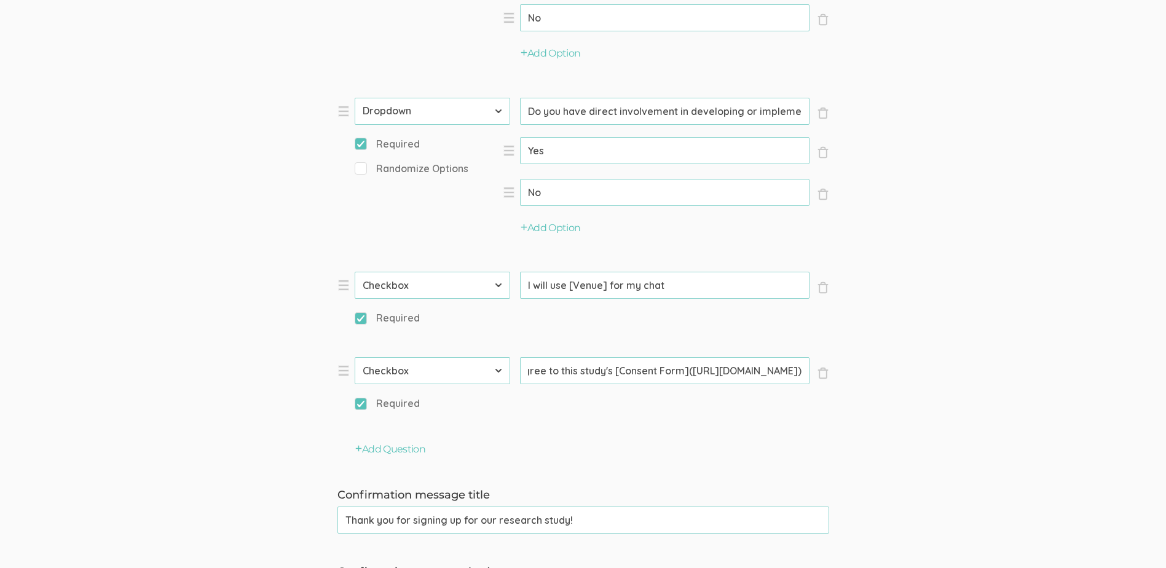
type input "I agree to this study's [Consent Form]([URL][DOMAIN_NAME])"
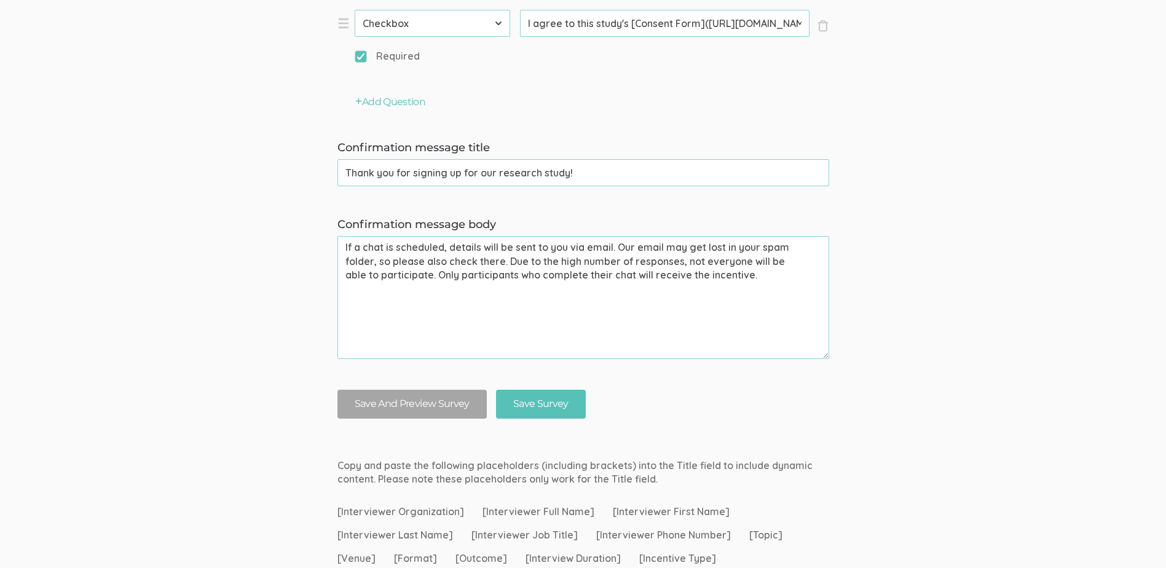
scroll to position [1598, 0]
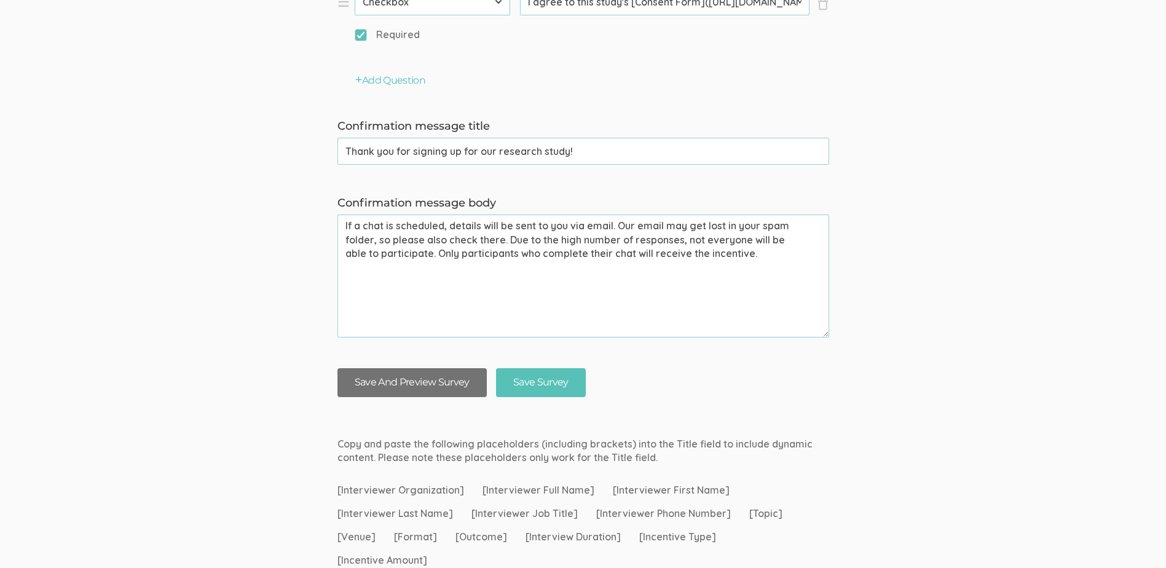
click at [394, 379] on button "Save And Preview Survey" at bounding box center [412, 382] width 149 height 29
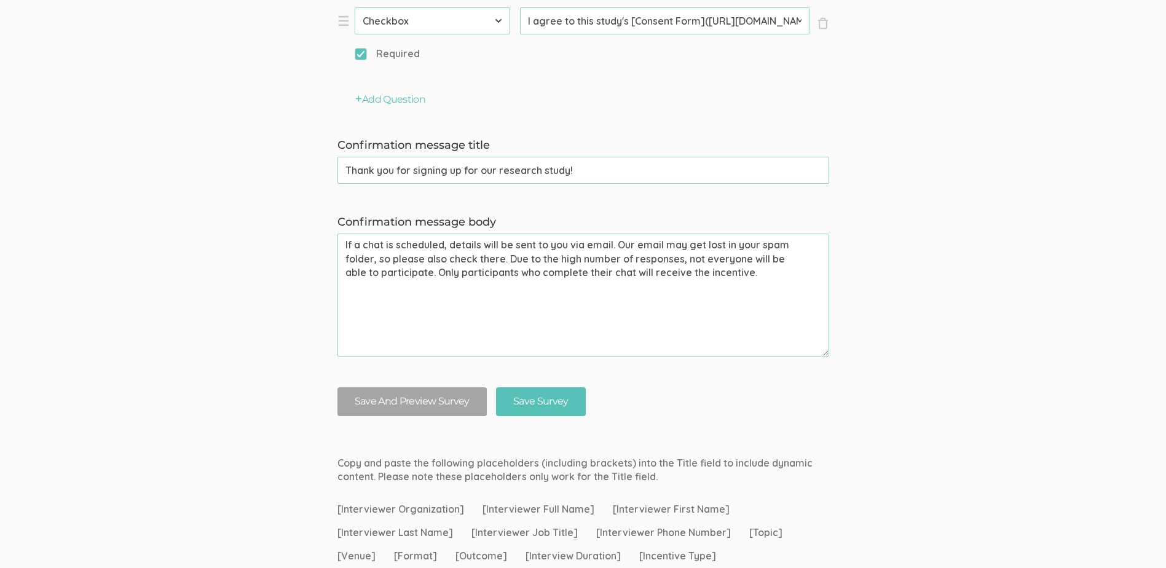
scroll to position [1638, 0]
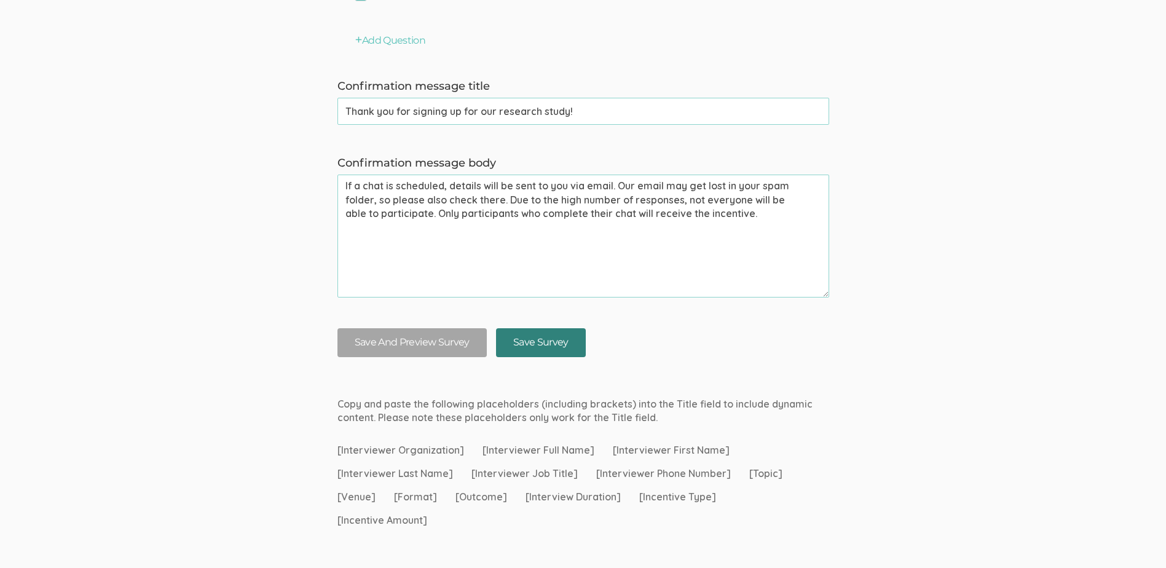
click at [534, 347] on input "Save Survey" at bounding box center [541, 342] width 90 height 29
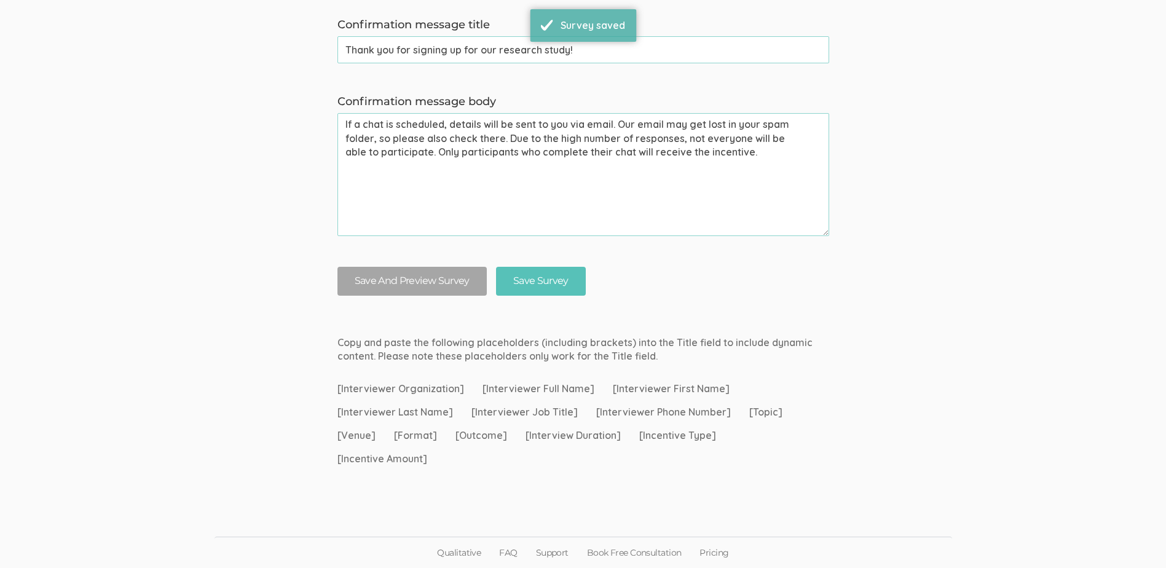
scroll to position [0, 0]
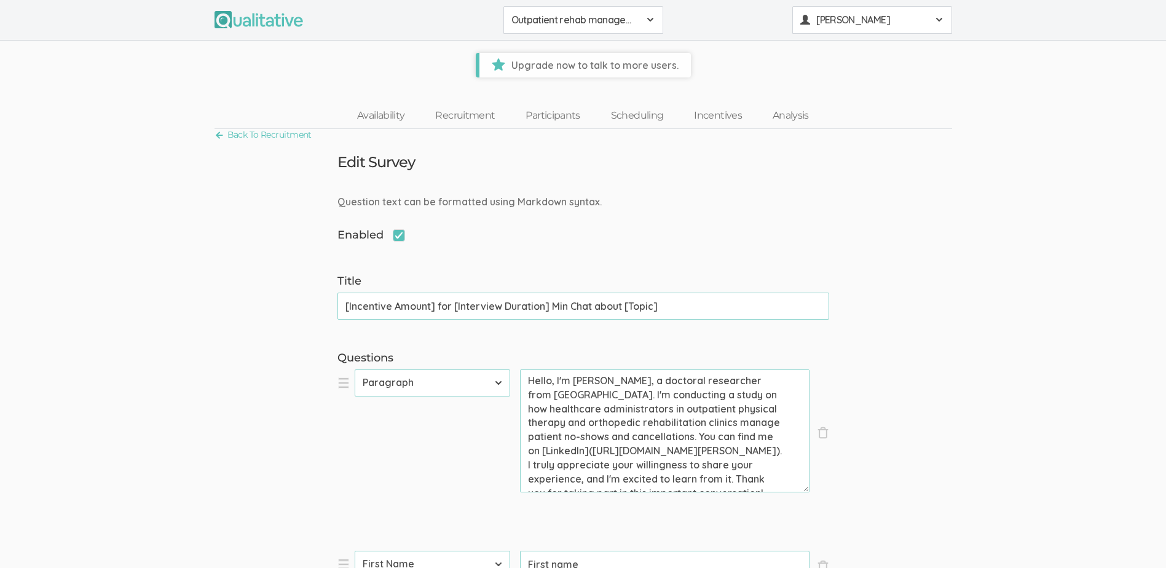
click at [933, 22] on div "[PERSON_NAME]" at bounding box center [872, 20] width 144 height 14
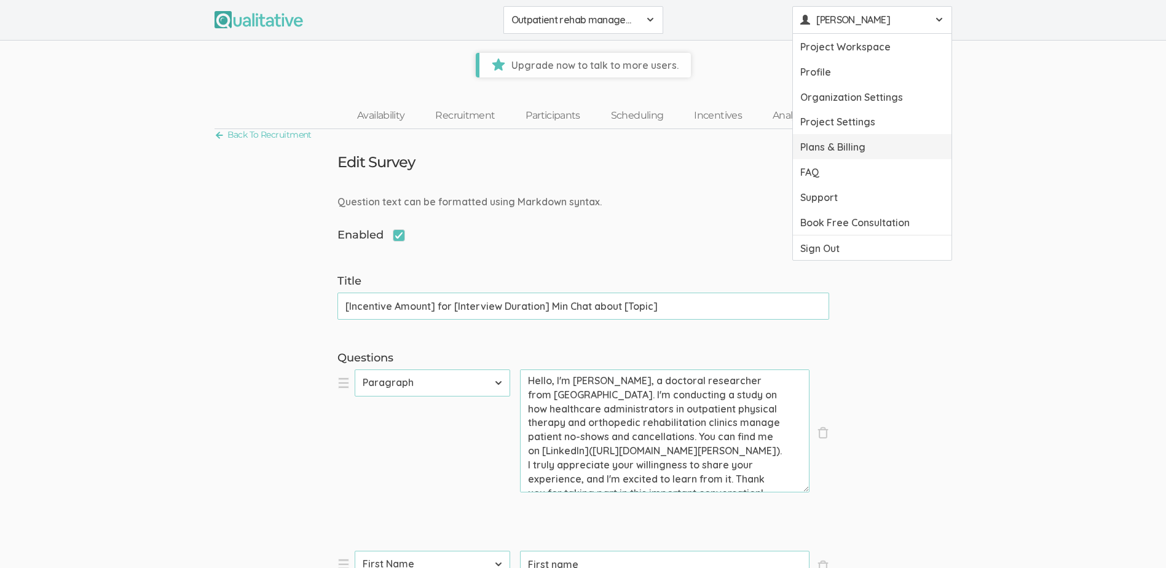
click at [831, 155] on link "Plans & Billing" at bounding box center [872, 146] width 159 height 25
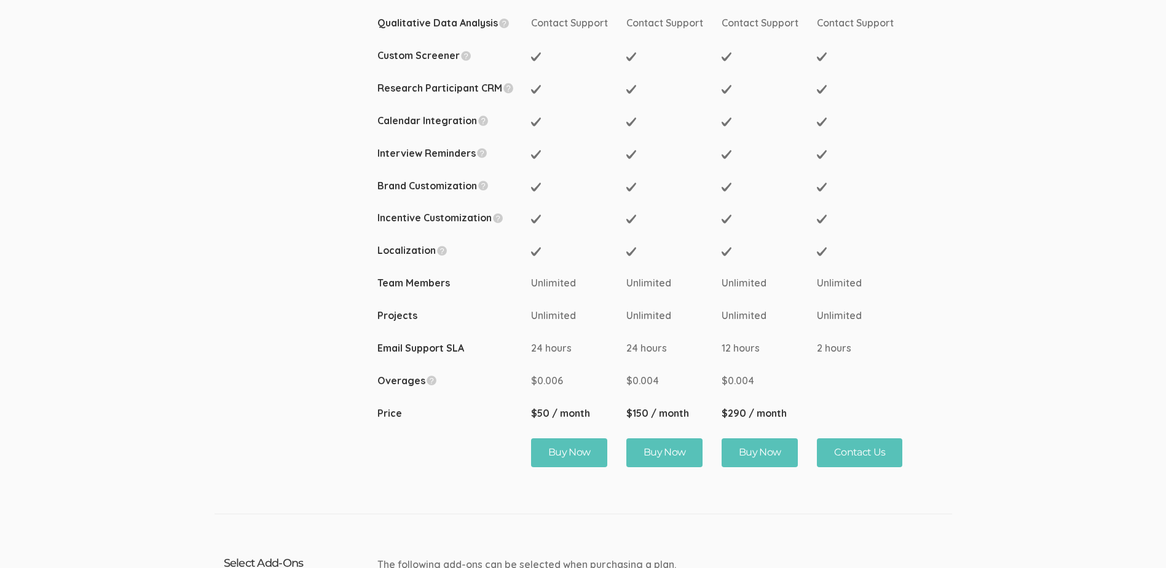
scroll to position [430, 0]
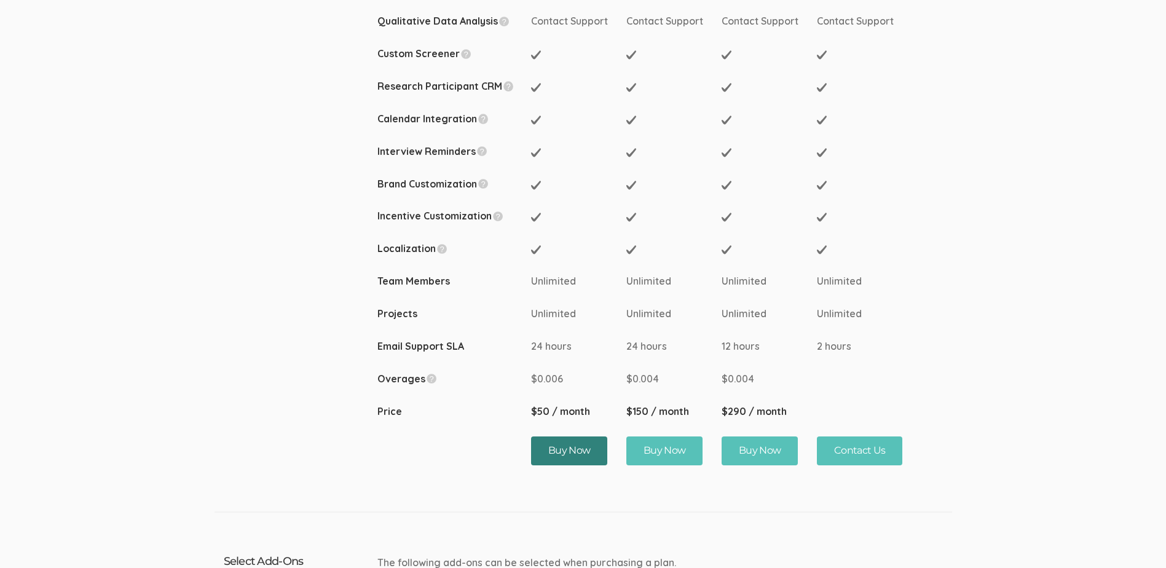
click at [545, 447] on button "Buy Now" at bounding box center [569, 450] width 77 height 29
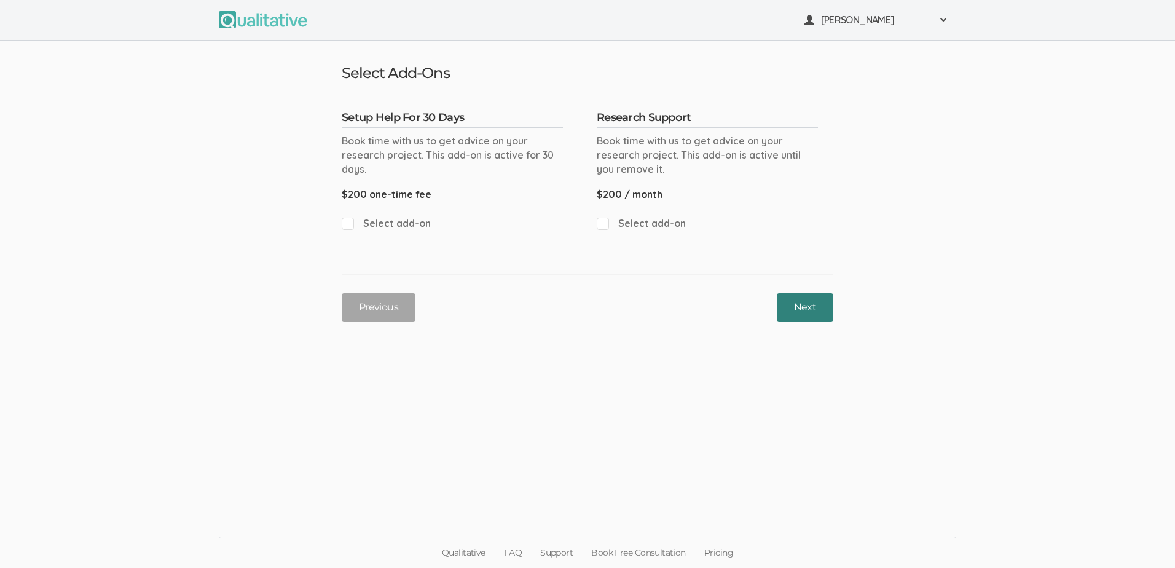
click at [792, 307] on button "Next" at bounding box center [805, 307] width 57 height 29
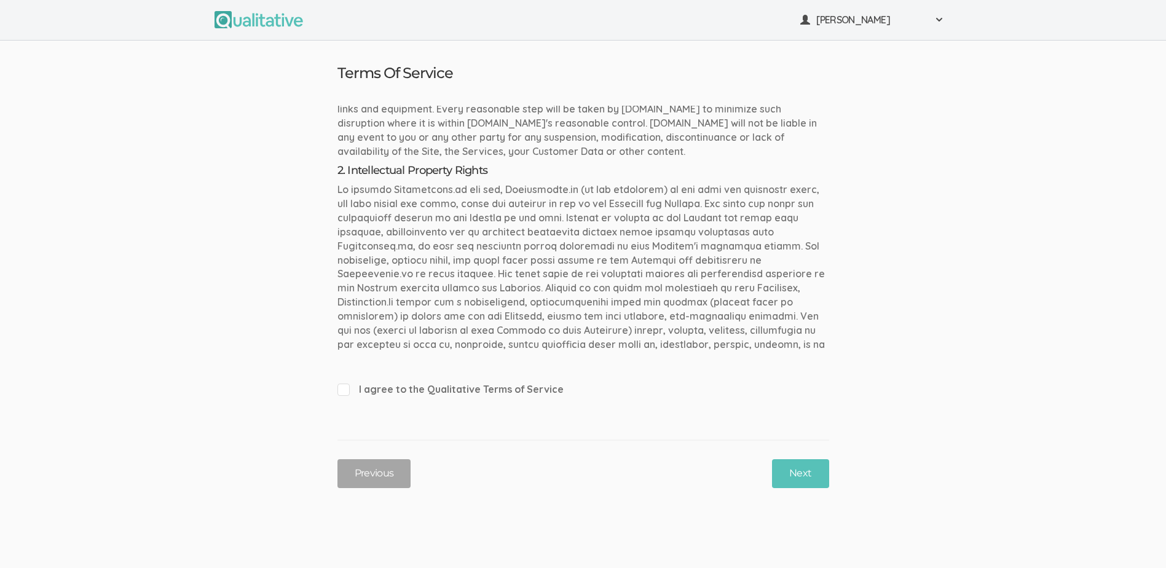
scroll to position [550, 0]
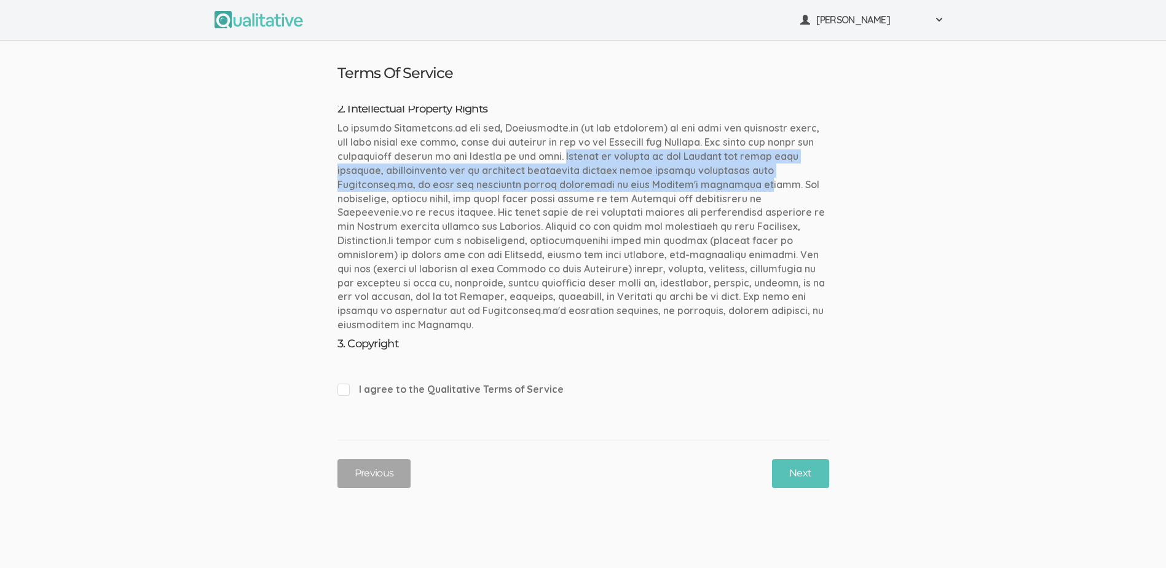
drag, startPoint x: 556, startPoint y: 159, endPoint x: 725, endPoint y: 178, distance: 169.5
click at [725, 178] on p at bounding box center [584, 226] width 492 height 211
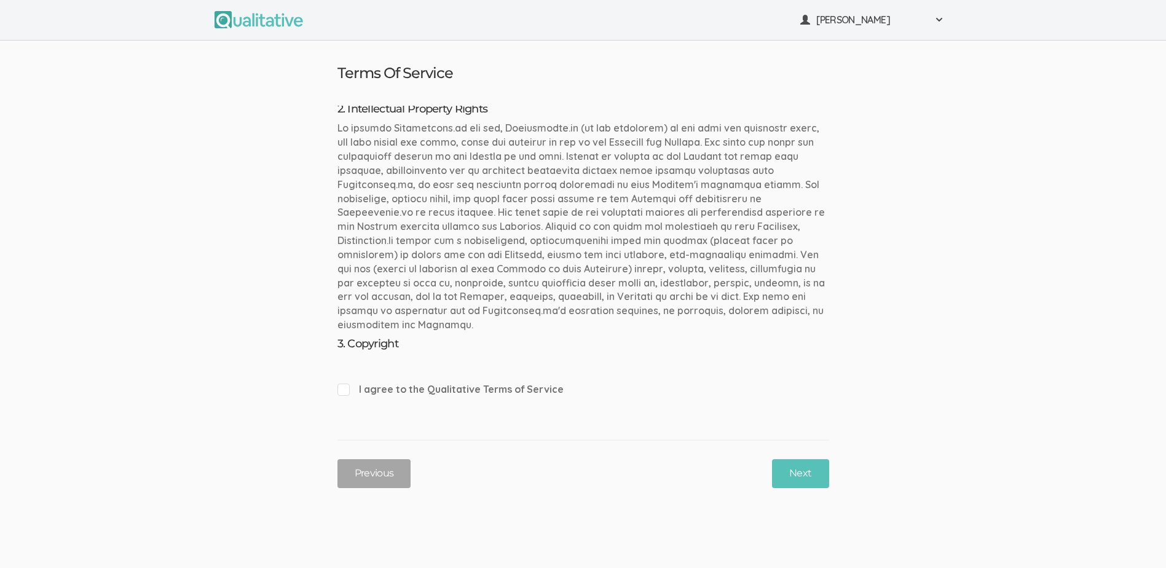
click at [614, 219] on p at bounding box center [584, 226] width 492 height 211
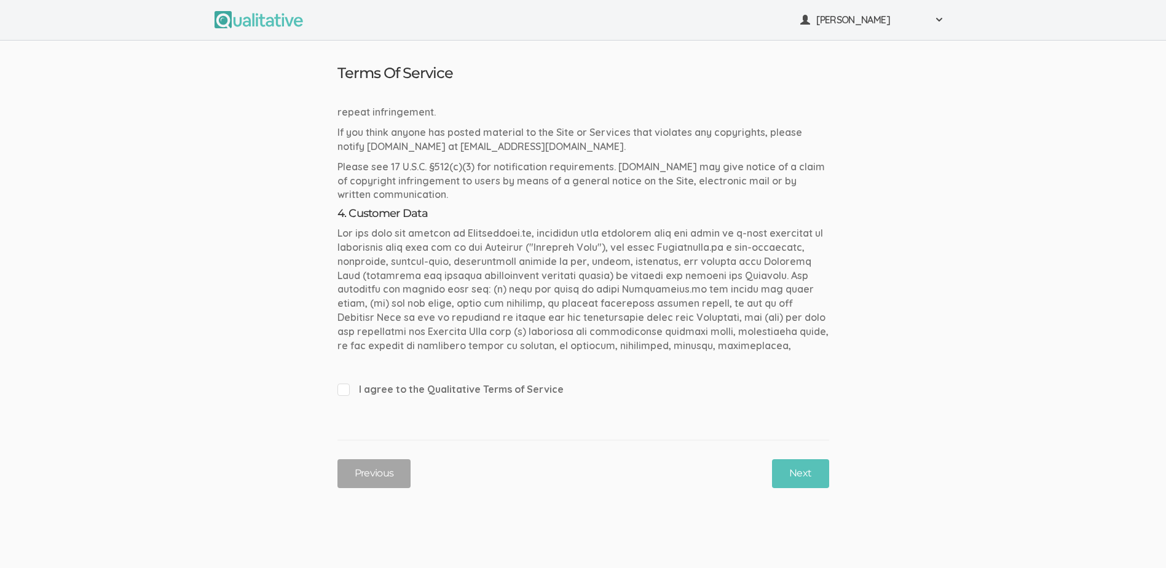
scroll to position [918, 0]
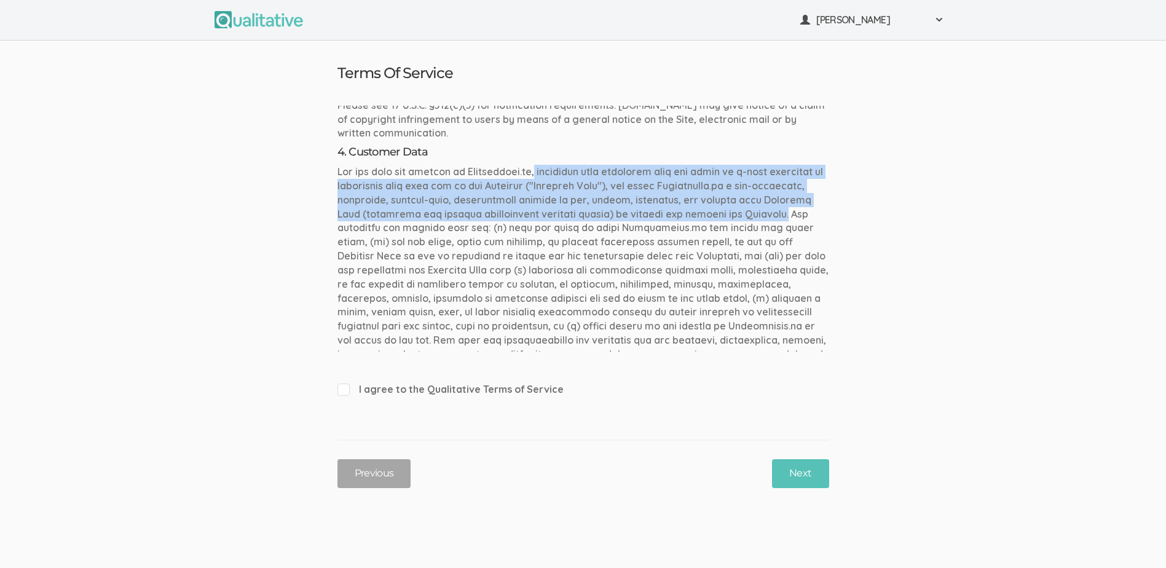
drag, startPoint x: 812, startPoint y: 213, endPoint x: 536, endPoint y: 177, distance: 277.8
click at [536, 177] on p at bounding box center [584, 270] width 492 height 211
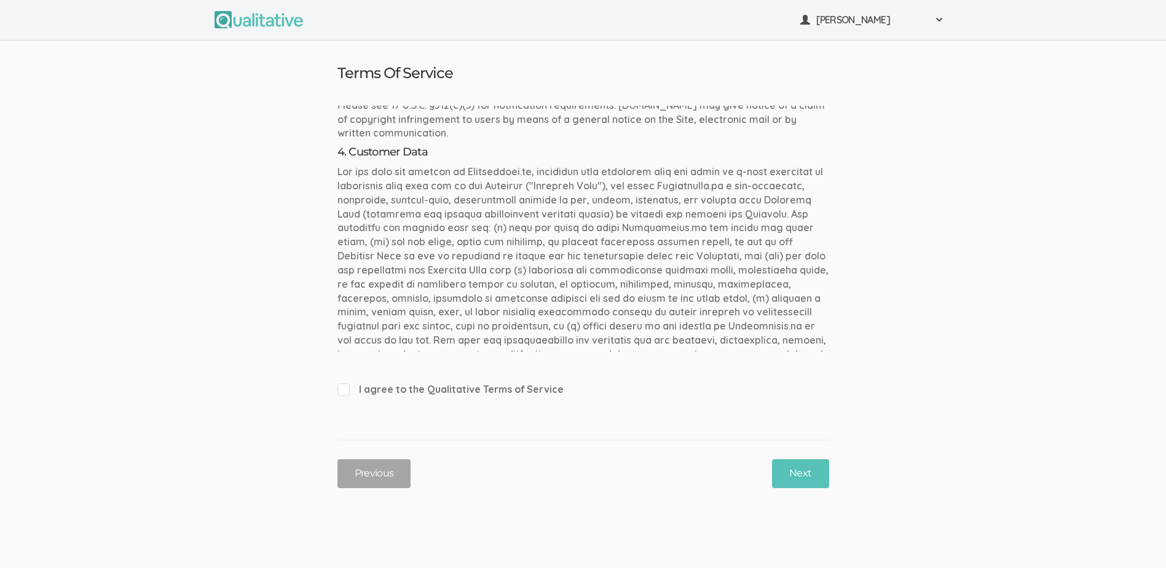
drag, startPoint x: 536, startPoint y: 177, endPoint x: 483, endPoint y: 231, distance: 75.6
click at [483, 231] on p at bounding box center [584, 270] width 492 height 211
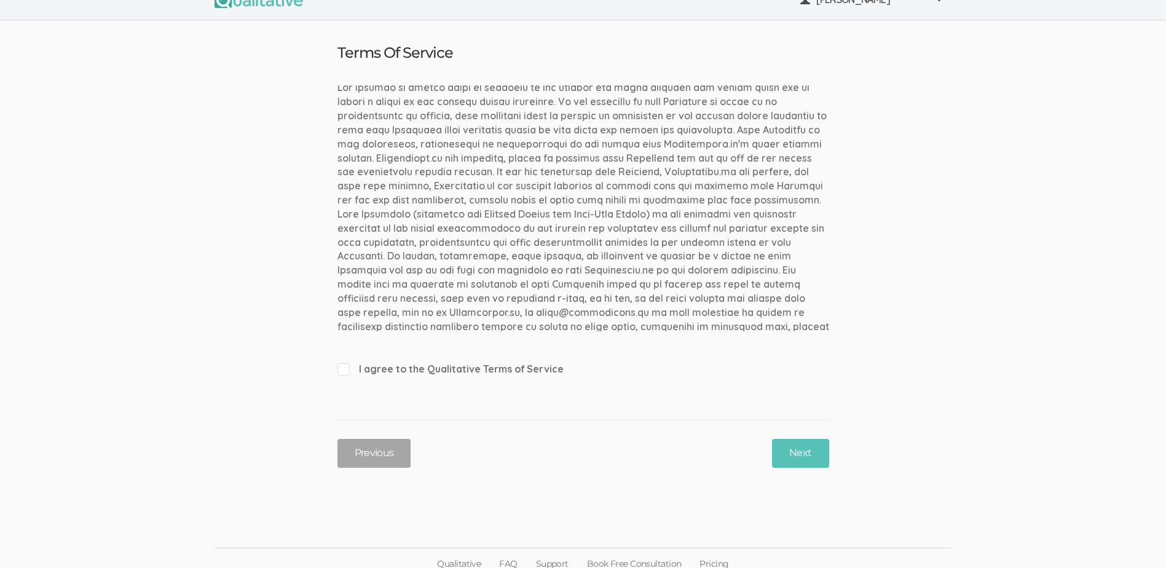
scroll to position [31, 0]
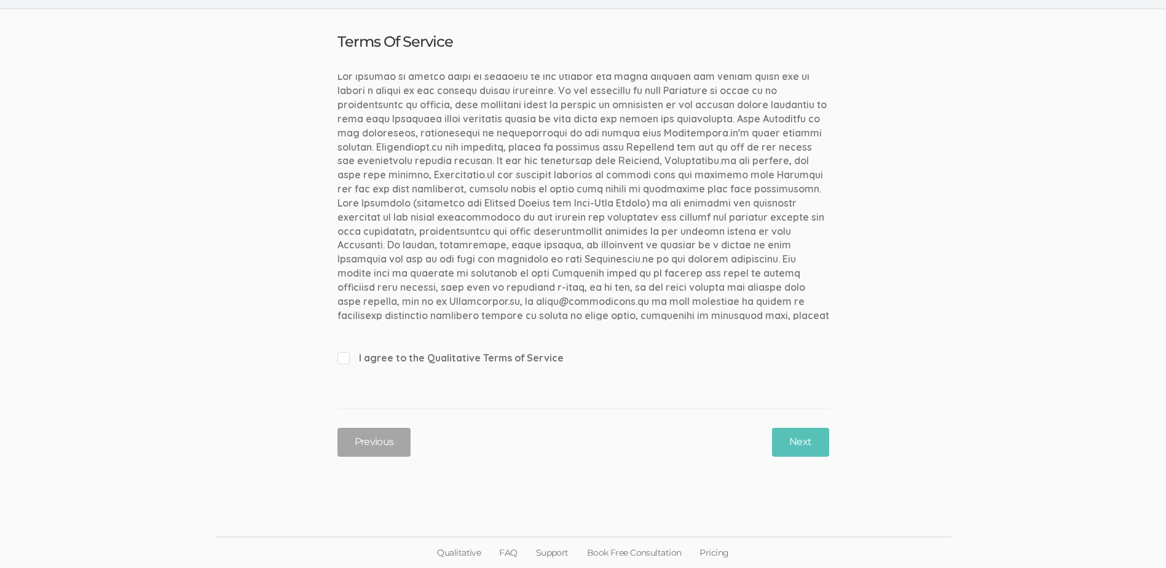
click at [340, 360] on input "I agree to the Qualitative Terms of Service" at bounding box center [342, 358] width 8 height 8
checkbox input "true"
click at [807, 445] on button "Next" at bounding box center [800, 442] width 57 height 29
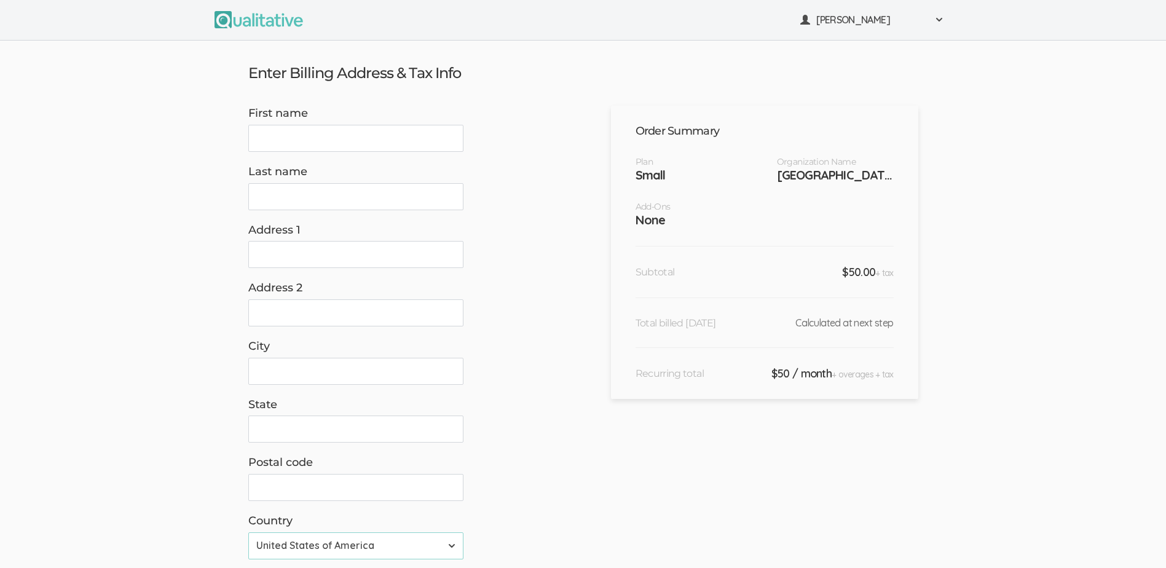
click at [274, 140] on input "First name" at bounding box center [355, 138] width 215 height 27
type input "[PERSON_NAME]"
type input "Banks"
click at [298, 259] on input "Address 1" at bounding box center [355, 254] width 215 height 27
type input "[STREET_ADDRESS][PERSON_NAME]"
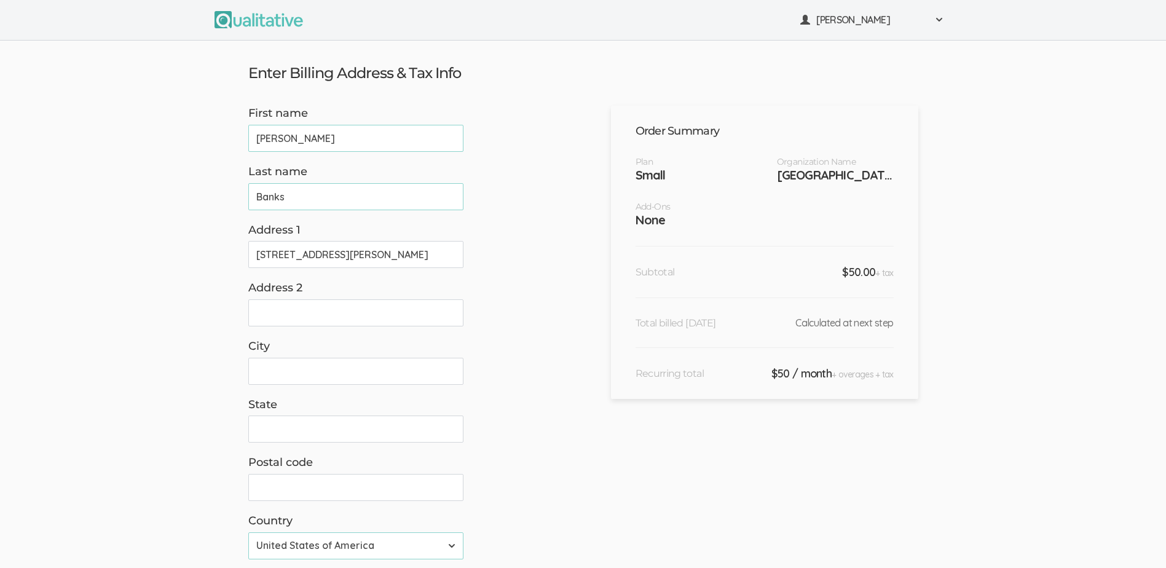
type input "[GEOGRAPHIC_DATA]"
type input "92124"
click at [293, 431] on input "State" at bounding box center [355, 429] width 215 height 27
type input "[US_STATE]"
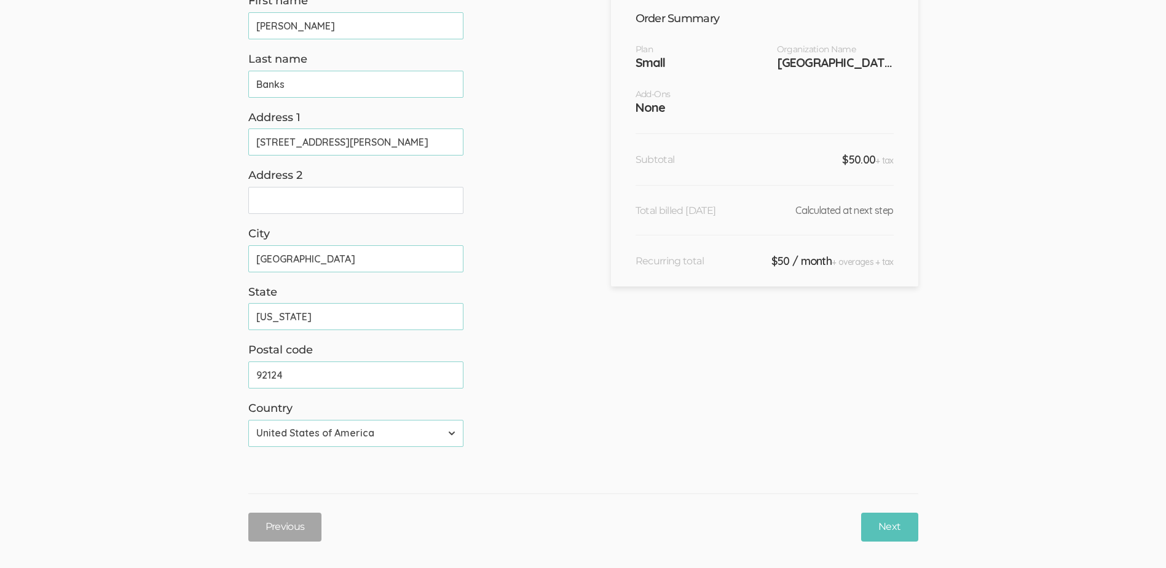
scroll to position [123, 0]
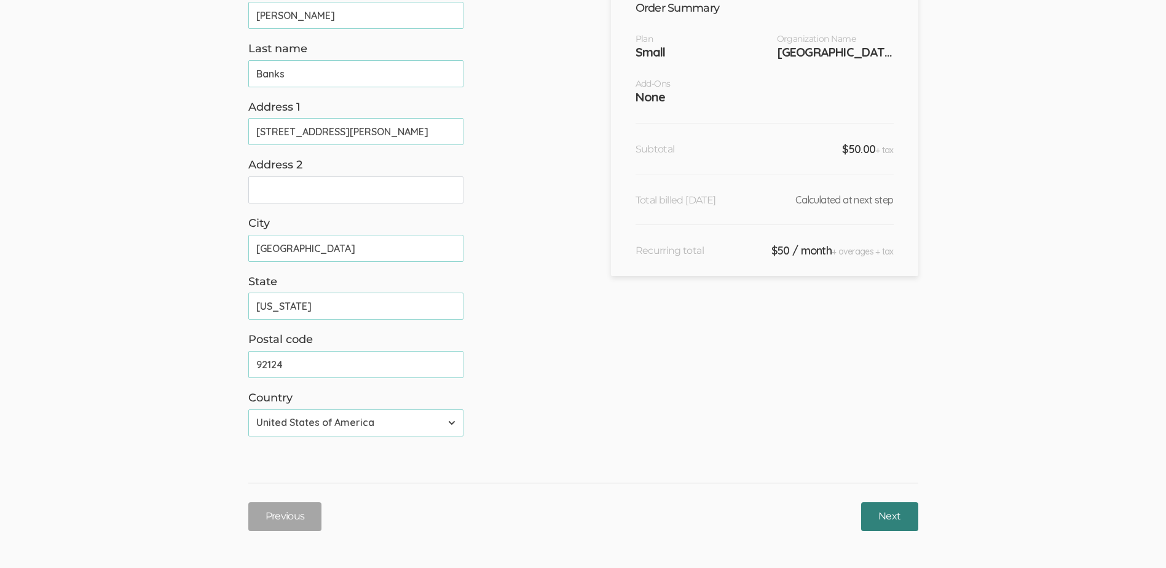
click at [882, 519] on input "Next" at bounding box center [889, 516] width 57 height 29
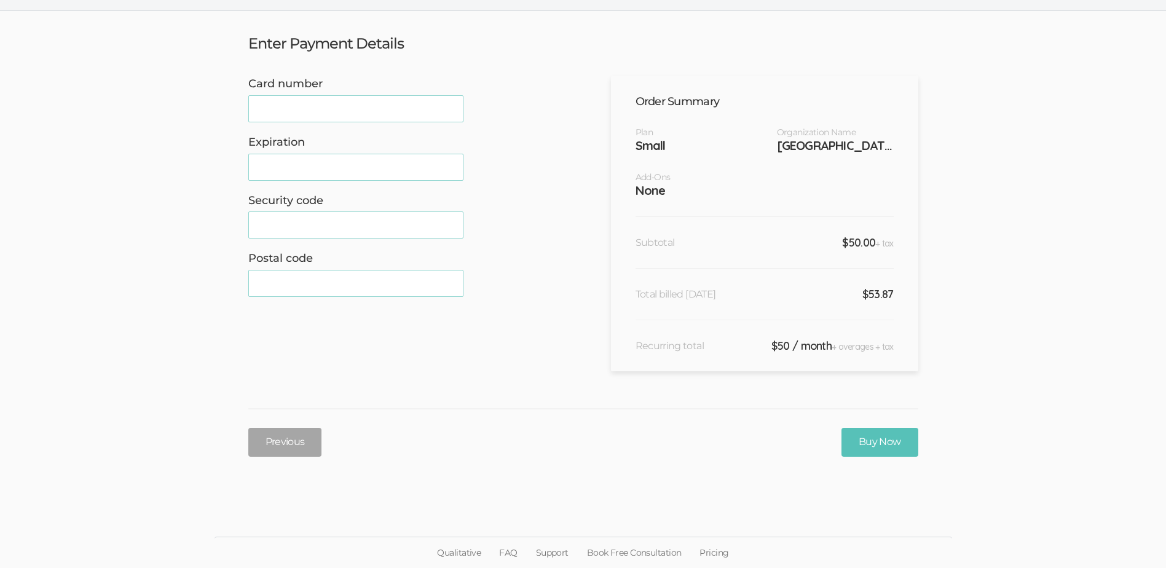
scroll to position [0, 0]
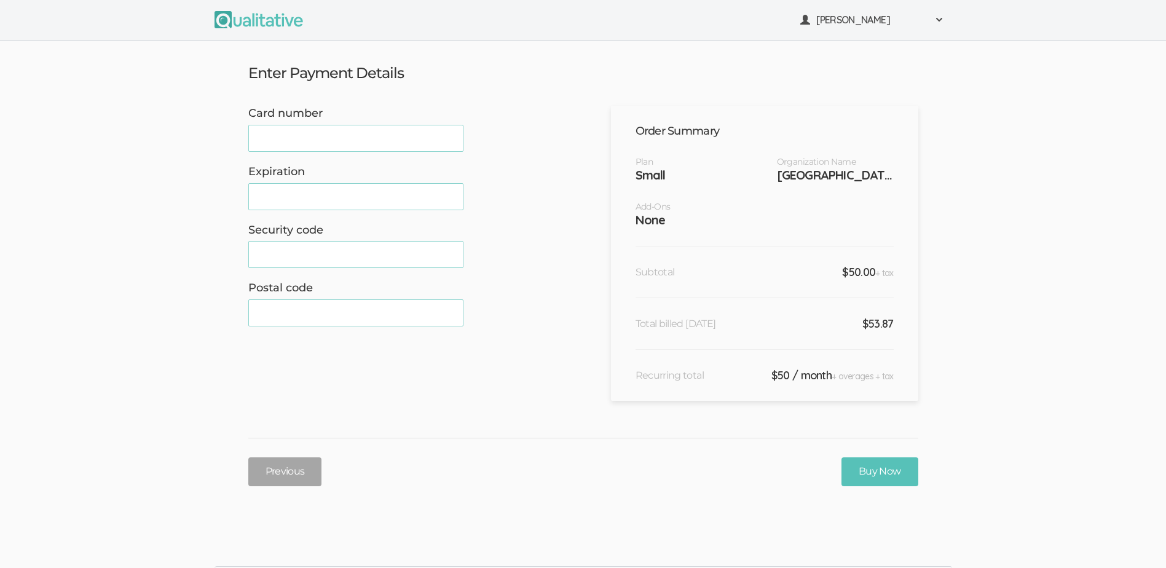
click at [255, 254] on div at bounding box center [355, 254] width 215 height 27
click at [882, 470] on input "Buy Now" at bounding box center [880, 471] width 77 height 29
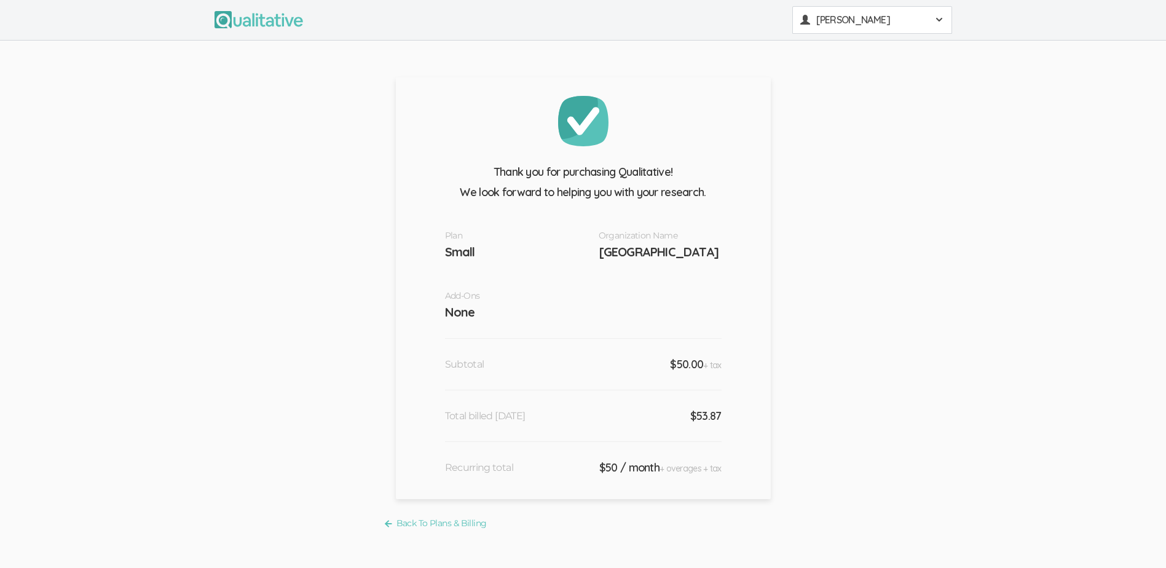
click at [830, 23] on span "[PERSON_NAME]" at bounding box center [871, 20] width 111 height 14
click at [835, 49] on link "Project Workspace" at bounding box center [872, 46] width 159 height 25
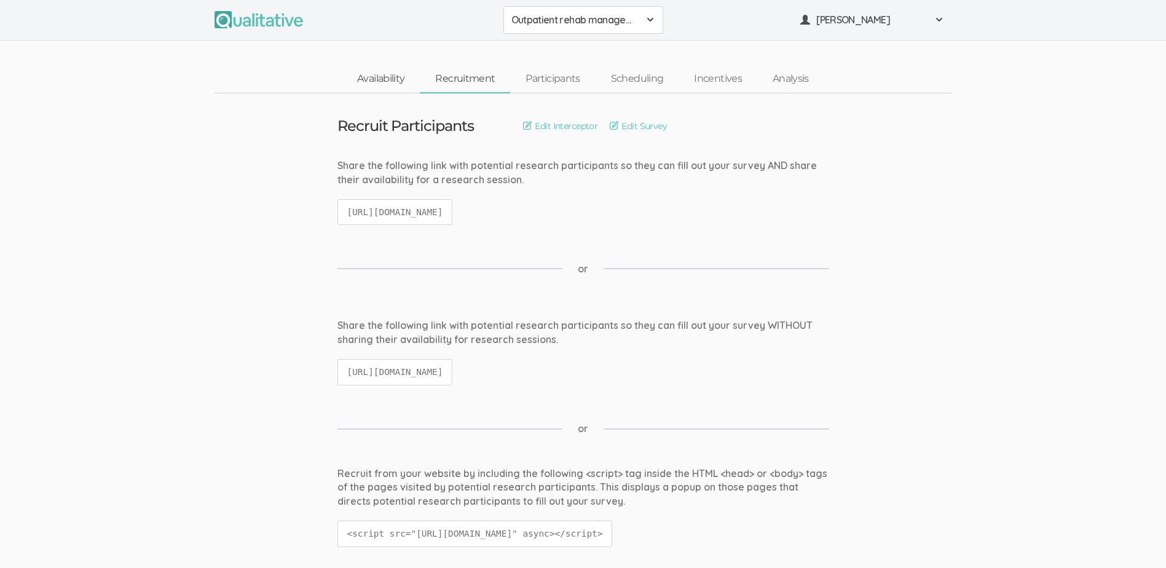
click at [373, 76] on link "Availability" at bounding box center [381, 79] width 78 height 26
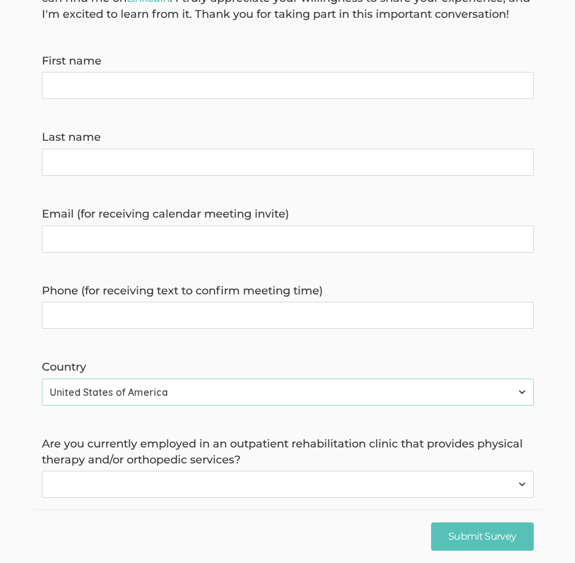
scroll to position [86, 0]
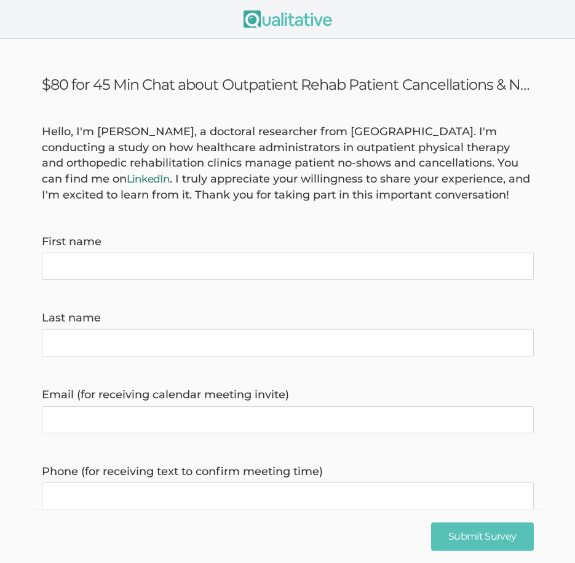
click at [127, 180] on link "LinkedIn" at bounding box center [149, 179] width 44 height 12
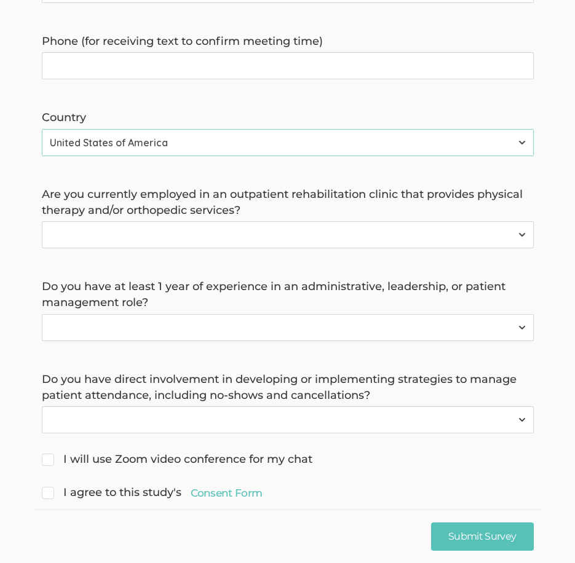
scroll to position [455, 0]
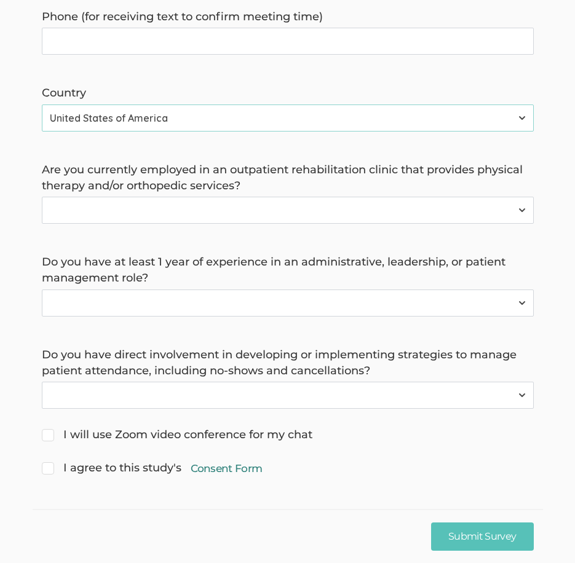
click at [225, 469] on link "Consent Form" at bounding box center [227, 468] width 72 height 15
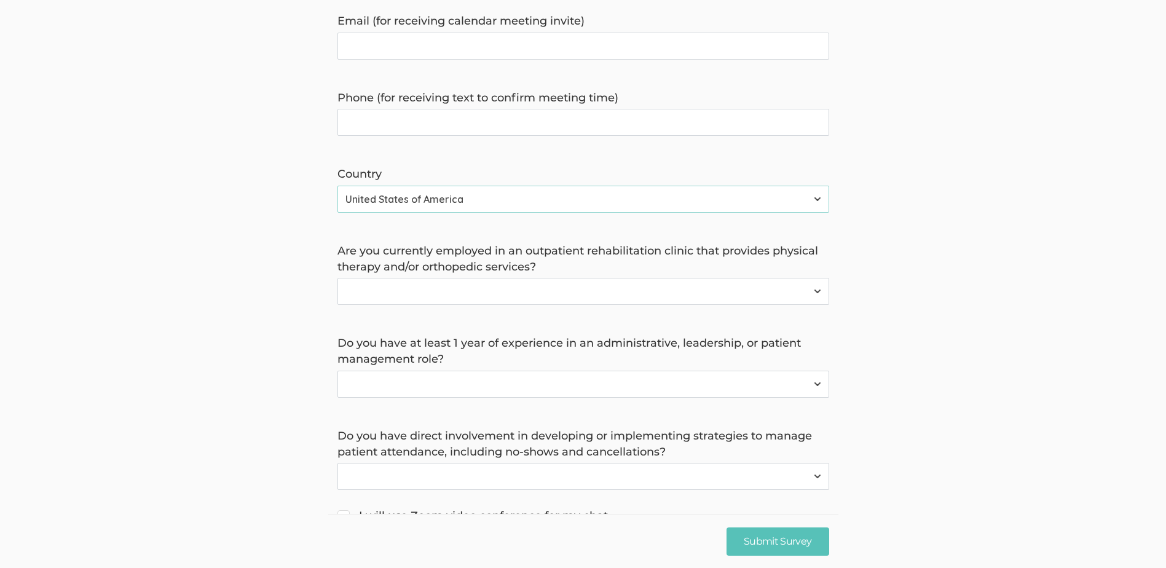
scroll to position [450, 0]
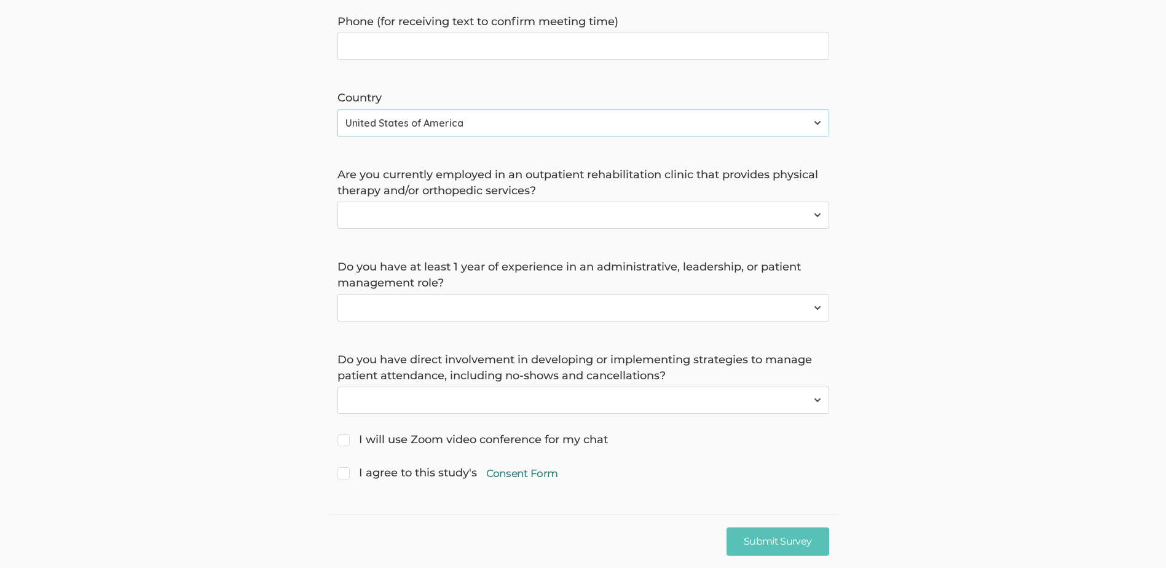
click at [526, 476] on link "Consent Form" at bounding box center [522, 473] width 72 height 15
